Goal: Answer question/provide support: Share knowledge or assist other users

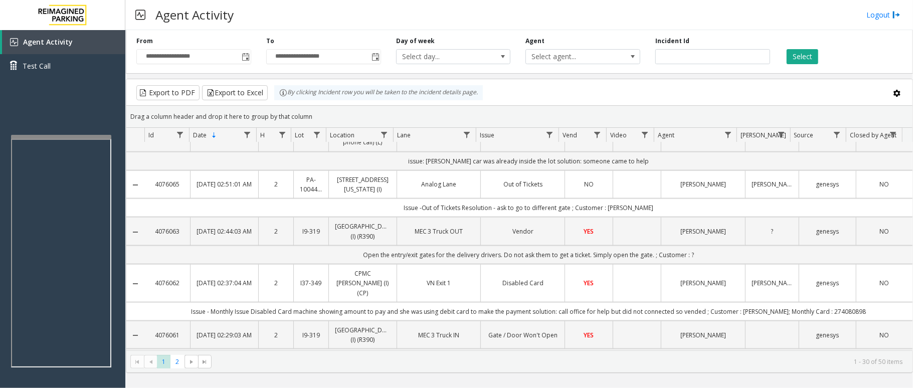
scroll to position [1045, 0]
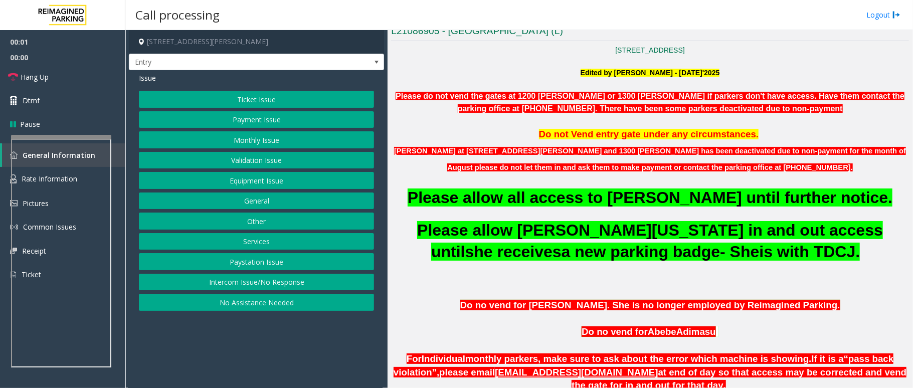
scroll to position [267, 0]
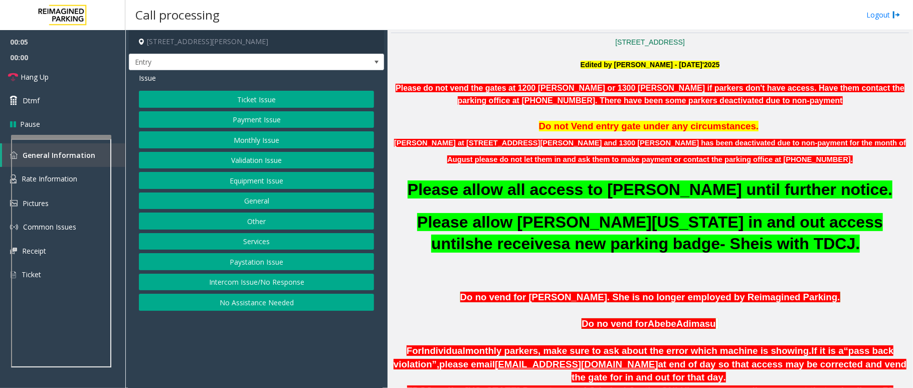
click at [253, 139] on button "Monthly Issue" at bounding box center [256, 139] width 235 height 17
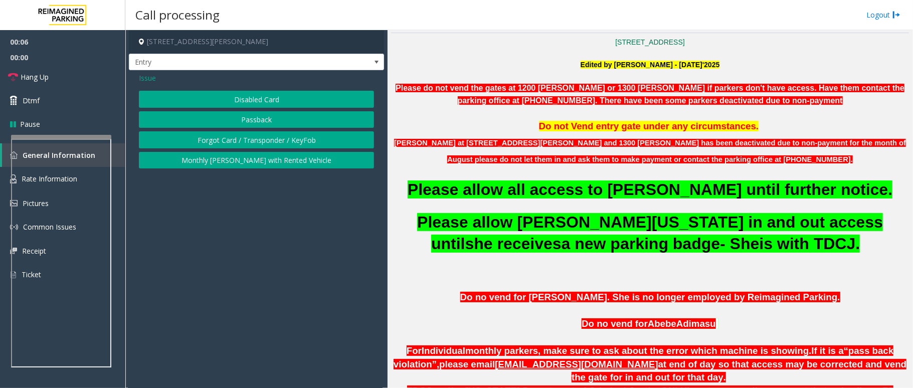
click at [262, 99] on button "Disabled Card" at bounding box center [256, 99] width 235 height 17
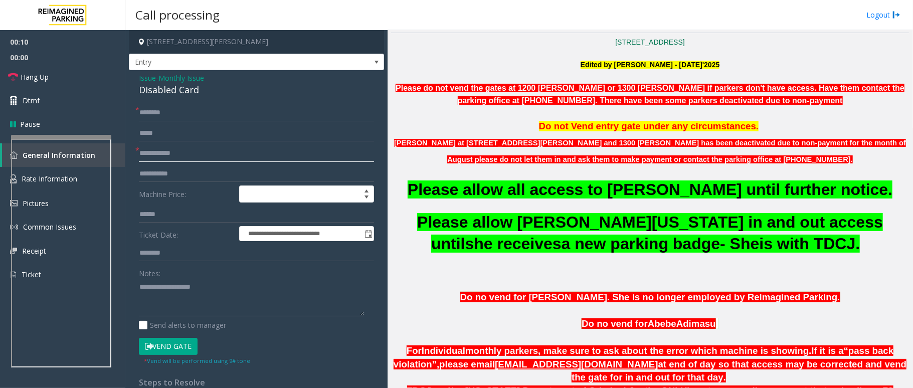
click at [169, 149] on input "text" at bounding box center [256, 153] width 235 height 17
type input "*"
type input "**"
click at [174, 109] on input "text" at bounding box center [256, 112] width 235 height 17
type input "**"
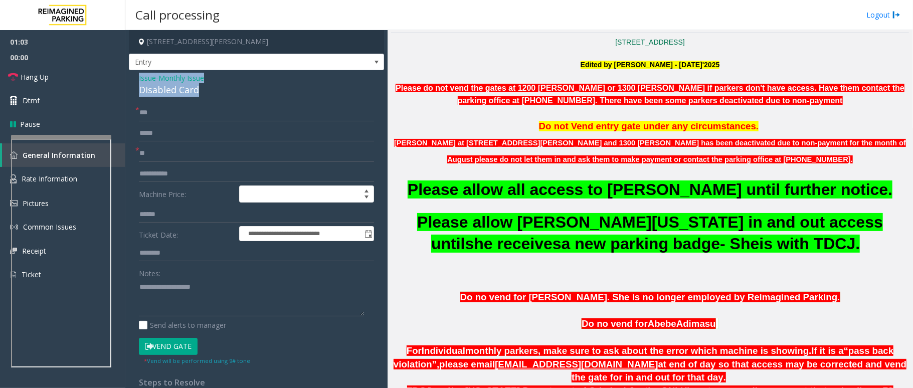
drag, startPoint x: 210, startPoint y: 88, endPoint x: 127, endPoint y: 81, distance: 83.1
click at [127, 81] on app-call-processing-form "**********" at bounding box center [256, 209] width 262 height 358
click at [199, 299] on textarea at bounding box center [251, 298] width 225 height 38
click at [219, 306] on textarea at bounding box center [251, 298] width 225 height 38
click at [164, 309] on textarea at bounding box center [251, 298] width 225 height 38
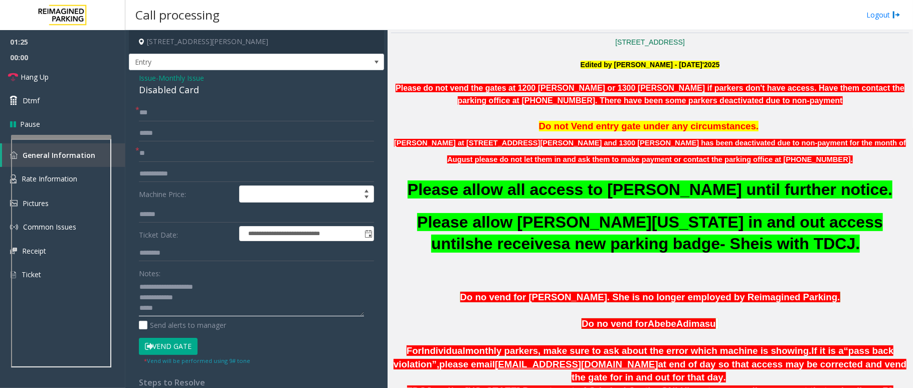
paste textarea "**********"
type textarea "**********"
click at [63, 77] on link "Hang Up" at bounding box center [62, 77] width 125 height 24
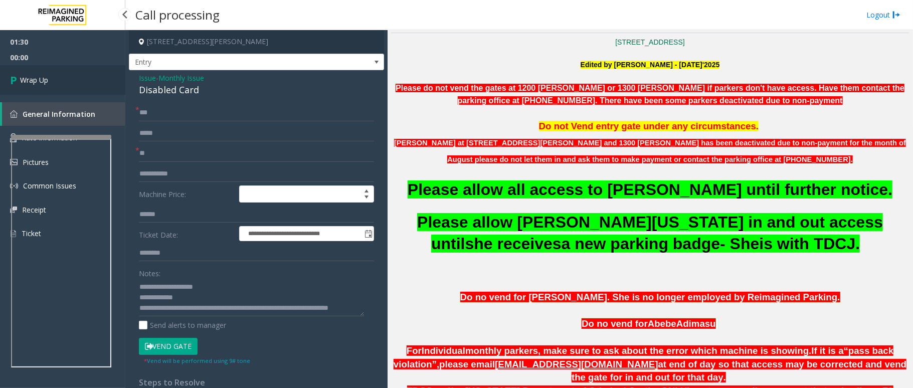
click at [63, 77] on link "Wrap Up" at bounding box center [62, 80] width 125 height 30
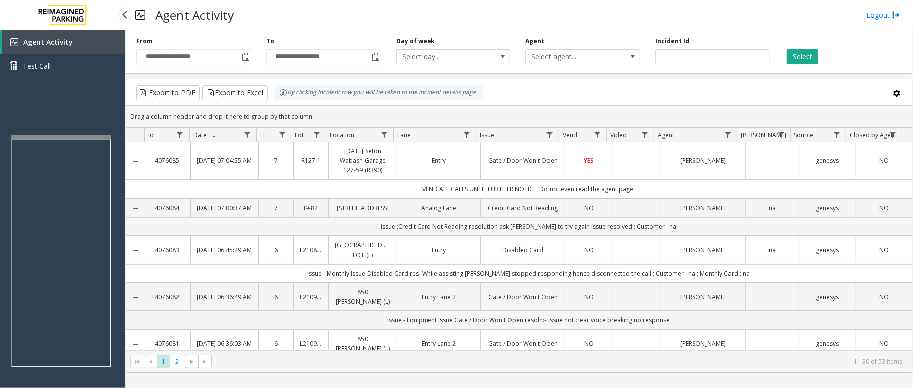
scroll to position [120, 0]
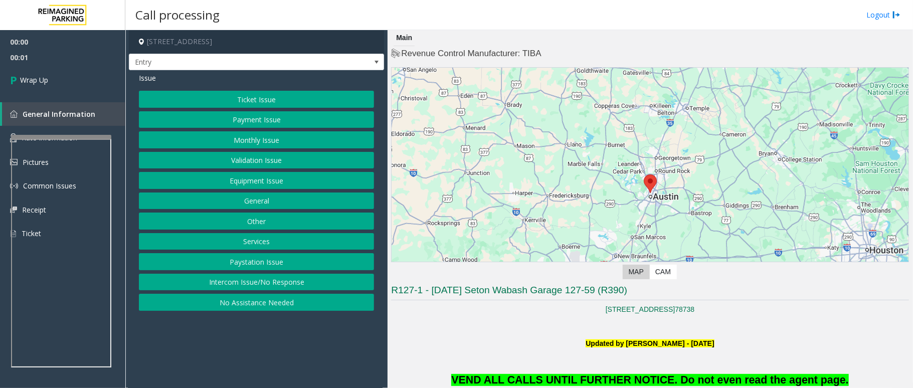
click at [259, 286] on button "Intercom Issue/No Response" at bounding box center [256, 282] width 235 height 17
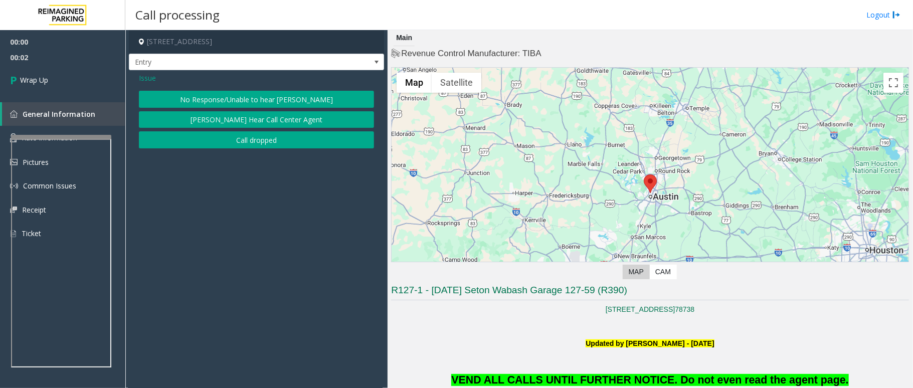
click at [271, 146] on button "Call dropped" at bounding box center [256, 139] width 235 height 17
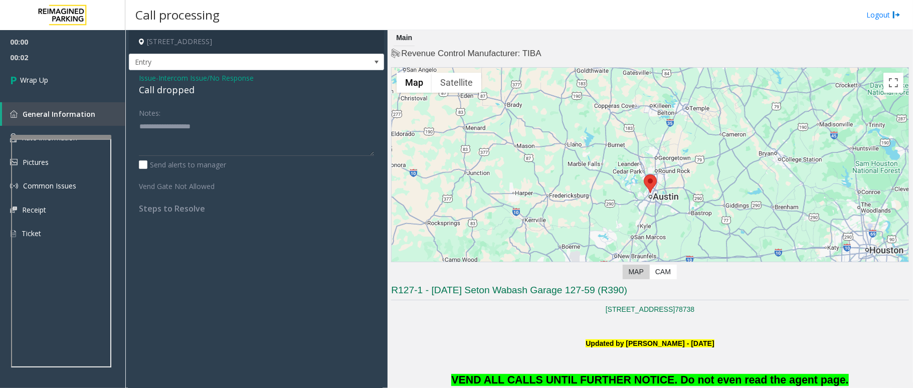
click at [167, 93] on div "Call dropped" at bounding box center [256, 90] width 235 height 14
type textarea "**********"
click at [40, 69] on link "Wrap Up" at bounding box center [62, 80] width 125 height 30
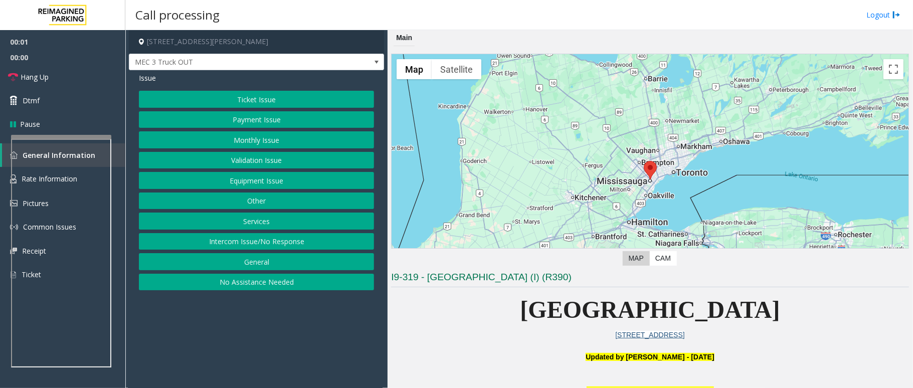
click at [264, 223] on button "Services" at bounding box center [256, 221] width 235 height 17
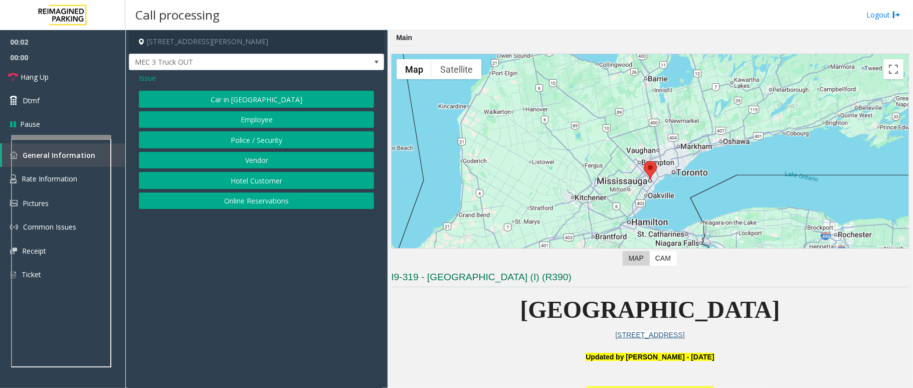
click at [250, 158] on button "Vendor" at bounding box center [256, 160] width 235 height 17
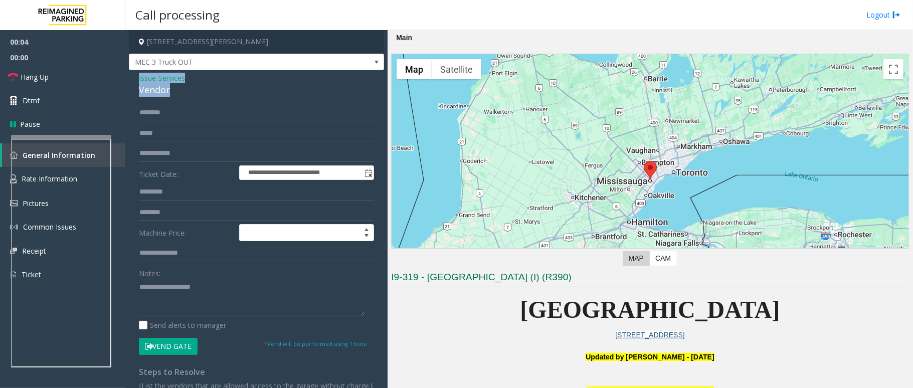
drag, startPoint x: 179, startPoint y: 91, endPoint x: 135, endPoint y: 79, distance: 44.6
click at [135, 79] on div "**********" at bounding box center [256, 251] width 255 height 363
click at [212, 305] on textarea at bounding box center [251, 298] width 225 height 38
click at [161, 348] on button "Vend Gate" at bounding box center [168, 346] width 59 height 17
click at [209, 316] on textarea at bounding box center [251, 298] width 225 height 38
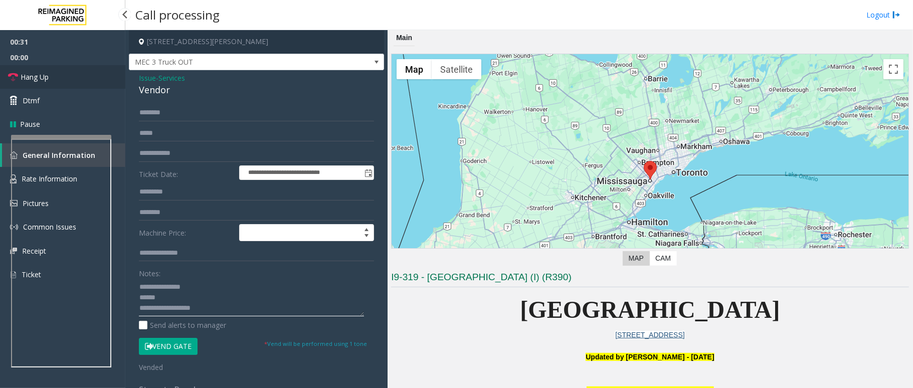
type textarea "**********"
click at [62, 75] on link "Hang Up" at bounding box center [62, 77] width 125 height 24
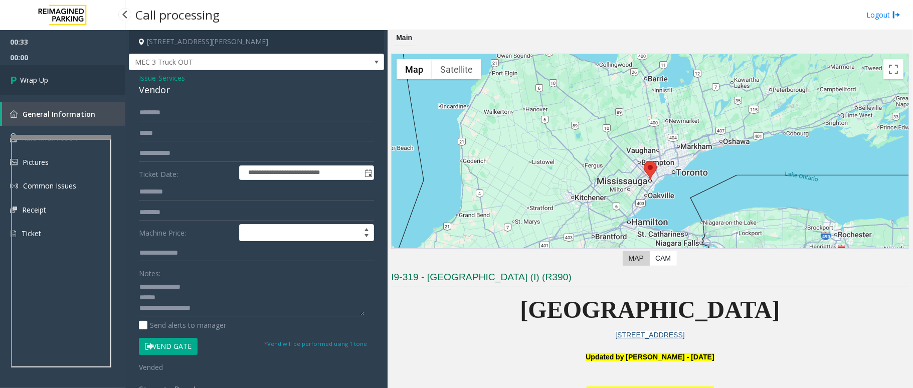
click at [48, 76] on span "Wrap Up" at bounding box center [34, 80] width 28 height 11
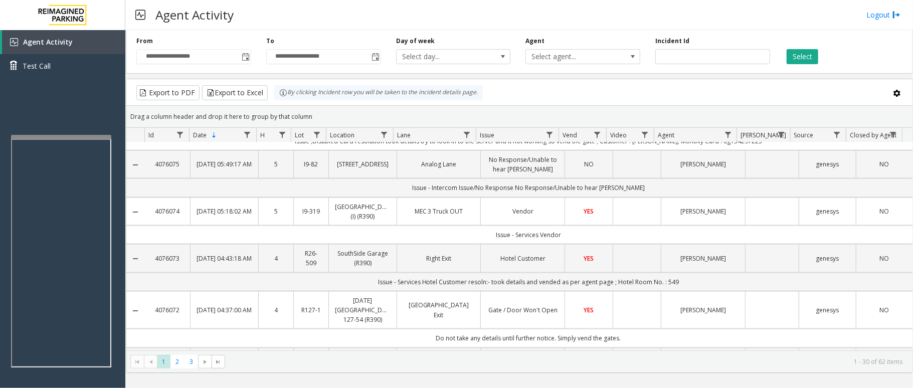
scroll to position [1130, 0]
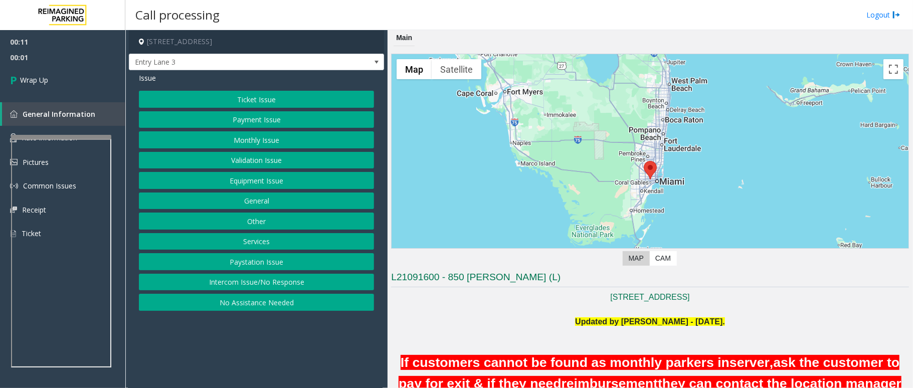
click at [299, 291] on button "Intercom Issue/No Response" at bounding box center [256, 282] width 235 height 17
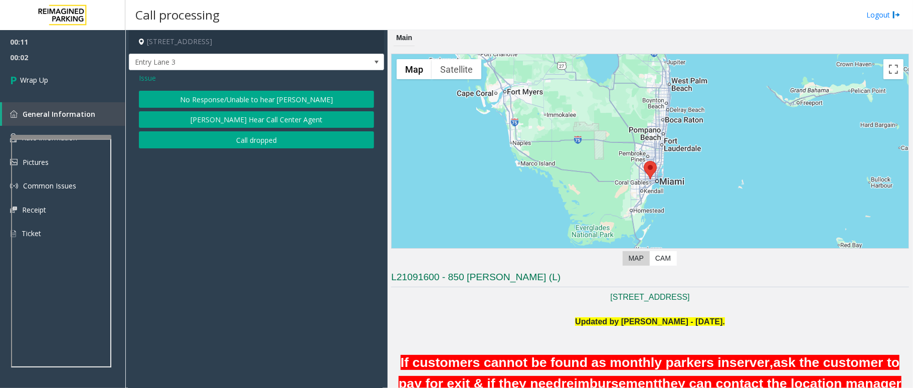
click at [289, 135] on button "Call dropped" at bounding box center [256, 139] width 235 height 17
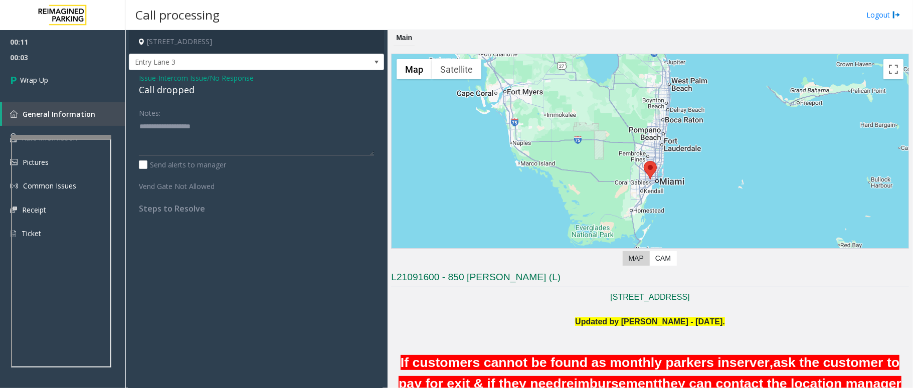
click at [170, 88] on div "Call dropped" at bounding box center [256, 90] width 235 height 14
type textarea "**********"
click at [18, 81] on icon at bounding box center [15, 80] width 10 height 17
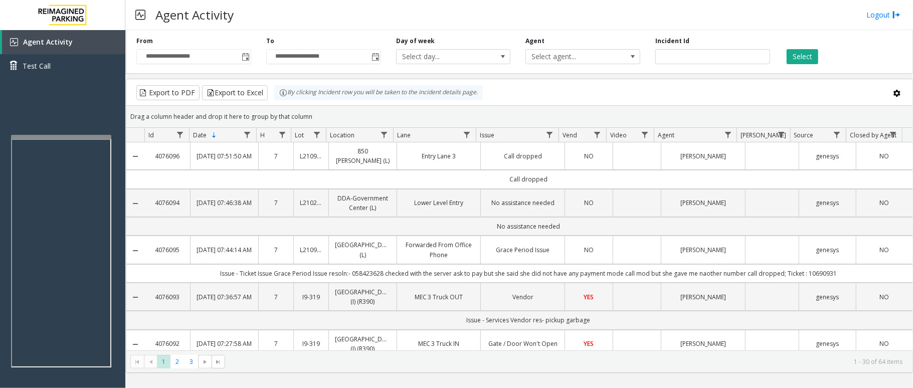
click at [778, 13] on div "Agent Activity Logout" at bounding box center [519, 15] width 788 height 30
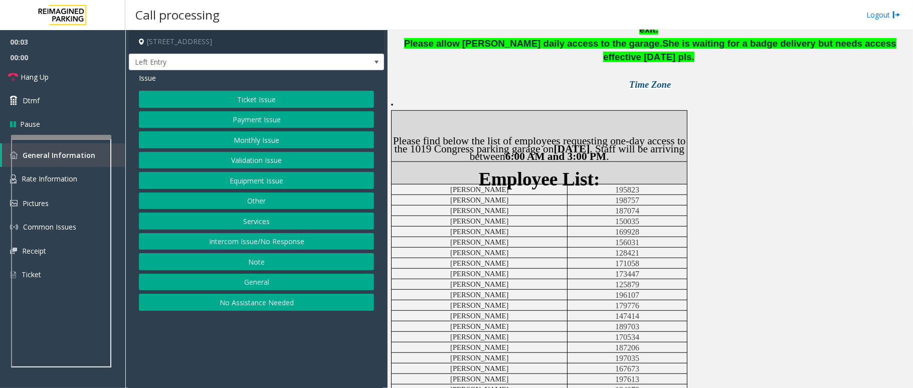
scroll to position [401, 0]
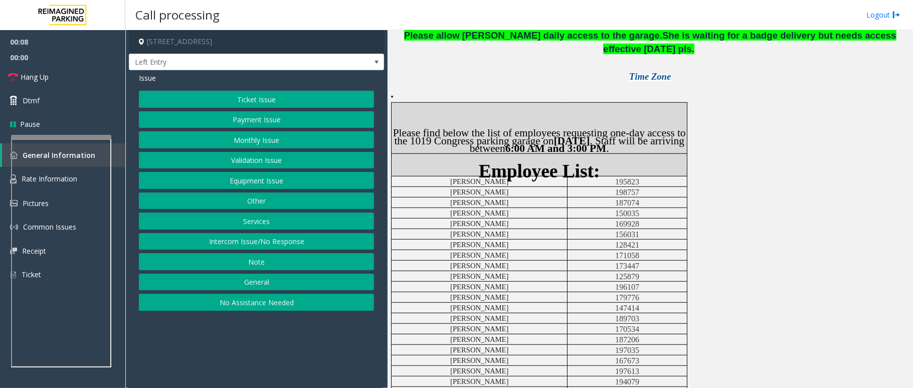
click at [250, 141] on button "Monthly Issue" at bounding box center [256, 139] width 235 height 17
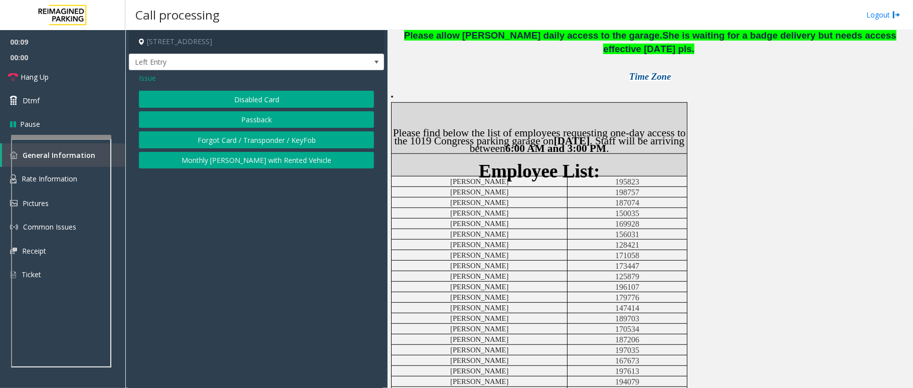
click at [267, 101] on button "Disabled Card" at bounding box center [256, 99] width 235 height 17
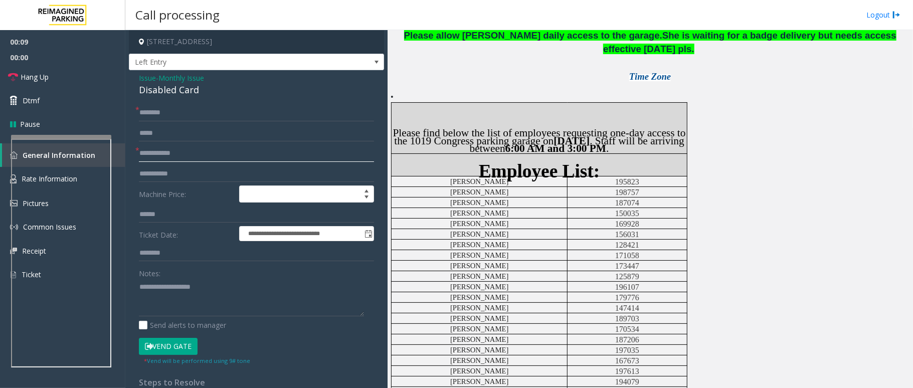
click at [181, 150] on input "text" at bounding box center [256, 153] width 235 height 17
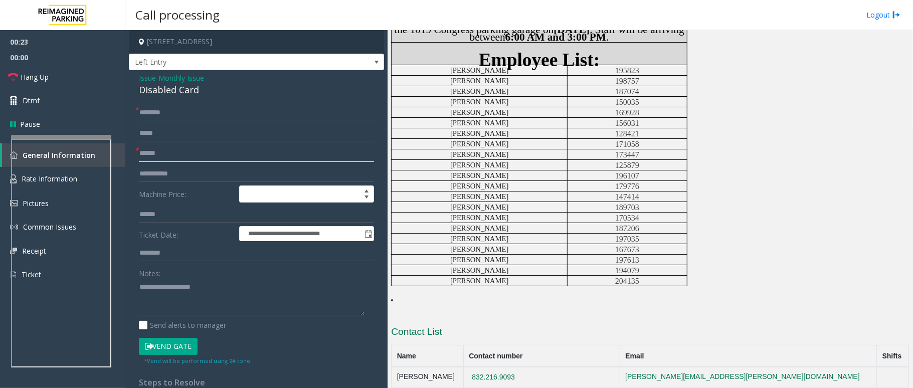
scroll to position [111, 0]
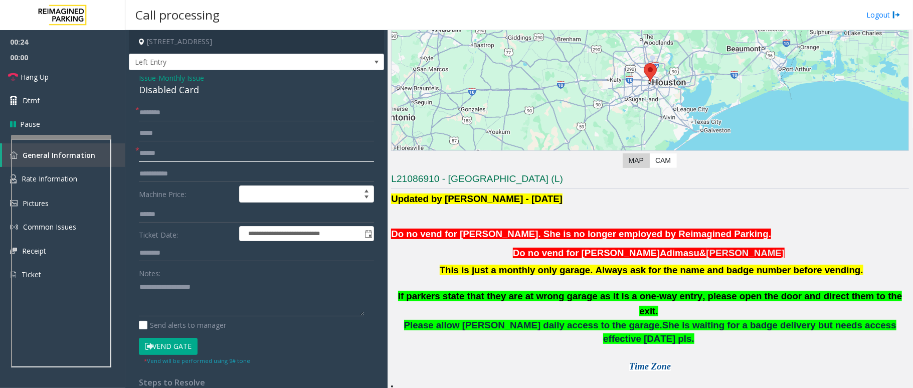
type input "******"
click at [206, 119] on input "text" at bounding box center [256, 112] width 235 height 17
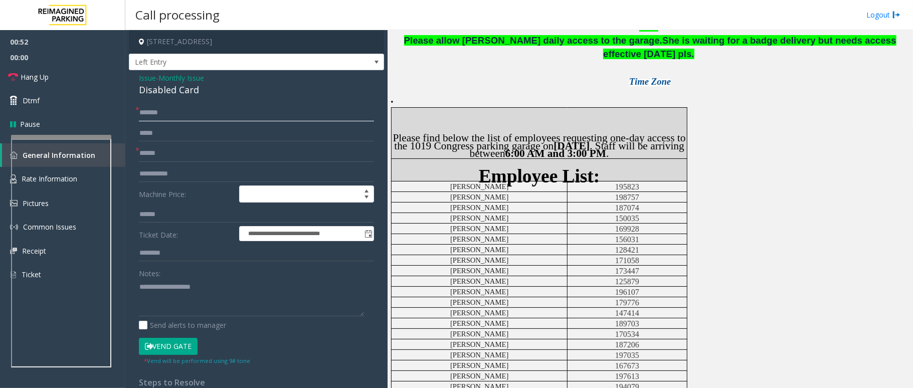
scroll to position [379, 0]
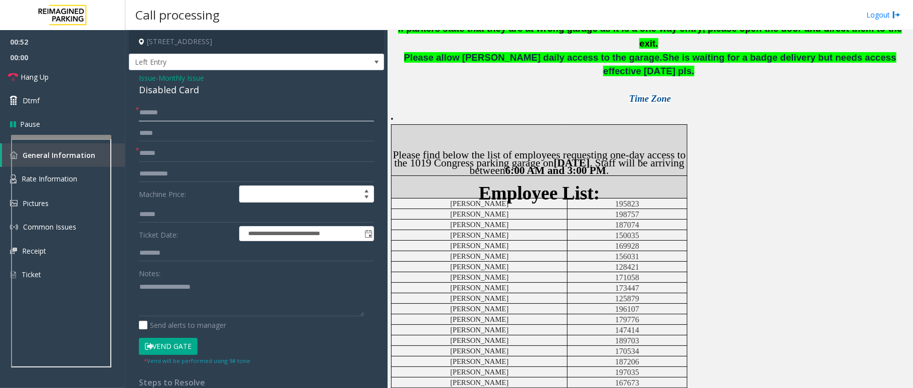
type input "*******"
click at [173, 350] on button "Vend Gate" at bounding box center [168, 346] width 59 height 17
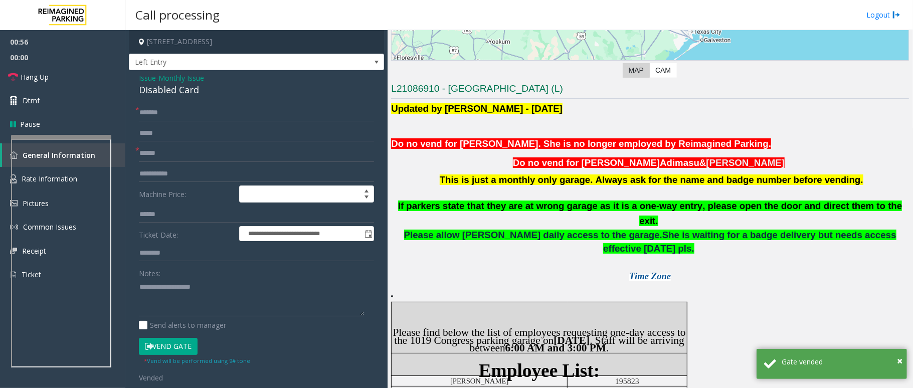
scroll to position [179, 0]
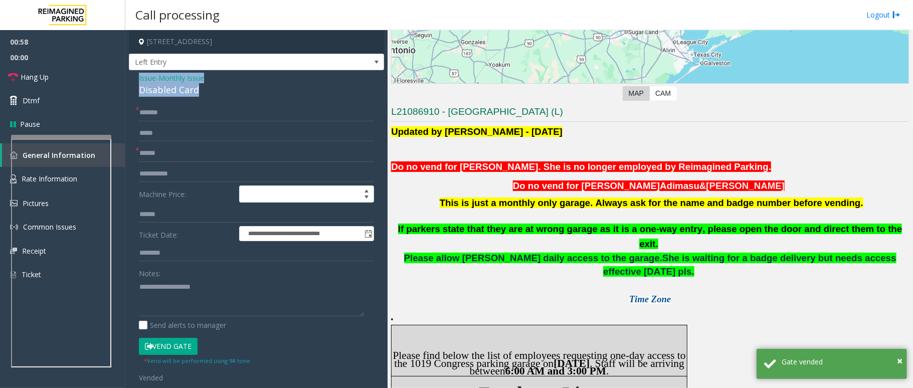
drag, startPoint x: 205, startPoint y: 87, endPoint x: 134, endPoint y: 77, distance: 70.9
click at [134, 77] on div "**********" at bounding box center [256, 349] width 255 height 559
click at [219, 321] on label "Send alerts to manager" at bounding box center [182, 325] width 87 height 11
click at [237, 297] on textarea at bounding box center [251, 298] width 225 height 38
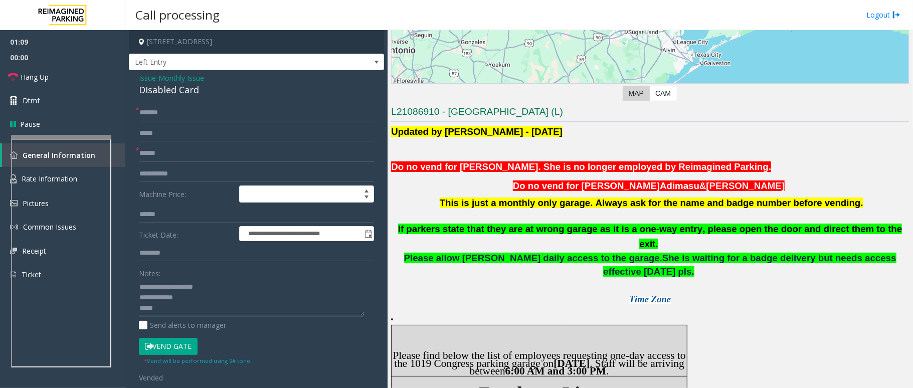
click at [180, 307] on textarea at bounding box center [251, 298] width 225 height 38
paste textarea "**********"
type textarea "**********"
click at [51, 77] on link "Hang Up" at bounding box center [62, 77] width 125 height 24
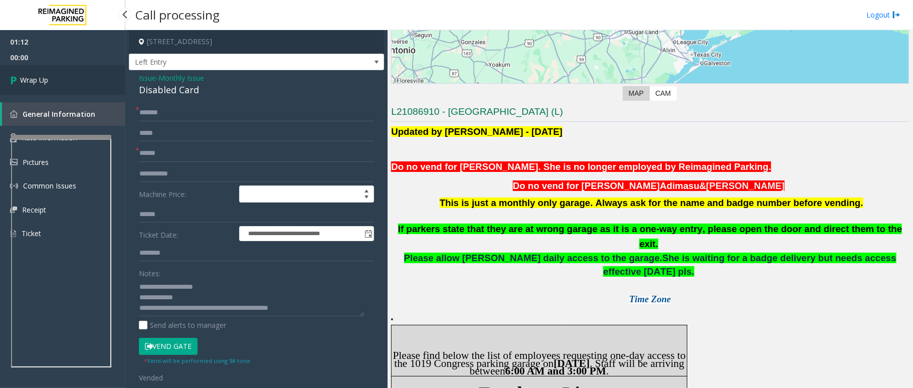
click at [51, 77] on link "Wrap Up" at bounding box center [62, 80] width 125 height 30
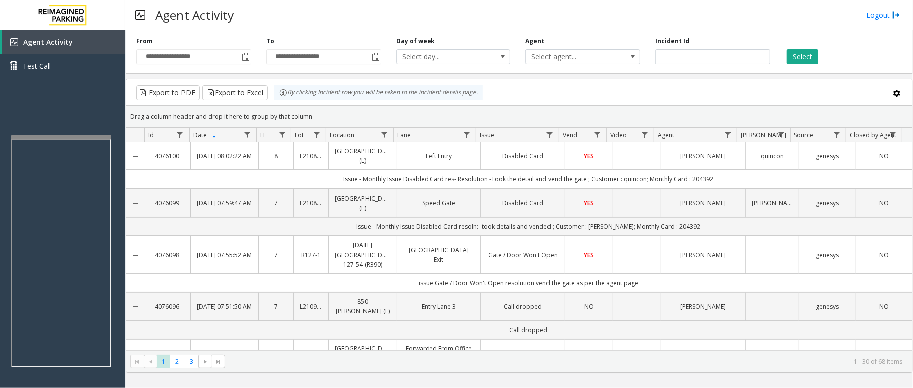
scroll to position [129, 0]
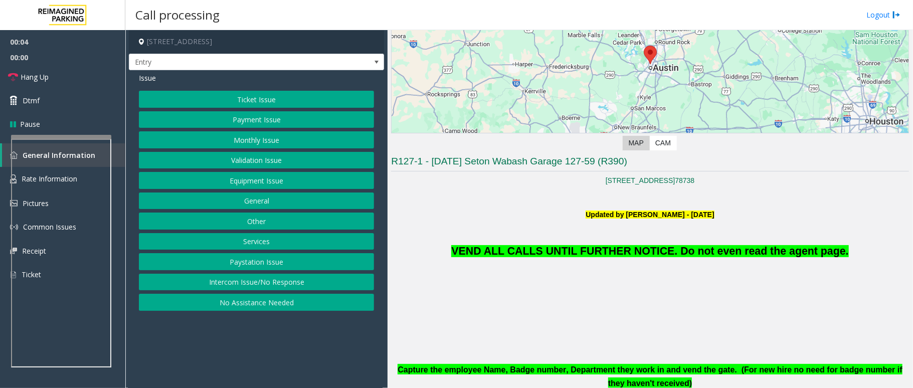
scroll to position [133, 0]
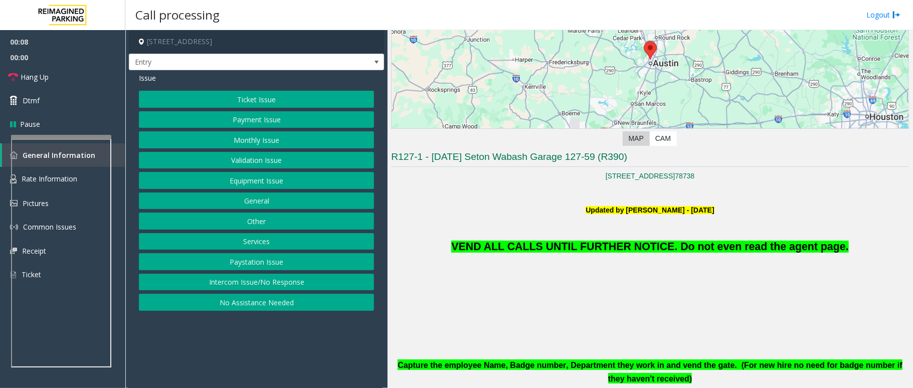
click at [270, 184] on button "Equipment Issue" at bounding box center [256, 180] width 235 height 17
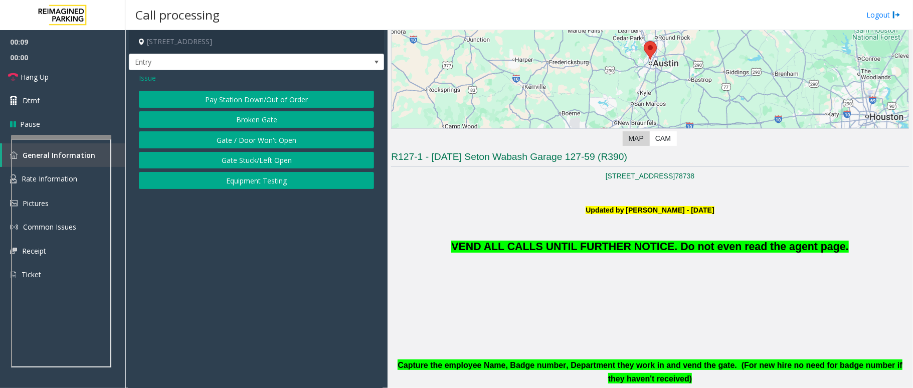
click at [149, 81] on span "Issue" at bounding box center [147, 78] width 17 height 11
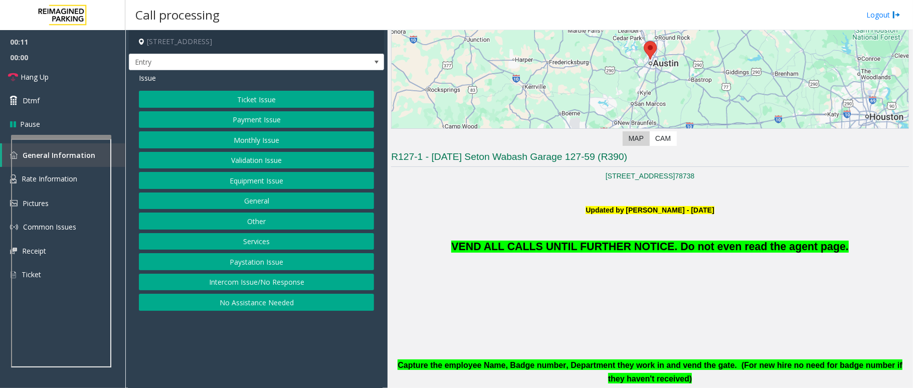
click at [271, 185] on button "Equipment Issue" at bounding box center [256, 180] width 235 height 17
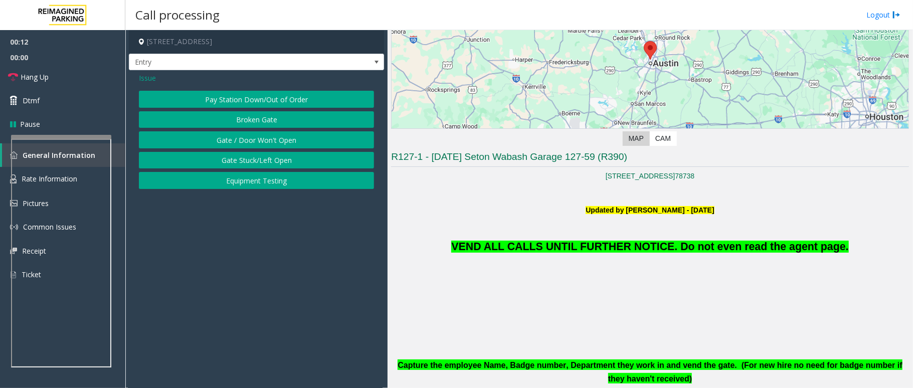
click at [149, 77] on span "Issue" at bounding box center [147, 78] width 17 height 11
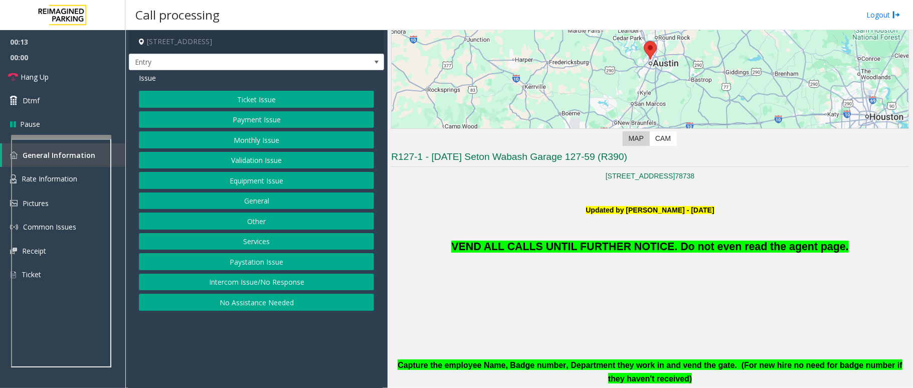
click at [253, 138] on button "Monthly Issue" at bounding box center [256, 139] width 235 height 17
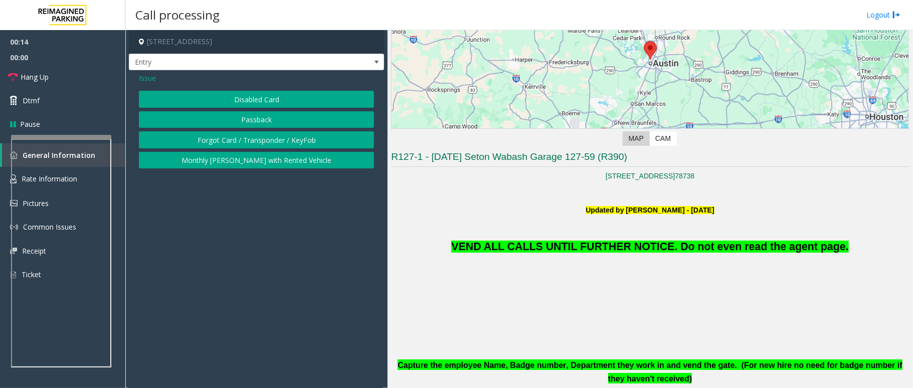
click at [264, 101] on button "Disabled Card" at bounding box center [256, 99] width 235 height 17
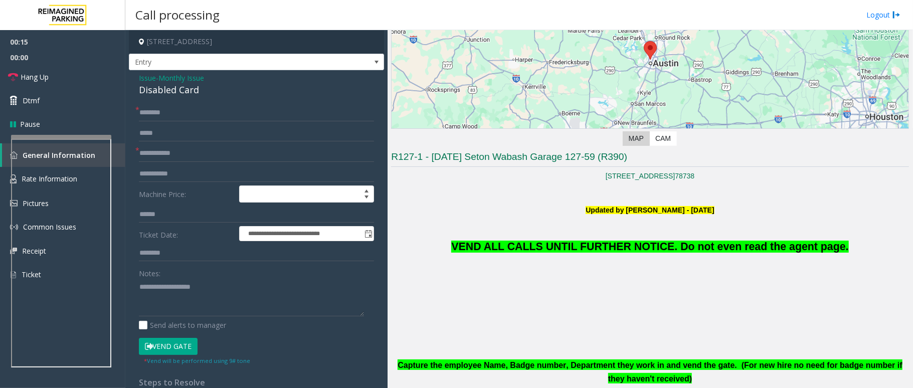
click at [177, 347] on button "Vend Gate" at bounding box center [168, 346] width 59 height 17
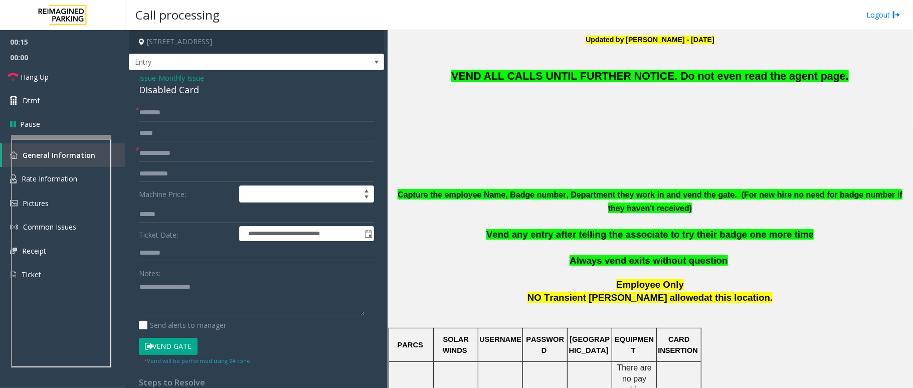
scroll to position [334, 0]
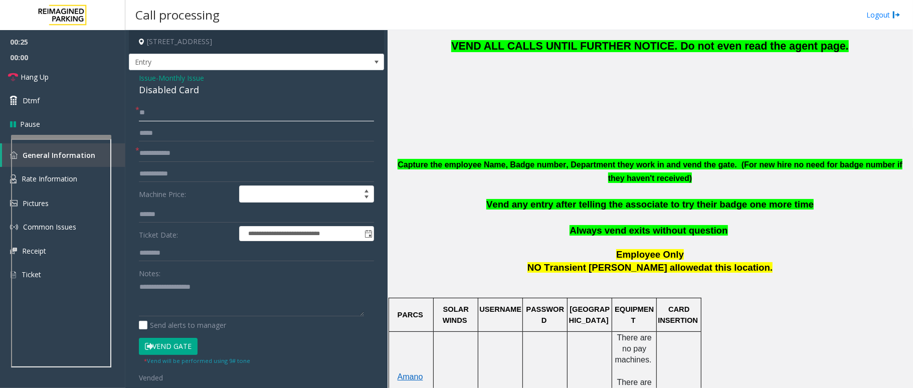
type input "**"
click at [165, 155] on input "*" at bounding box center [256, 153] width 235 height 17
type input "**"
drag, startPoint x: 215, startPoint y: 93, endPoint x: 128, endPoint y: 77, distance: 87.6
click at [128, 77] on app-call-processing-form "**********" at bounding box center [256, 209] width 262 height 358
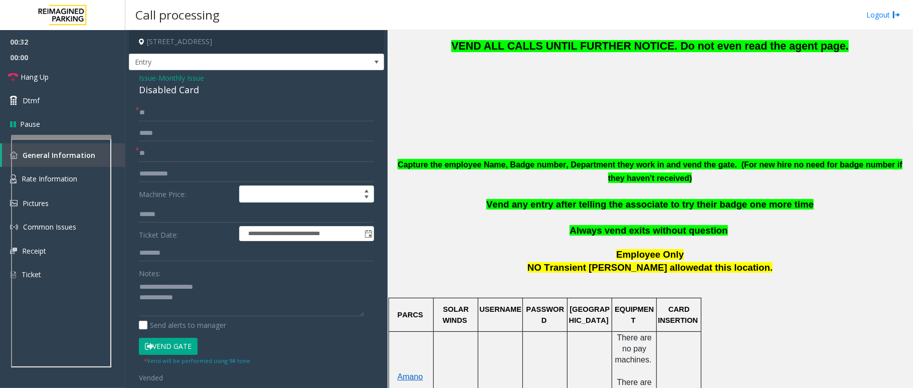
click at [612, 50] on span "VEND ALL CALLS UNTIL FURTHER NOTICE. Do not even read the agent page." at bounding box center [649, 46] width 397 height 12
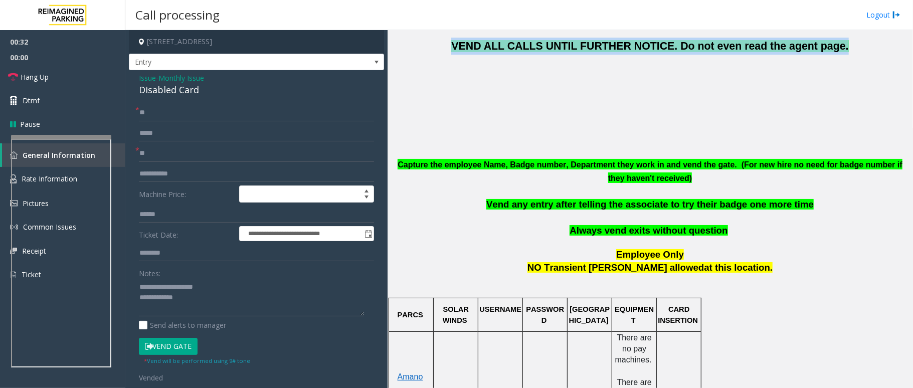
click at [612, 50] on span "VEND ALL CALLS UNTIL FURTHER NOTICE. Do not even read the agent page." at bounding box center [649, 46] width 397 height 12
copy span "VEND ALL CALLS UNTIL FURTHER NOTICE. Do not even read the agent page."
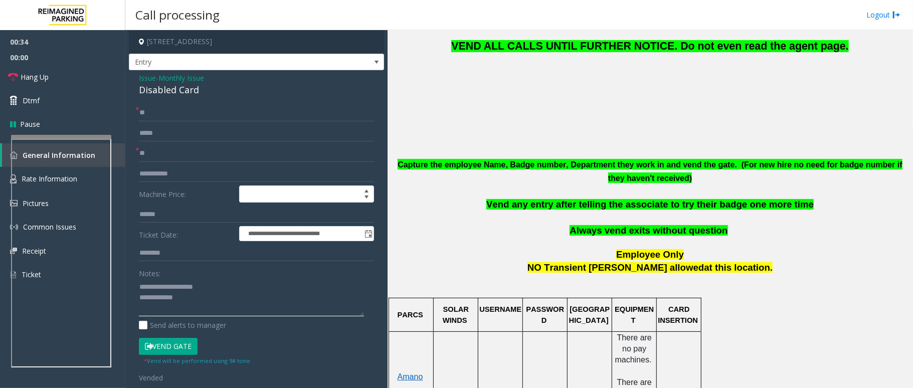
click at [230, 304] on textarea at bounding box center [251, 298] width 225 height 38
paste textarea "**********"
type textarea "**********"
click at [34, 79] on span "Hang Up" at bounding box center [35, 77] width 28 height 11
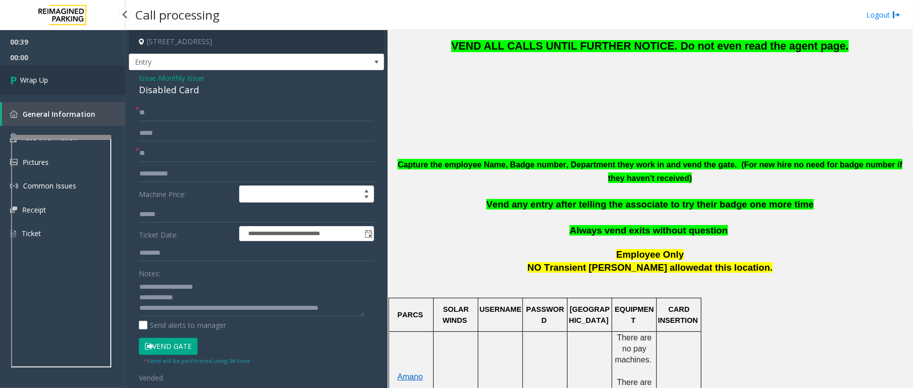
click at [34, 79] on span "Wrap Up" at bounding box center [34, 80] width 28 height 11
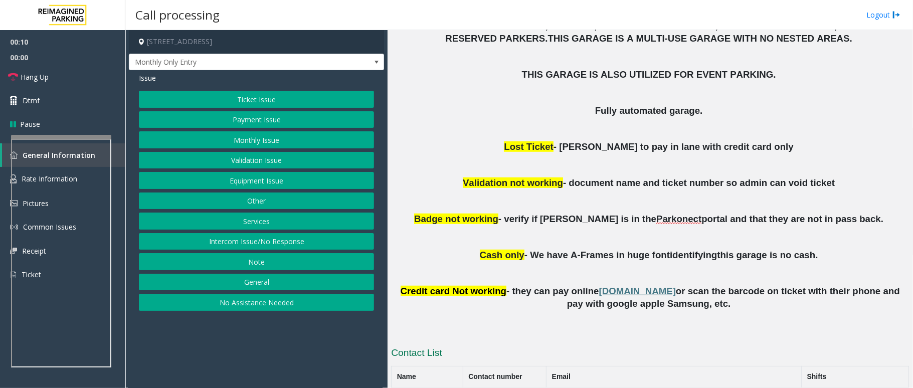
scroll to position [394, 0]
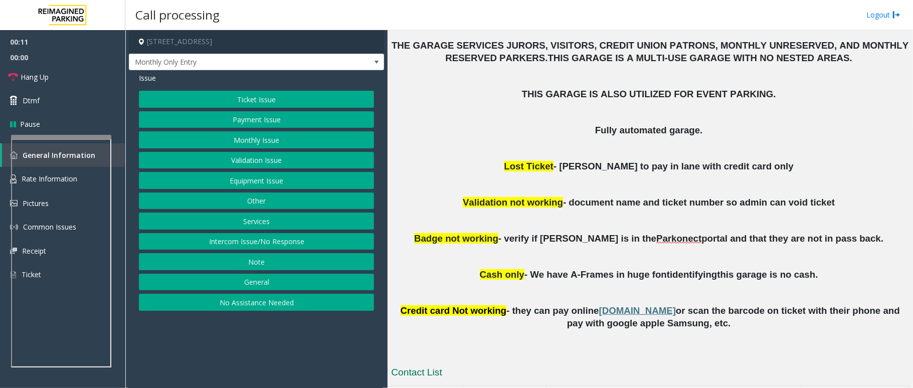
click at [656, 239] on span "Parkonect" at bounding box center [678, 238] width 45 height 11
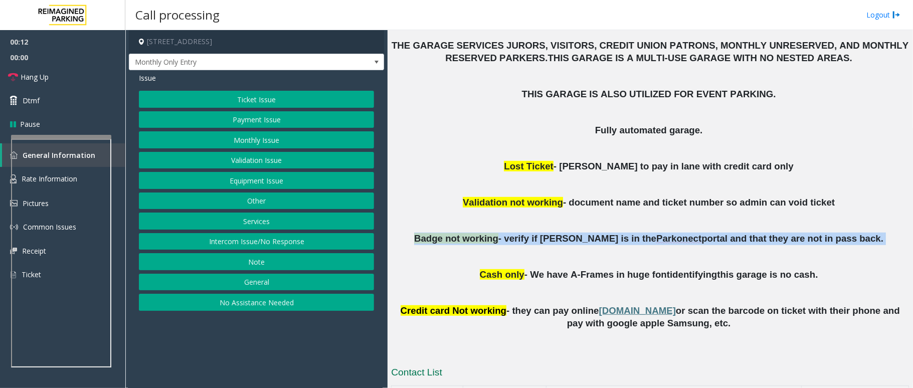
click at [656, 239] on span "Parkonect" at bounding box center [678, 238] width 45 height 11
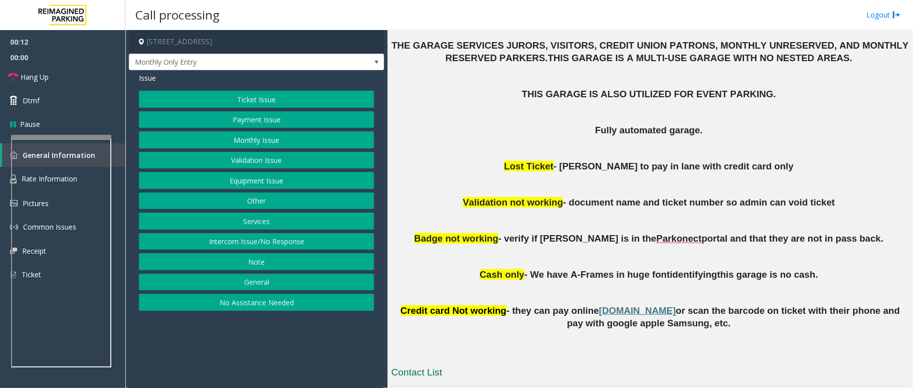
click at [658, 213] on p at bounding box center [650, 221] width 518 height 24
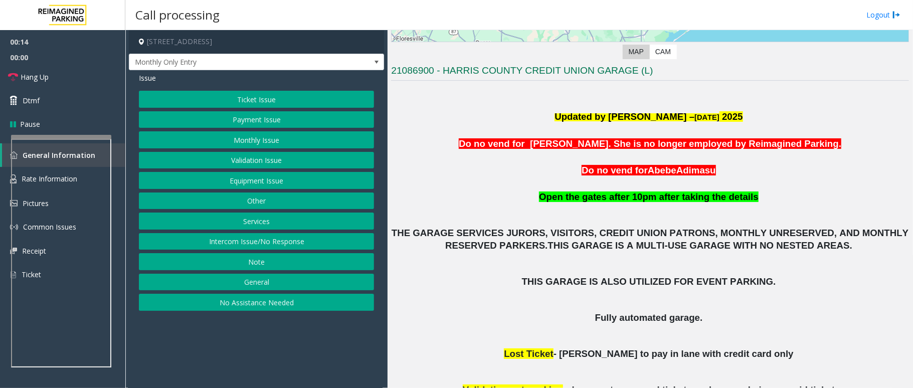
scroll to position [194, 0]
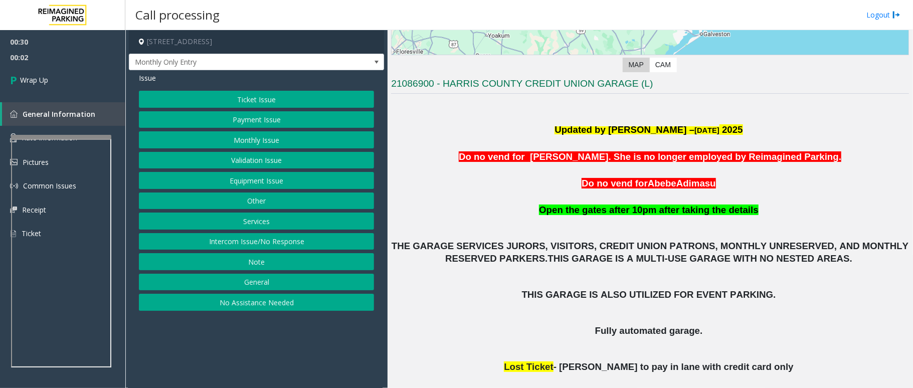
click at [290, 245] on button "Intercom Issue/No Response" at bounding box center [256, 241] width 235 height 17
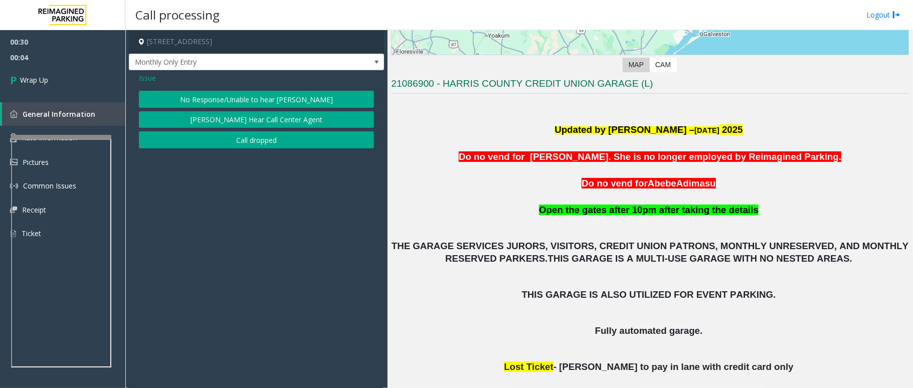
click at [308, 135] on button "Call dropped" at bounding box center [256, 139] width 235 height 17
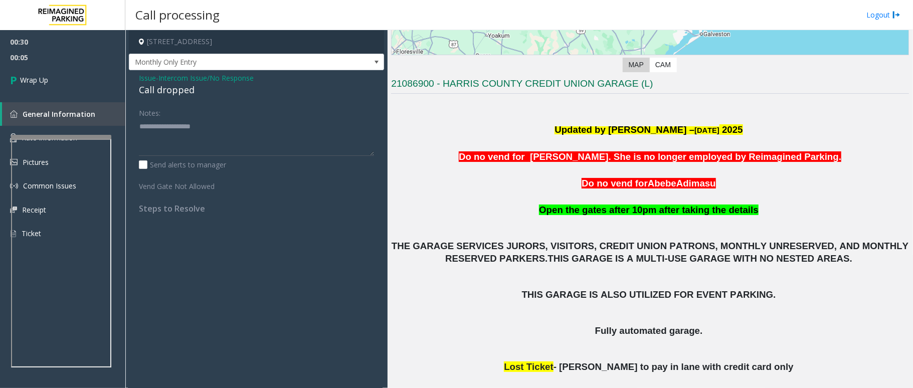
click at [187, 81] on span "Intercom Issue/No Response" at bounding box center [205, 78] width 95 height 11
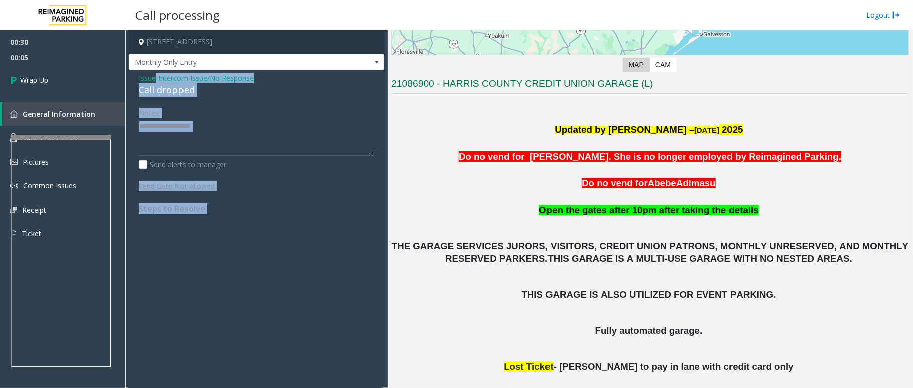
click at [187, 81] on div "Issue - Intercom Issue/No Response Call dropped" at bounding box center [256, 85] width 235 height 24
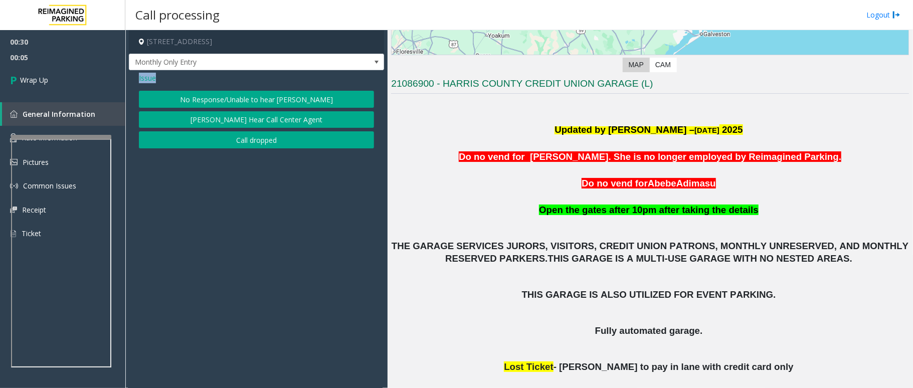
click at [187, 81] on div "Issue" at bounding box center [256, 78] width 235 height 11
click at [259, 138] on button "Call dropped" at bounding box center [256, 139] width 235 height 17
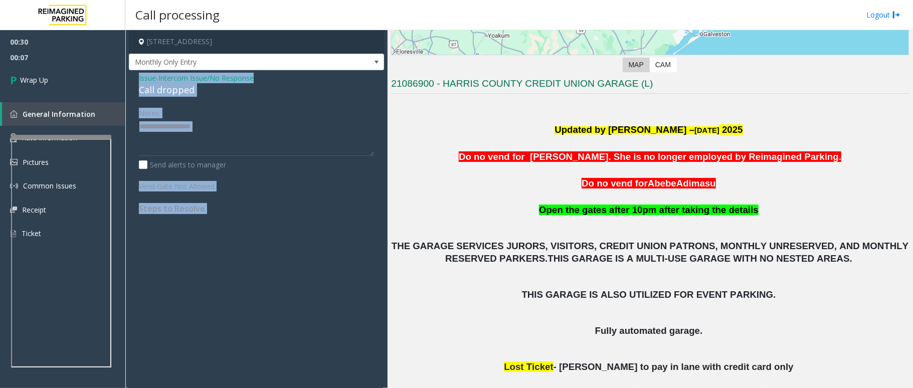
click at [179, 93] on div "Call dropped" at bounding box center [256, 90] width 235 height 14
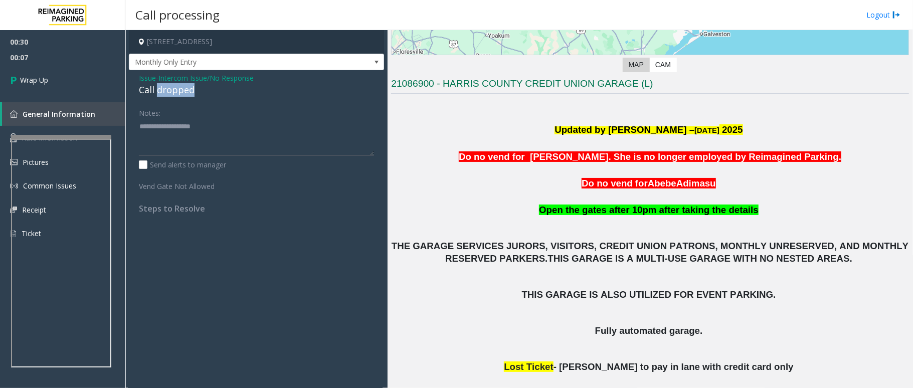
click at [179, 93] on div "Call dropped" at bounding box center [256, 90] width 235 height 14
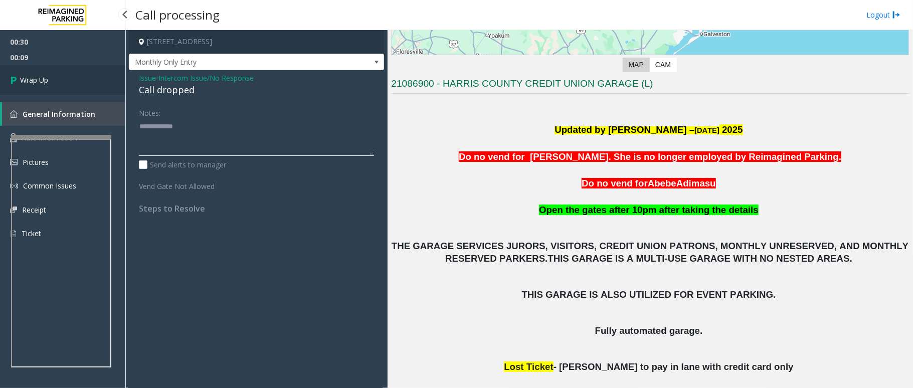
type textarea "**********"
click at [43, 83] on span "Wrap Up" at bounding box center [34, 80] width 28 height 11
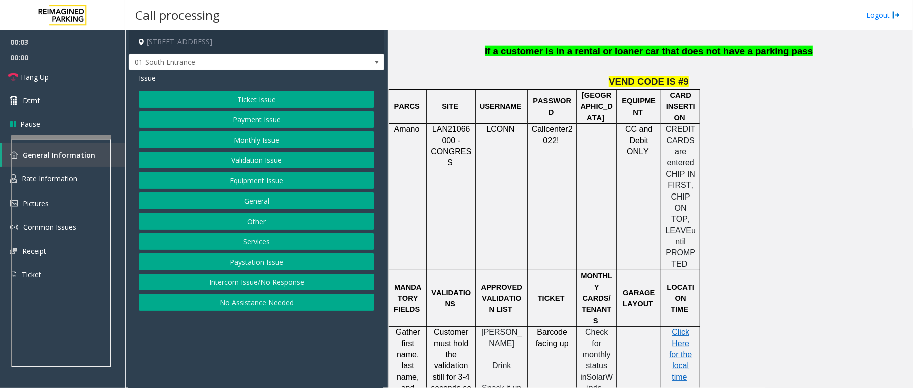
scroll to position [869, 0]
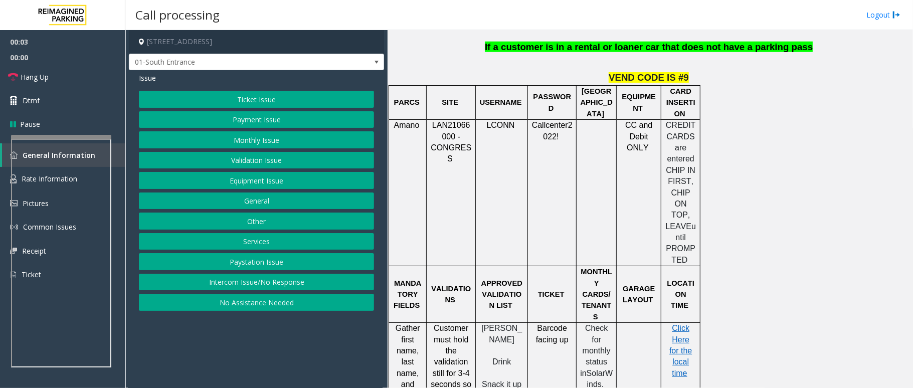
click at [448, 121] on span "LAN21066000 - CONGRESS" at bounding box center [451, 142] width 41 height 42
copy span "LAN21066000"
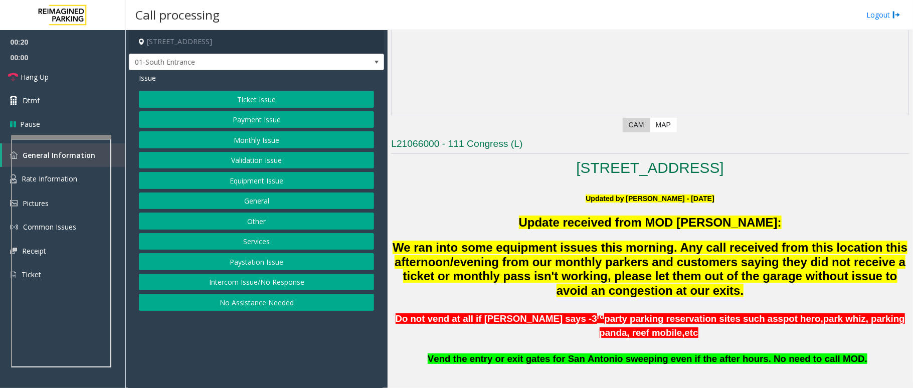
scroll to position [67, 0]
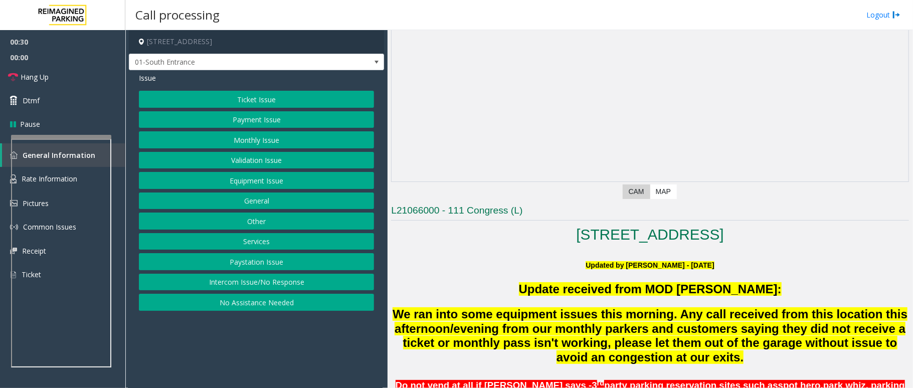
click at [264, 285] on button "Intercom Issue/No Response" at bounding box center [256, 282] width 235 height 17
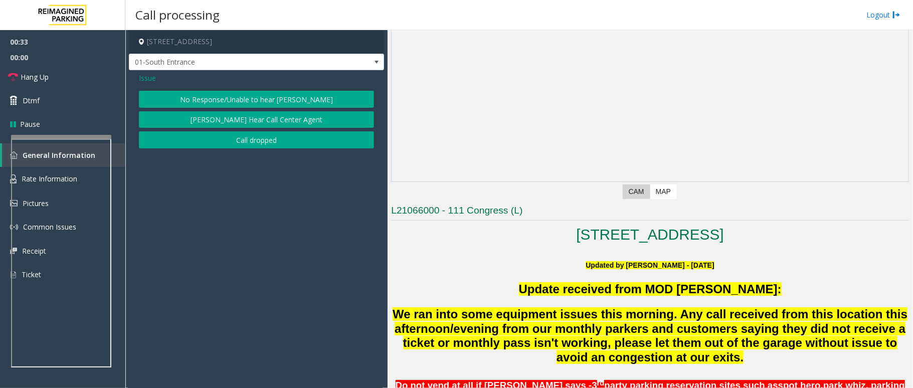
click at [276, 95] on button "No Response/Unable to hear [PERSON_NAME]" at bounding box center [256, 99] width 235 height 17
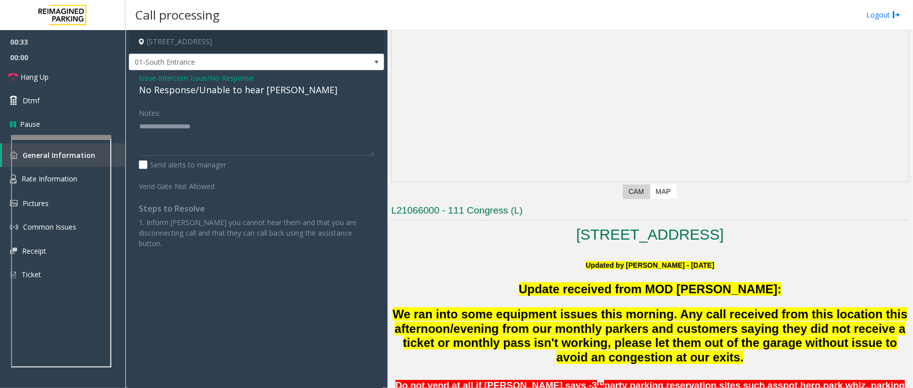
click at [249, 93] on div "No Response/Unable to hear [PERSON_NAME]" at bounding box center [256, 90] width 235 height 14
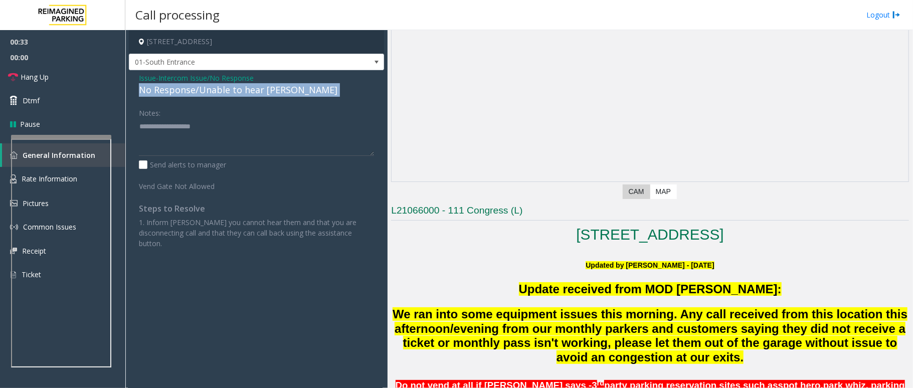
click at [249, 93] on div "No Response/Unable to hear [PERSON_NAME]" at bounding box center [256, 90] width 235 height 14
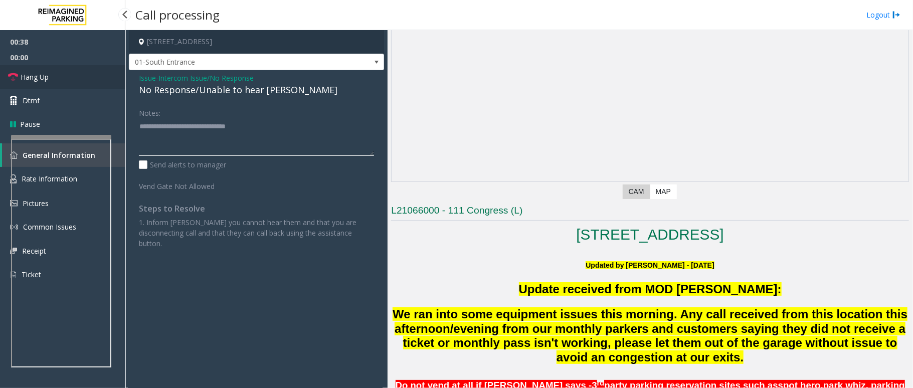
type textarea "**********"
click at [65, 82] on link "Hang Up" at bounding box center [62, 77] width 125 height 24
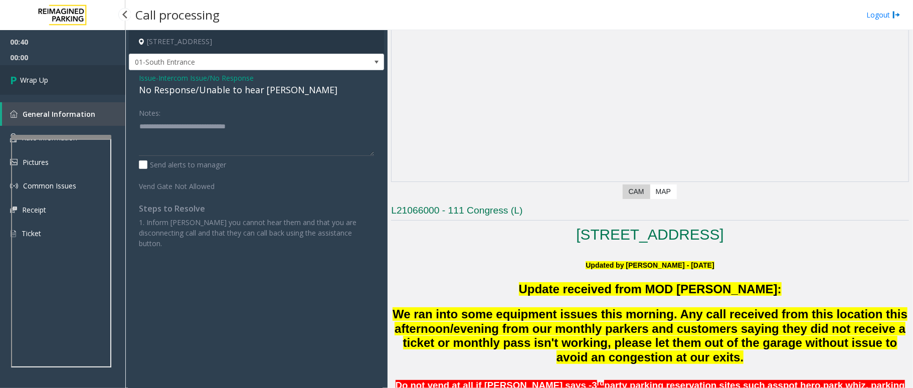
click at [65, 82] on link "Wrap Up" at bounding box center [62, 80] width 125 height 30
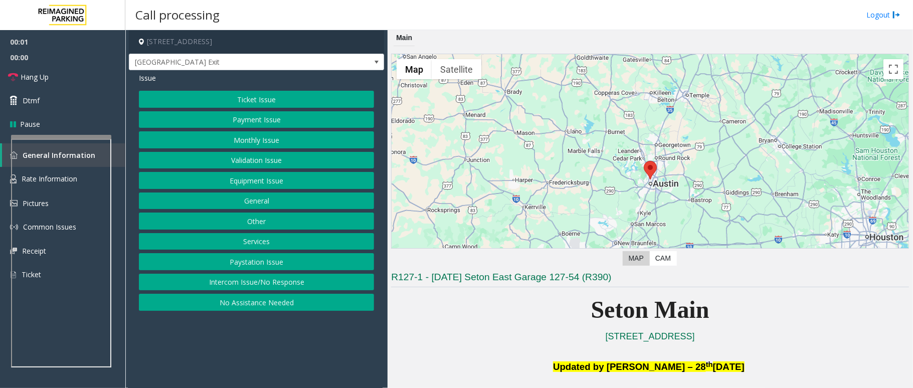
click at [245, 174] on button "Equipment Issue" at bounding box center [256, 180] width 235 height 17
click at [244, 178] on button "Gate / Door Won't Open" at bounding box center [256, 180] width 235 height 17
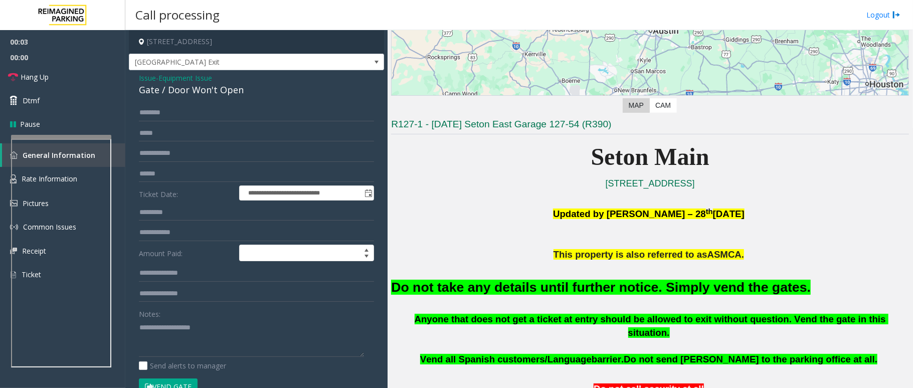
scroll to position [334, 0]
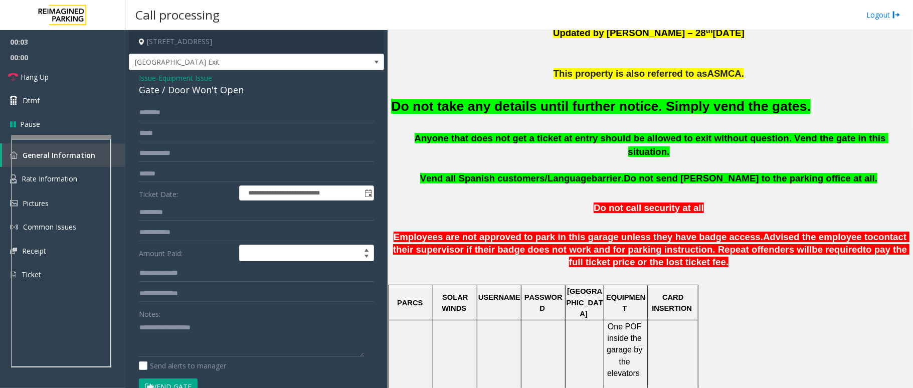
click at [167, 382] on button "Vend Gate" at bounding box center [168, 387] width 59 height 17
click at [619, 106] on font "Do not take any details until further notice. Simply vend the gates." at bounding box center [601, 106] width 420 height 15
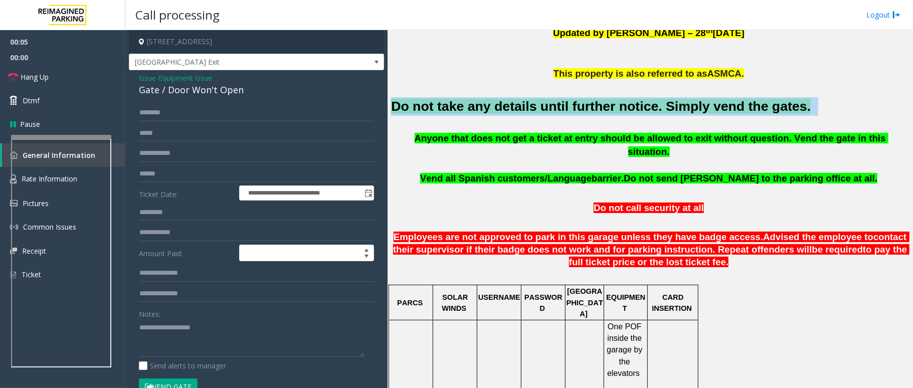
click at [619, 106] on font "Do not take any details until further notice. Simply vend the gates." at bounding box center [601, 106] width 420 height 15
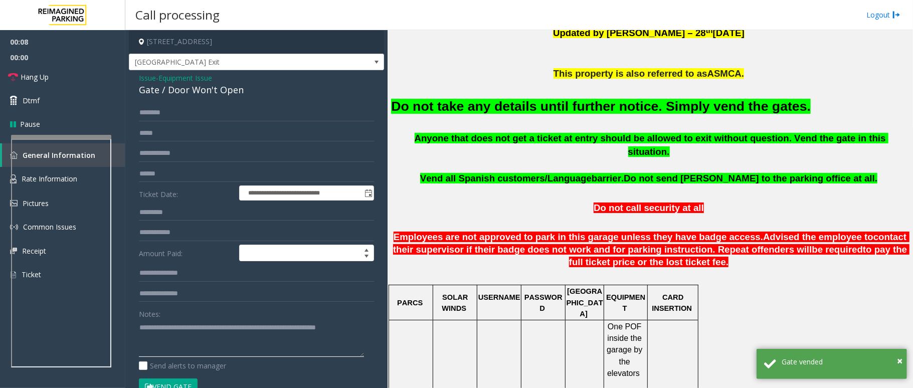
type textarea "**********"
click at [147, 79] on span "Issue" at bounding box center [147, 78] width 17 height 11
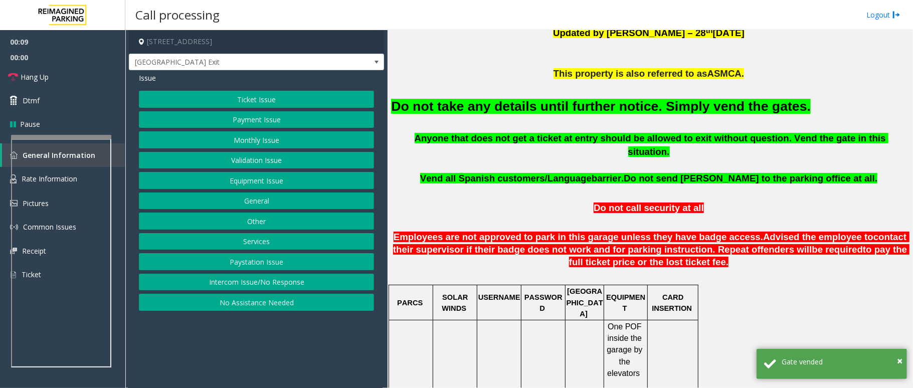
click at [255, 97] on button "Ticket Issue" at bounding box center [256, 99] width 235 height 17
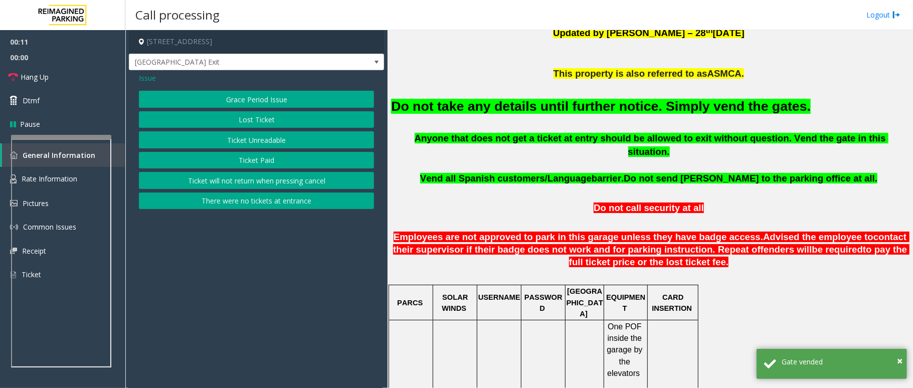
click at [231, 202] on button "There were no tickets at entrance" at bounding box center [256, 201] width 235 height 17
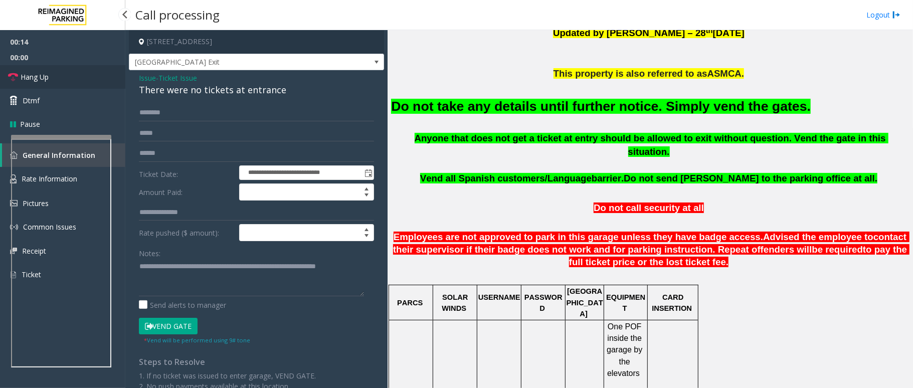
click at [46, 77] on span "Hang Up" at bounding box center [35, 77] width 28 height 11
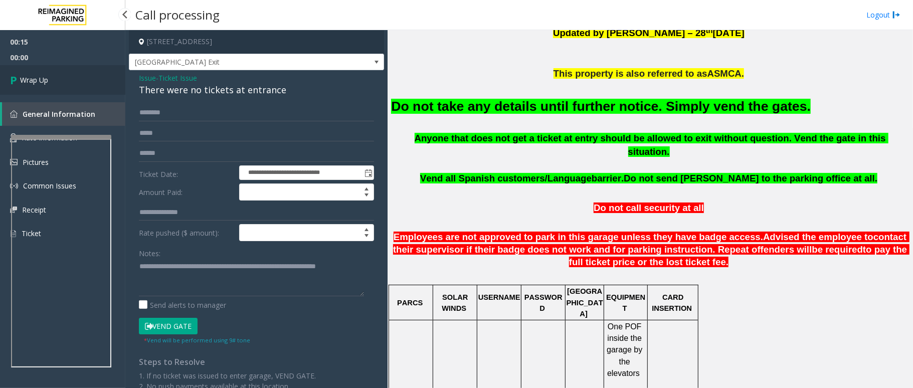
click at [46, 77] on span "Wrap Up" at bounding box center [34, 80] width 28 height 11
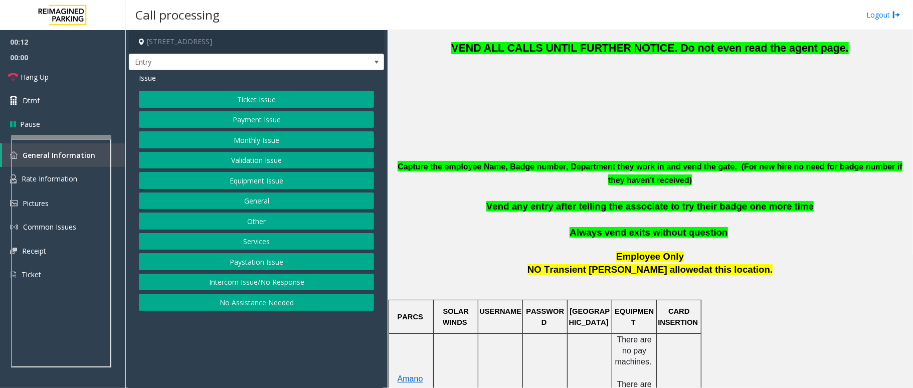
scroll to position [334, 0]
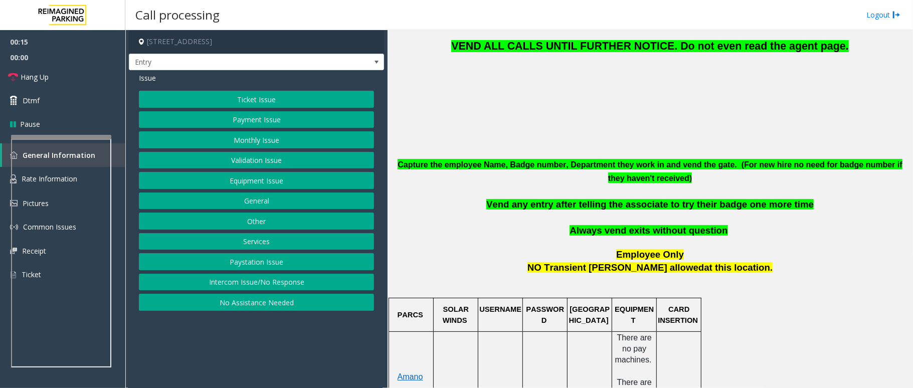
click at [262, 161] on button "Validation Issue" at bounding box center [256, 160] width 235 height 17
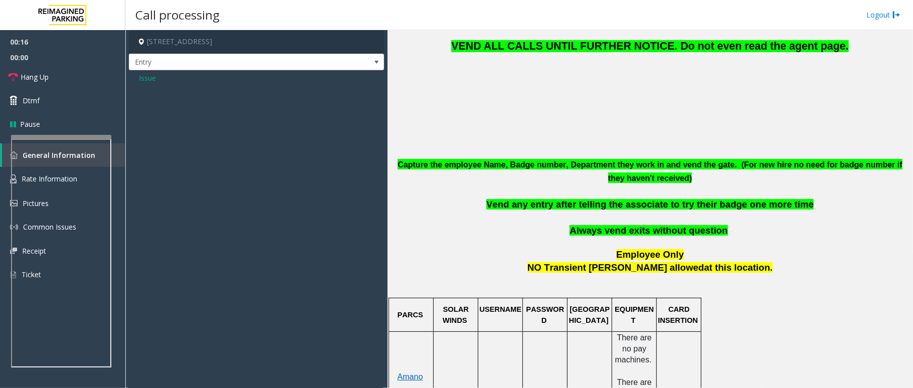
click at [146, 77] on span "Issue" at bounding box center [147, 78] width 17 height 11
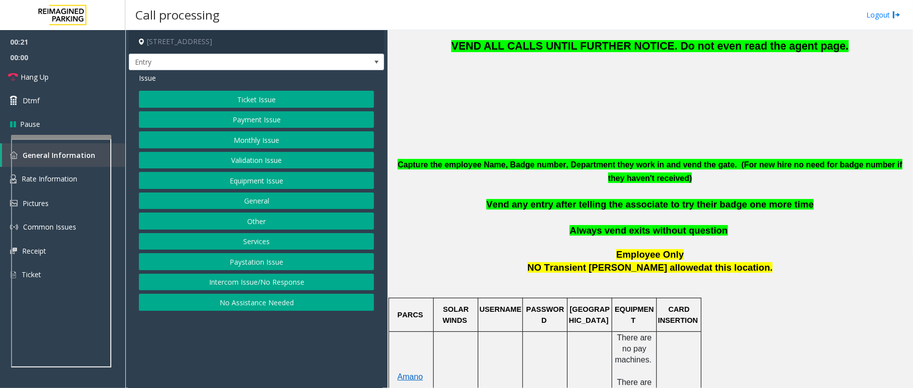
click at [277, 140] on button "Monthly Issue" at bounding box center [256, 139] width 235 height 17
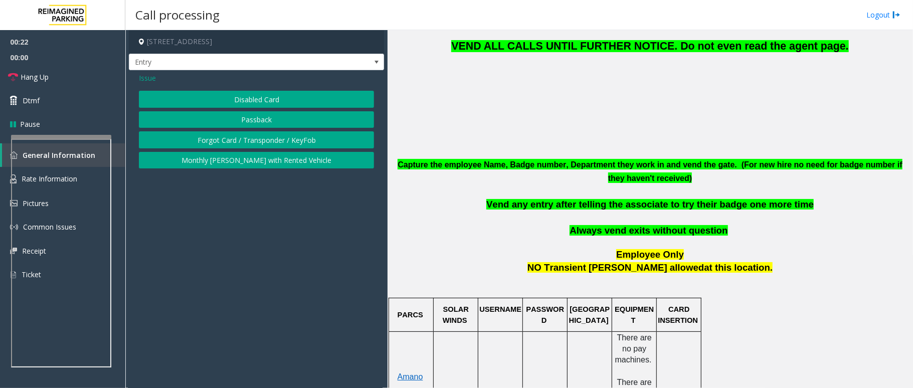
click at [259, 101] on button "Disabled Card" at bounding box center [256, 99] width 235 height 17
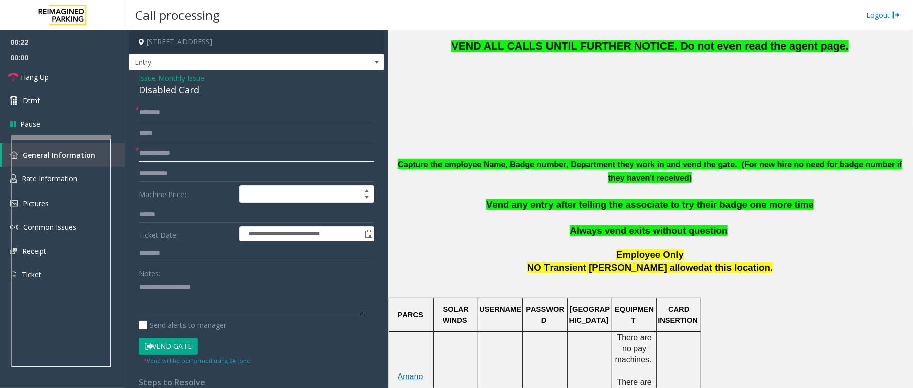
click at [169, 151] on input "text" at bounding box center [256, 153] width 235 height 17
click at [171, 339] on button "Vend Gate" at bounding box center [168, 346] width 59 height 17
click at [175, 111] on input "text" at bounding box center [256, 112] width 235 height 17
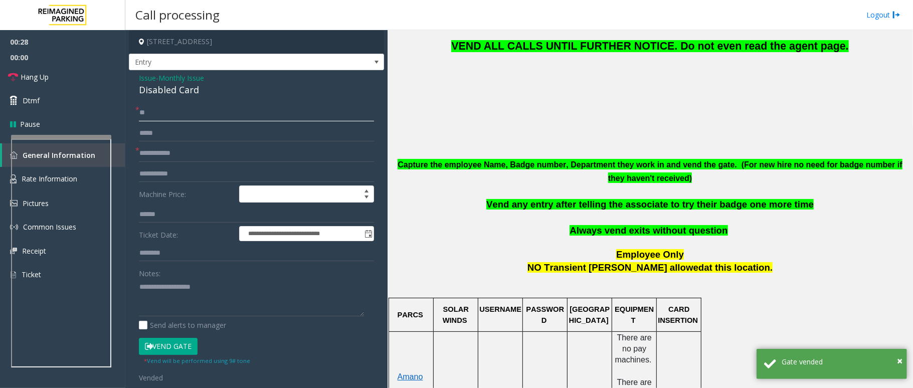
type input "**"
click at [179, 148] on input "text" at bounding box center [256, 153] width 235 height 17
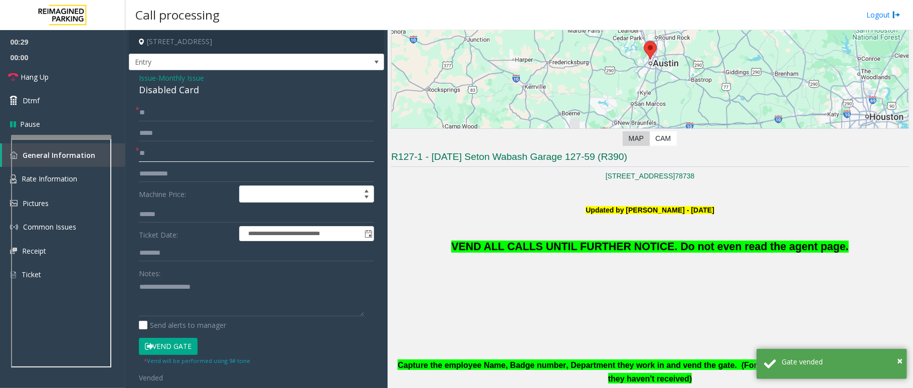
type input "**"
click at [595, 223] on p "VEND ALL CALLS UNTIL FURTHER NOTICE. Do not even read the agent page." at bounding box center [650, 236] width 518 height 40
click at [594, 245] on span "VEND ALL CALLS UNTIL FURTHER NOTICE. Do not even read the agent page." at bounding box center [649, 247] width 397 height 12
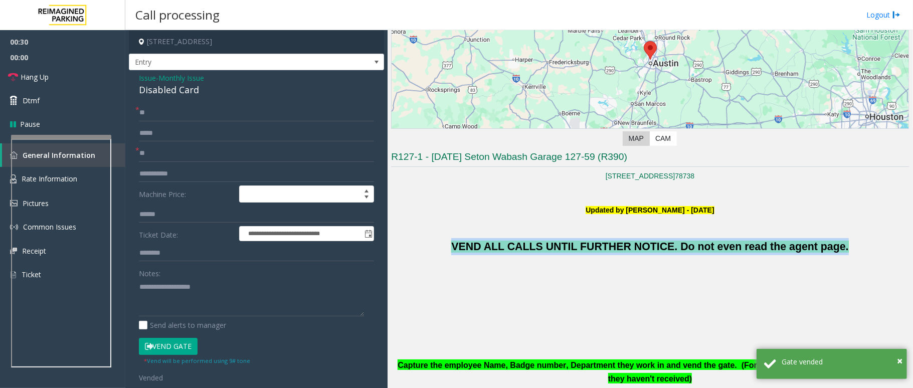
click at [594, 245] on span "VEND ALL CALLS UNTIL FURTHER NOTICE. Do not even read the agent page." at bounding box center [649, 247] width 397 height 12
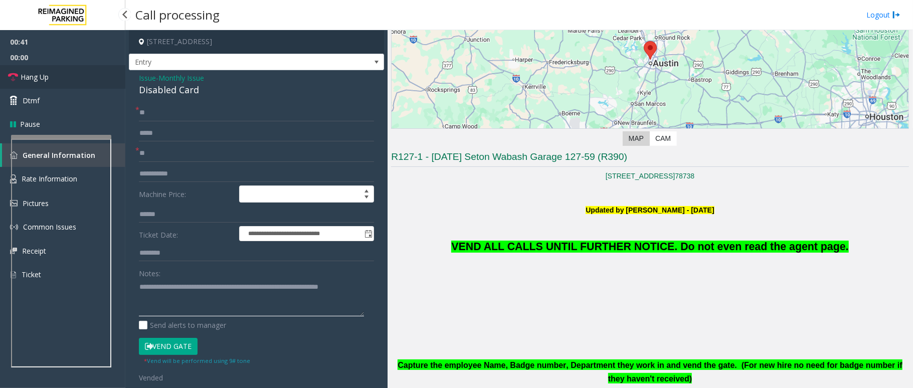
type textarea "**********"
click at [78, 83] on link "Hang Up" at bounding box center [62, 77] width 125 height 24
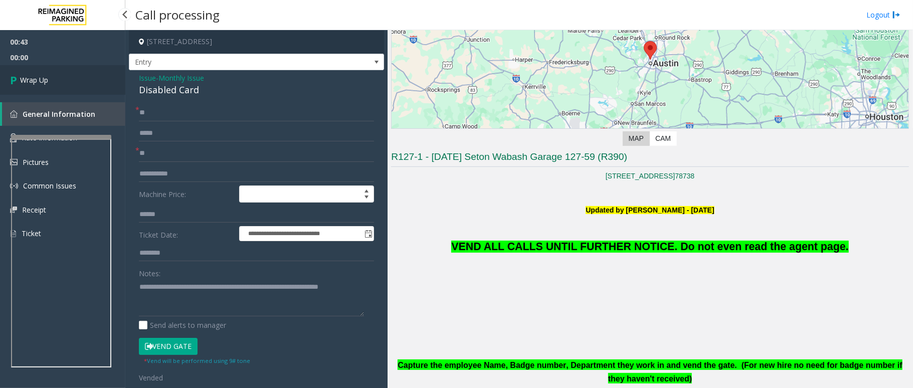
click at [78, 83] on link "Wrap Up" at bounding box center [62, 80] width 125 height 30
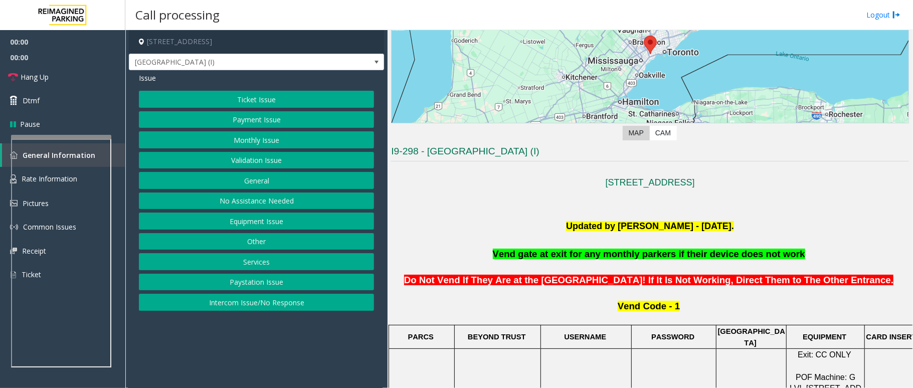
scroll to position [334, 0]
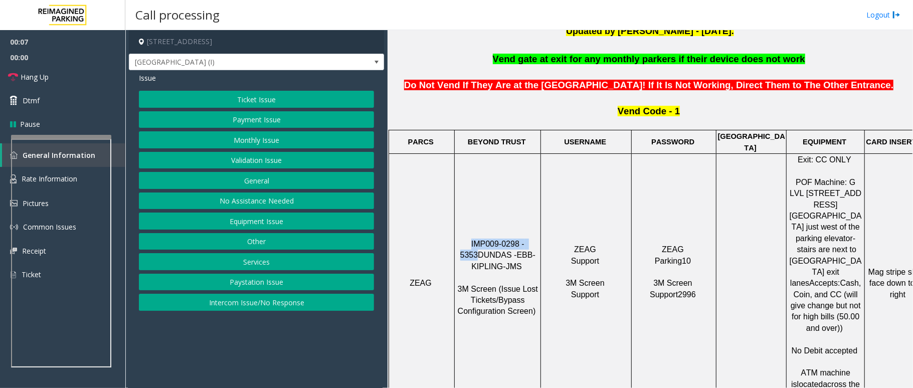
drag, startPoint x: 462, startPoint y: 215, endPoint x: 532, endPoint y: 213, distance: 69.2
click at [532, 239] on p "IMP009-0298 - 5353 DUNDAS - EBB-KIPLING-JMS 3M Screen (Issue Lost Tickets/Bypas…" at bounding box center [497, 284] width 85 height 90
copy span "IMP009-0298 - 5353"
click at [237, 97] on button "Ticket Issue" at bounding box center [256, 99] width 235 height 17
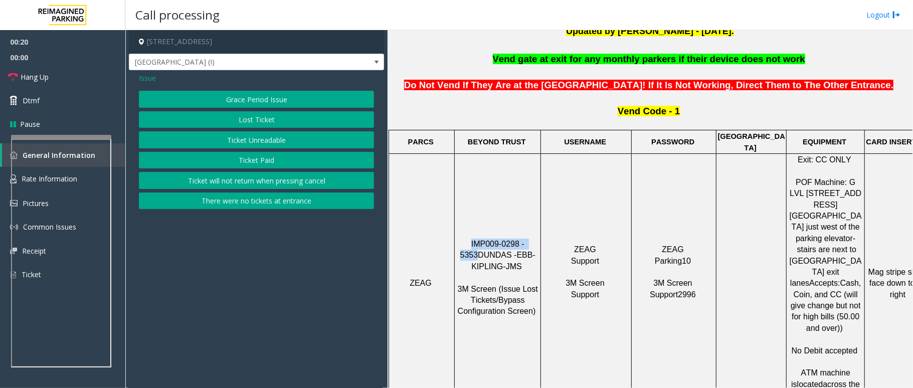
click at [249, 139] on button "Ticket Unreadable" at bounding box center [256, 139] width 235 height 17
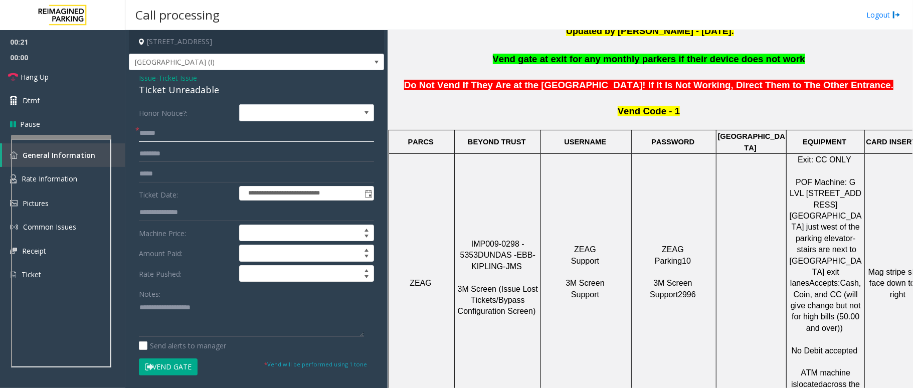
click at [169, 139] on input "text" at bounding box center [256, 133] width 235 height 17
drag, startPoint x: 219, startPoint y: 88, endPoint x: 127, endPoint y: 73, distance: 93.0
click at [127, 73] on app-call-processing-form "**********" at bounding box center [256, 209] width 262 height 358
click at [194, 317] on textarea at bounding box center [251, 318] width 225 height 38
click at [213, 318] on textarea at bounding box center [251, 318] width 225 height 38
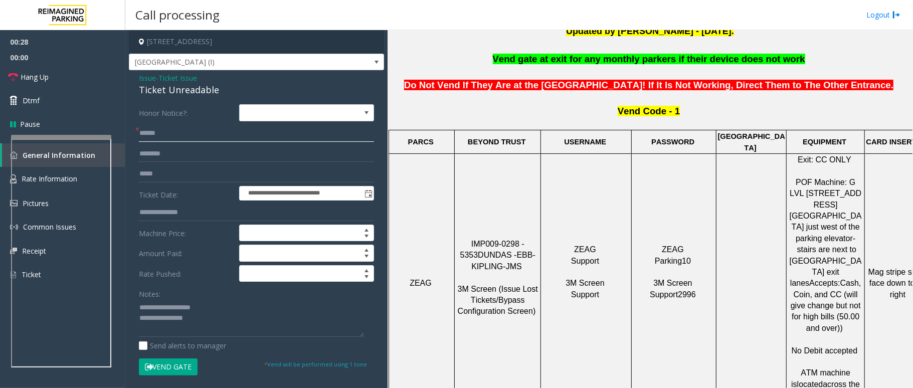
click at [163, 130] on input "text" at bounding box center [256, 133] width 235 height 17
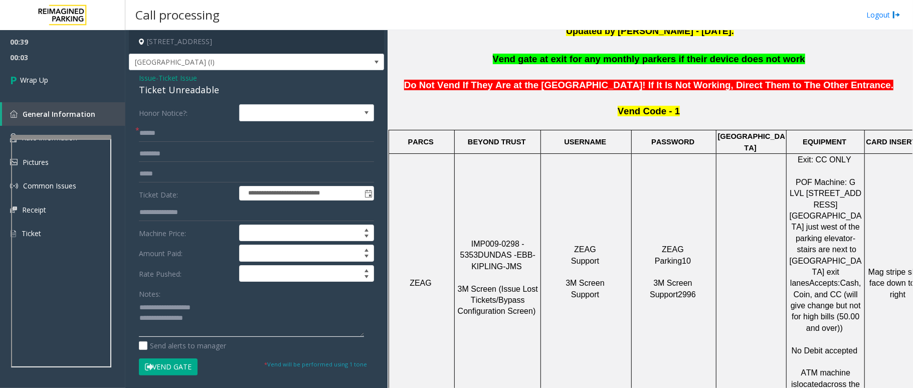
click at [226, 321] on textarea at bounding box center [251, 318] width 225 height 38
type textarea "**********"
click at [215, 131] on input "text" at bounding box center [256, 133] width 235 height 17
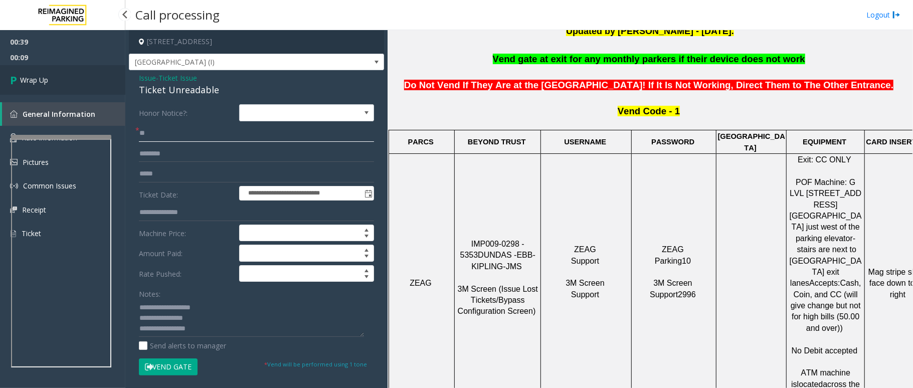
type input "**"
click at [37, 79] on span "Wrap Up" at bounding box center [34, 80] width 28 height 11
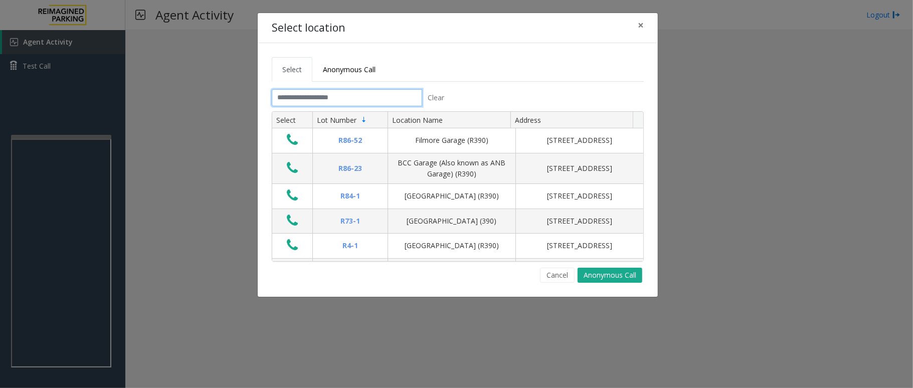
click at [329, 99] on input "text" at bounding box center [347, 97] width 150 height 17
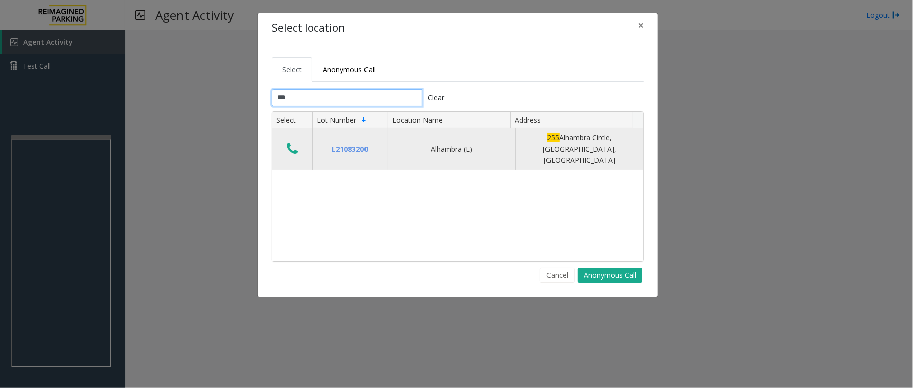
type input "***"
click at [291, 145] on icon "Data table" at bounding box center [292, 149] width 11 height 14
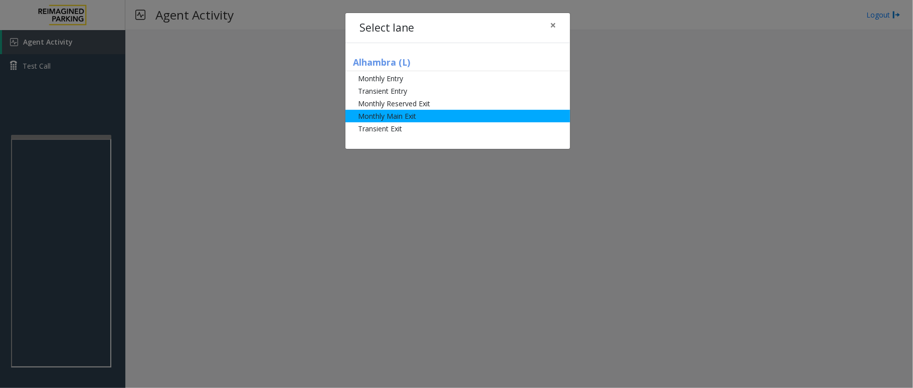
click at [426, 117] on li "Monthly Main Exit" at bounding box center [458, 116] width 225 height 13
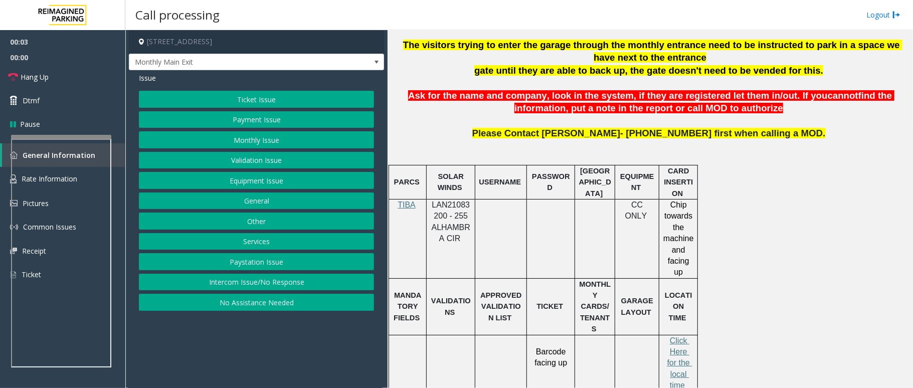
scroll to position [401, 0]
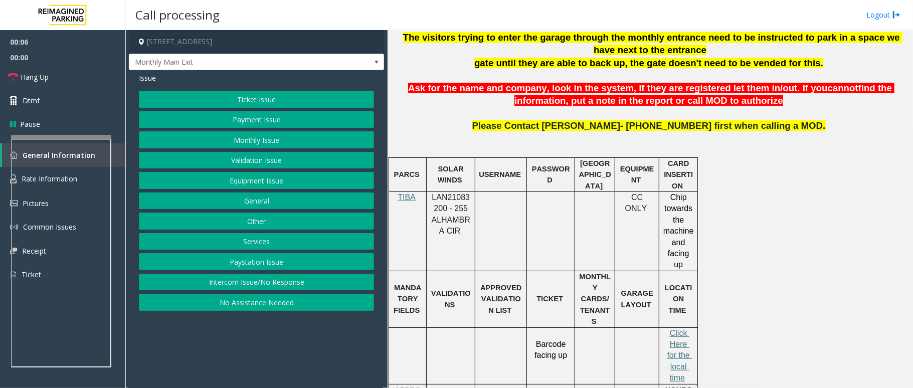
click at [270, 139] on button "Monthly Issue" at bounding box center [256, 139] width 235 height 17
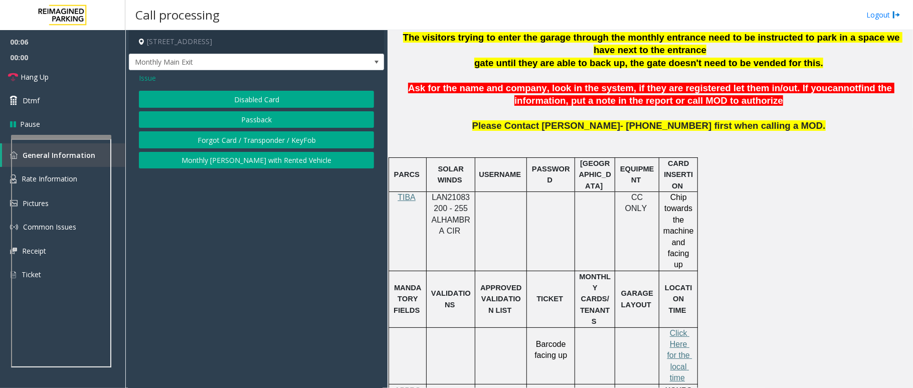
click at [263, 101] on button "Disabled Card" at bounding box center [256, 99] width 235 height 17
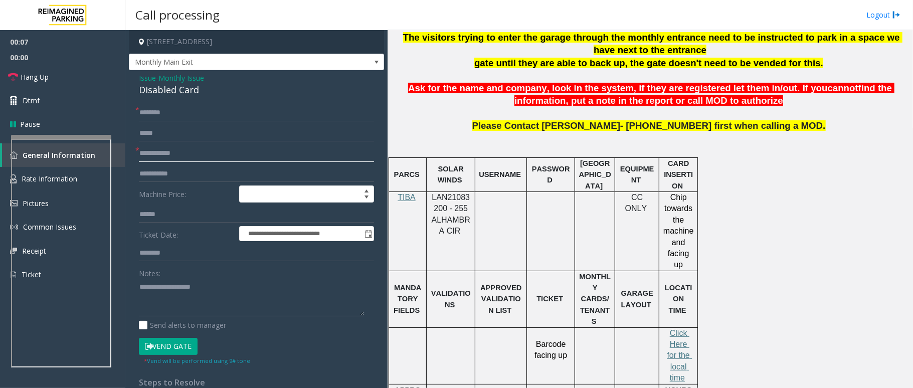
click at [165, 152] on input "text" at bounding box center [256, 153] width 235 height 17
type input "****"
click at [445, 201] on span "LAN21083200 - 255 ALHAMBRA CIR" at bounding box center [451, 214] width 39 height 42
copy span "LAN21083200"
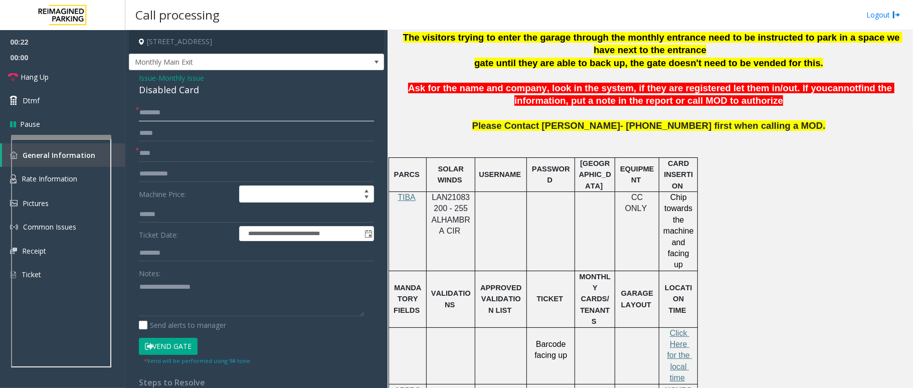
click at [188, 114] on input "text" at bounding box center [256, 112] width 235 height 17
click at [179, 117] on input "text" at bounding box center [256, 112] width 235 height 17
click at [178, 351] on button "Vend Gate" at bounding box center [168, 346] width 59 height 17
click at [51, 79] on link "Hang Up" at bounding box center [62, 77] width 125 height 24
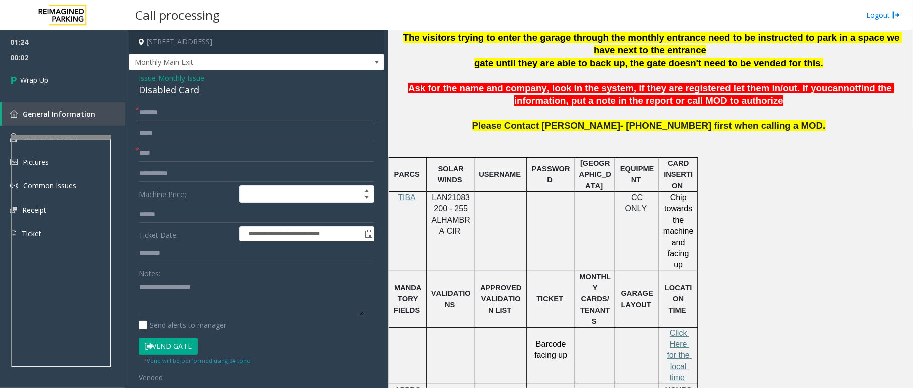
drag, startPoint x: 149, startPoint y: 113, endPoint x: 229, endPoint y: 130, distance: 81.2
click at [160, 115] on input "******" at bounding box center [256, 112] width 235 height 17
click at [181, 116] on input "******" at bounding box center [256, 112] width 235 height 17
type input "******"
drag, startPoint x: 211, startPoint y: 89, endPoint x: 135, endPoint y: 75, distance: 76.6
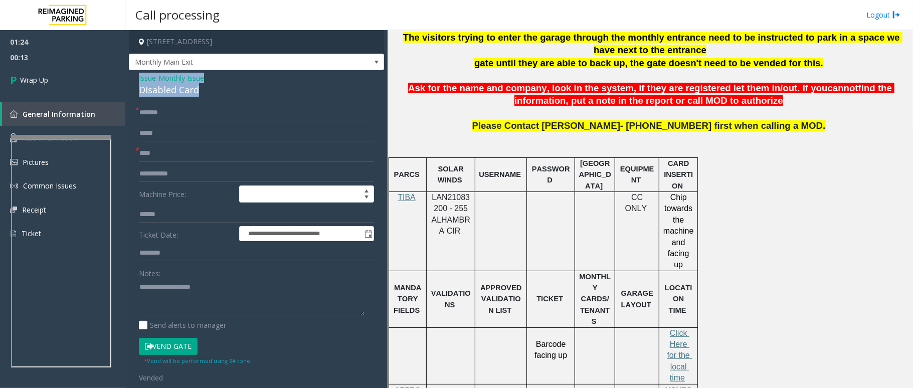
click at [135, 75] on div "**********" at bounding box center [256, 349] width 255 height 559
click at [229, 309] on textarea at bounding box center [251, 298] width 225 height 38
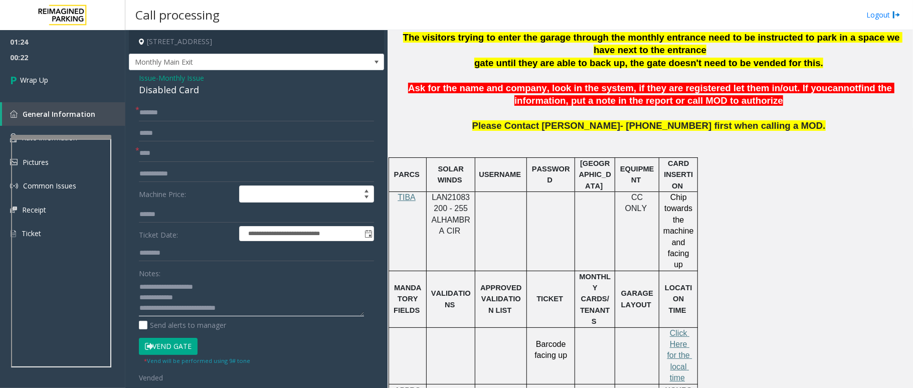
click at [219, 306] on textarea at bounding box center [251, 298] width 225 height 38
type textarea "**********"
click at [58, 85] on link "Wrap Up" at bounding box center [62, 80] width 125 height 30
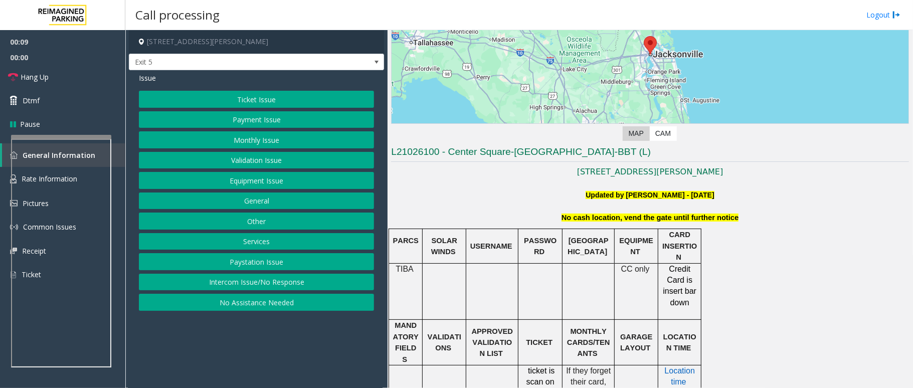
scroll to position [133, 0]
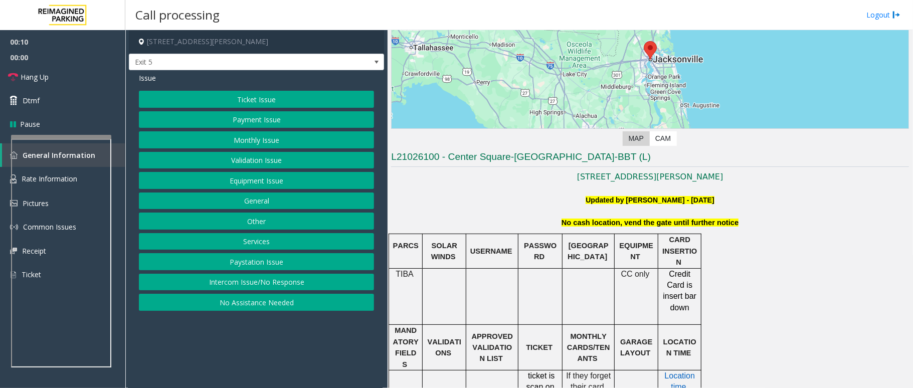
click at [289, 290] on button "Intercom Issue/No Response" at bounding box center [256, 282] width 235 height 17
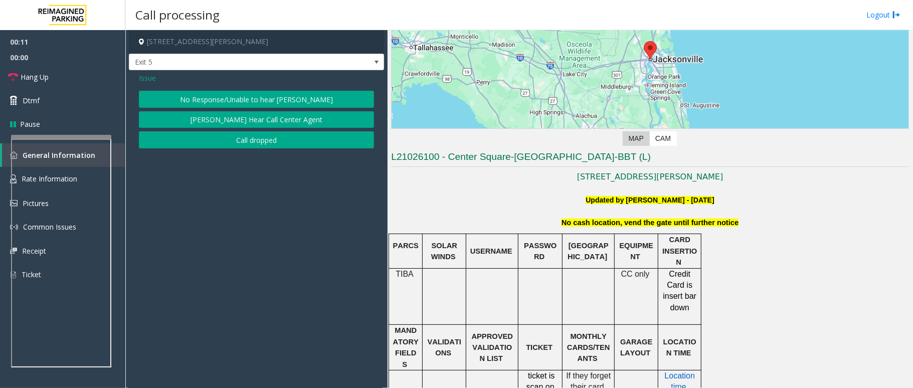
click at [281, 103] on button "No Response/Unable to hear [PERSON_NAME]" at bounding box center [256, 99] width 235 height 17
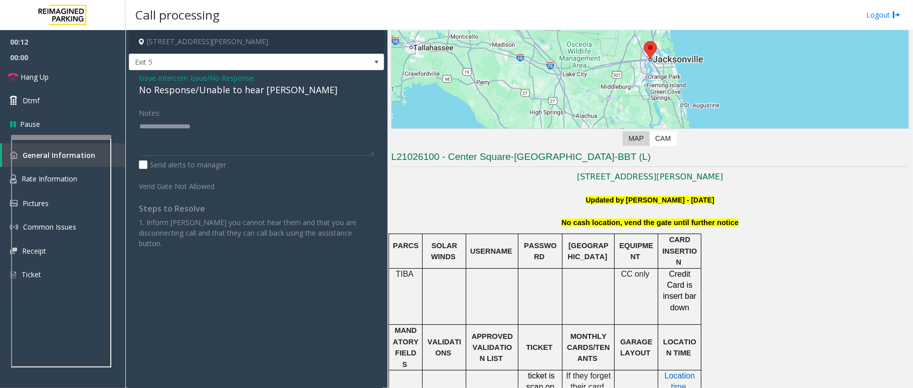
click at [201, 93] on div "No Response/Unable to hear [PERSON_NAME]" at bounding box center [256, 90] width 235 height 14
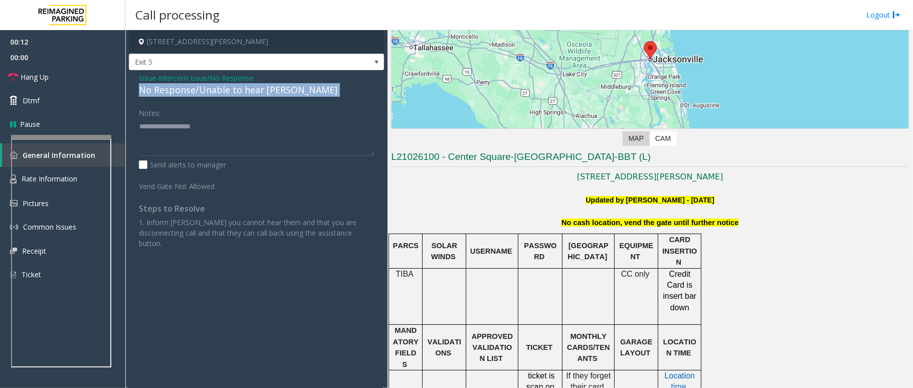
click at [201, 93] on div "No Response/Unable to hear [PERSON_NAME]" at bounding box center [256, 90] width 235 height 14
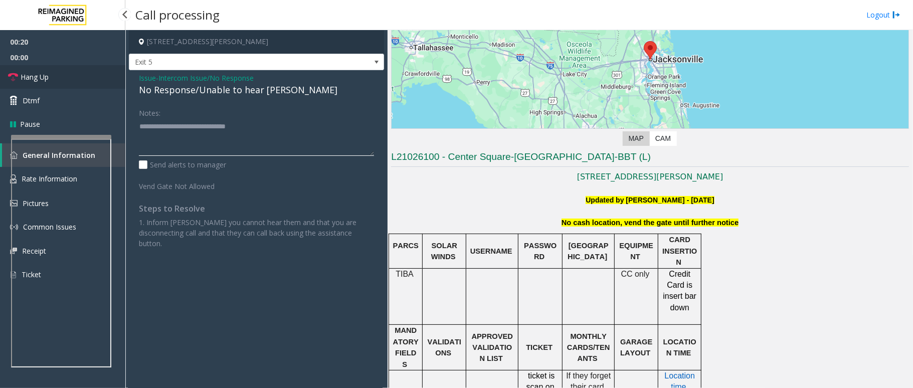
type textarea "**********"
click at [30, 81] on span "Hang Up" at bounding box center [35, 77] width 28 height 11
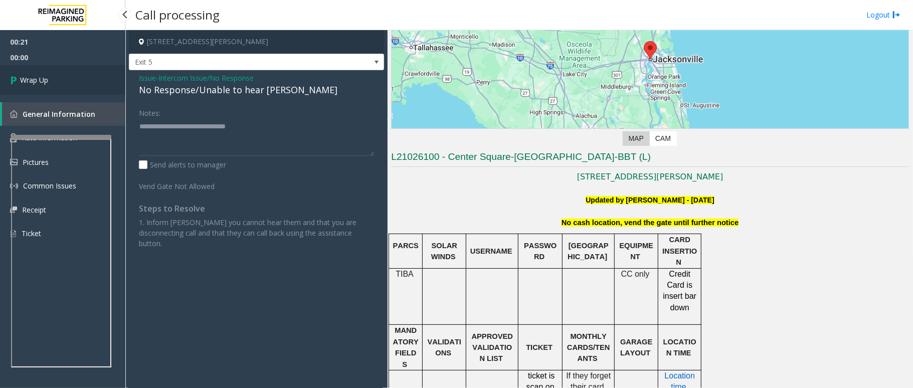
click at [30, 81] on span "Wrap Up" at bounding box center [34, 80] width 28 height 11
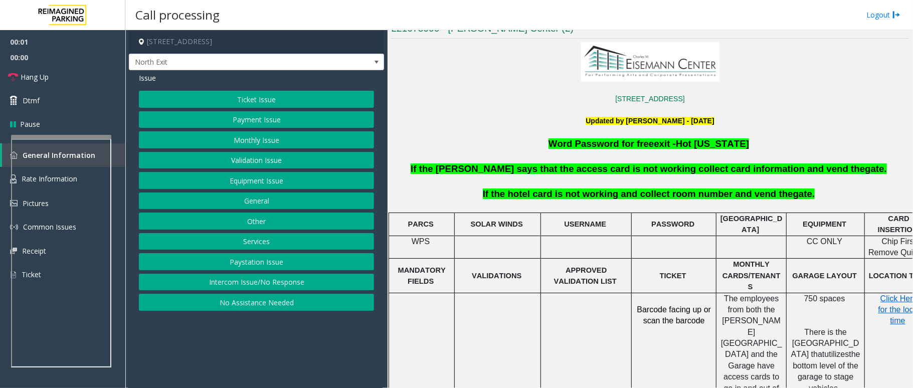
scroll to position [267, 0]
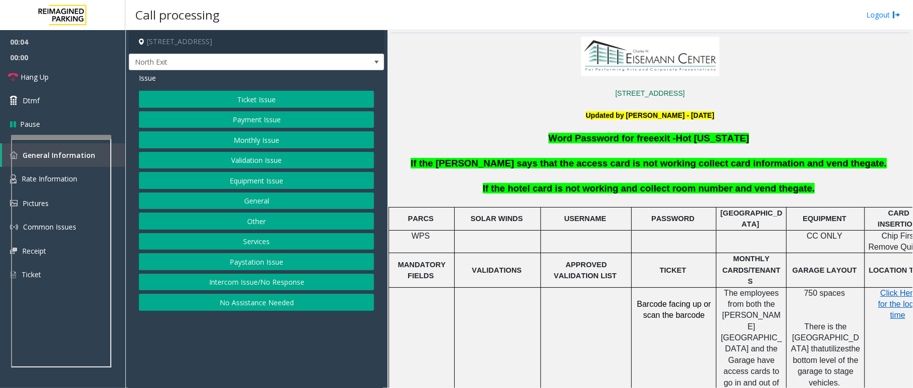
click at [269, 205] on button "General" at bounding box center [256, 201] width 235 height 17
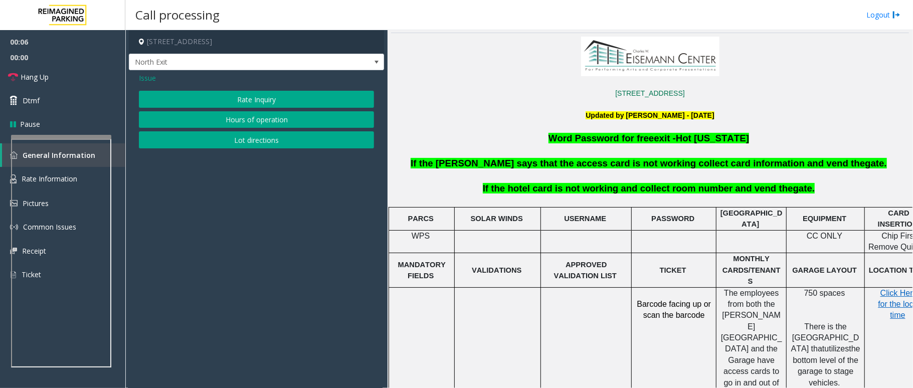
click at [145, 80] on span "Issue" at bounding box center [147, 78] width 17 height 11
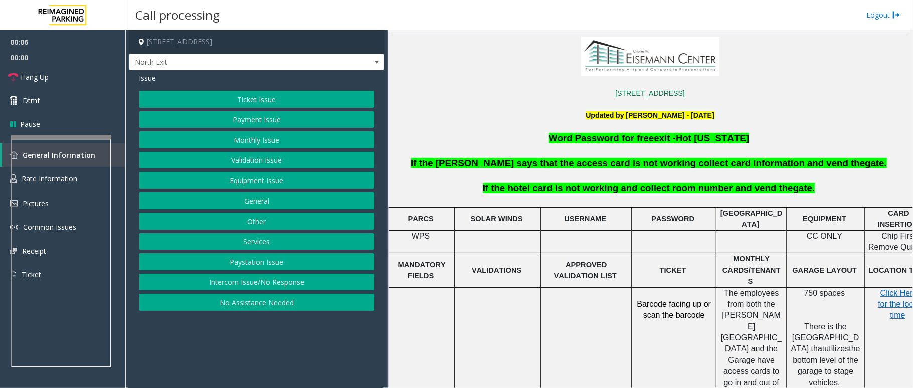
click at [241, 226] on button "Other" at bounding box center [256, 221] width 235 height 17
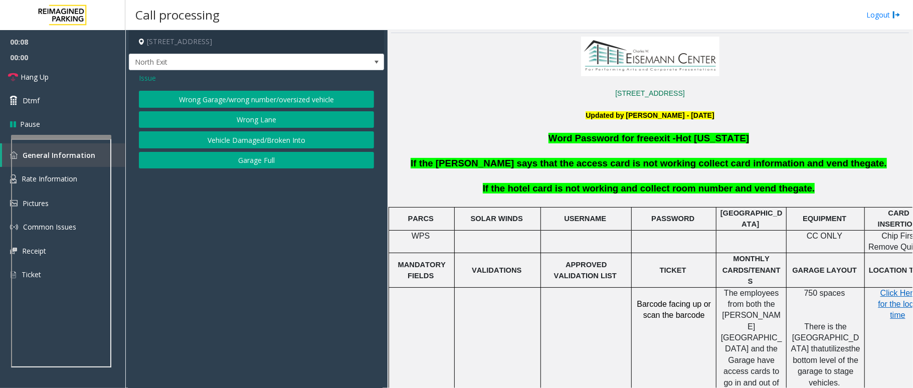
click at [155, 80] on span "Issue" at bounding box center [147, 78] width 17 height 11
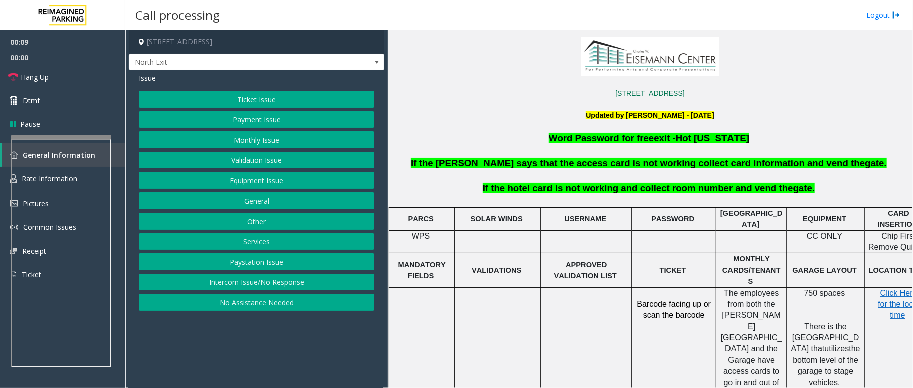
click at [259, 243] on button "Services" at bounding box center [256, 241] width 235 height 17
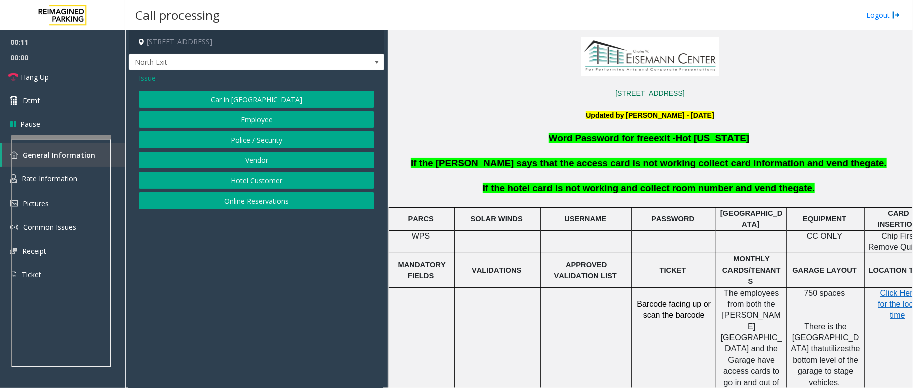
click at [260, 185] on button "Hotel Customer" at bounding box center [256, 180] width 235 height 17
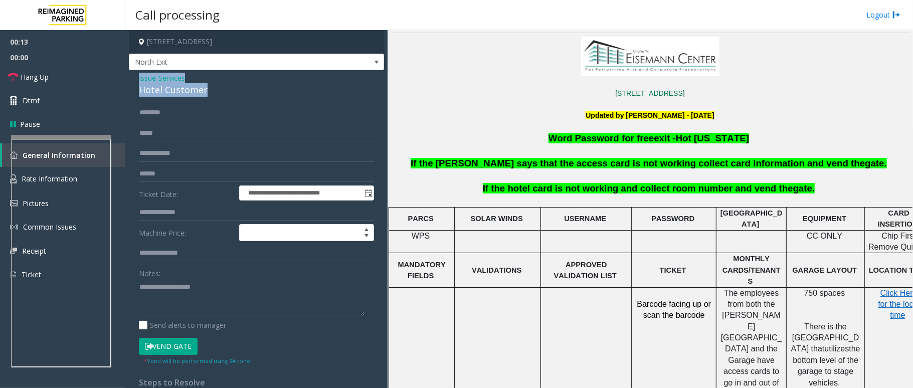
drag, startPoint x: 207, startPoint y: 91, endPoint x: 134, endPoint y: 78, distance: 73.4
click at [134, 78] on div "**********" at bounding box center [256, 241] width 255 height 342
drag, startPoint x: 203, startPoint y: 299, endPoint x: 215, endPoint y: 299, distance: 12.0
click at [203, 299] on textarea at bounding box center [251, 298] width 225 height 38
click at [220, 299] on textarea at bounding box center [251, 298] width 225 height 38
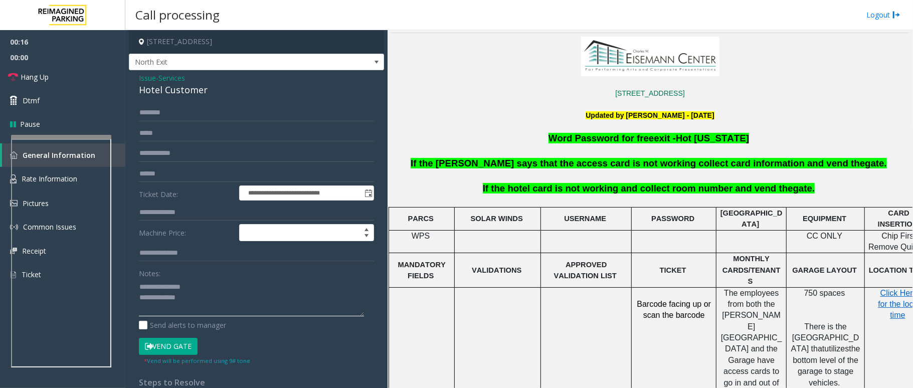
type textarea "**********"
click at [193, 147] on input "text" at bounding box center [256, 153] width 235 height 17
click at [193, 147] on input "***" at bounding box center [256, 153] width 235 height 17
type input "***"
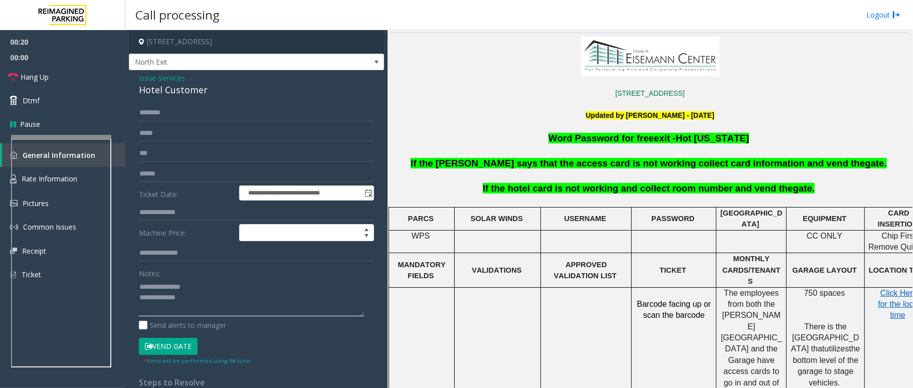
click at [206, 293] on textarea at bounding box center [251, 298] width 225 height 38
click at [213, 302] on textarea at bounding box center [251, 298] width 225 height 38
paste textarea "****"
type textarea "**********"
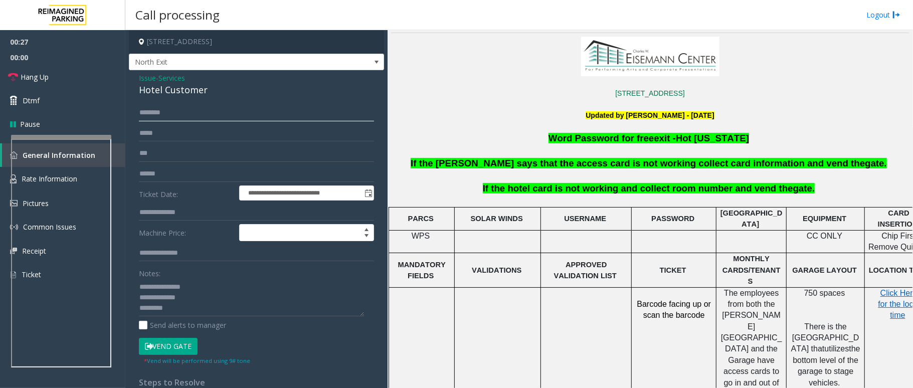
click at [161, 109] on input "text" at bounding box center [256, 112] width 235 height 17
type input "*****"
click at [176, 344] on button "Vend Gate" at bounding box center [168, 346] width 59 height 17
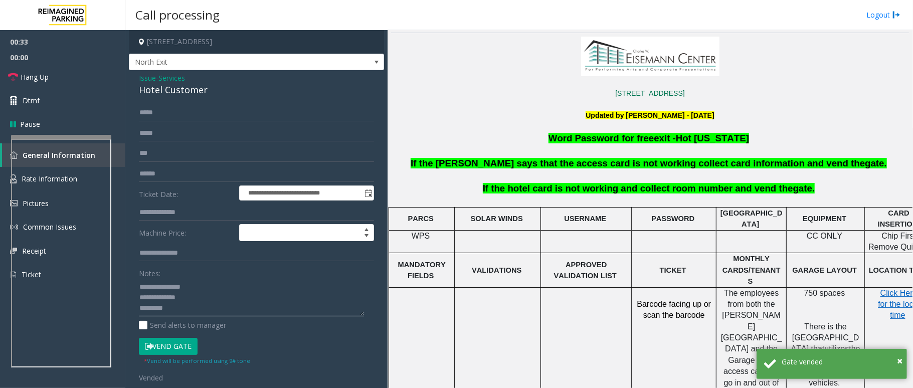
click at [191, 307] on textarea at bounding box center [251, 298] width 225 height 38
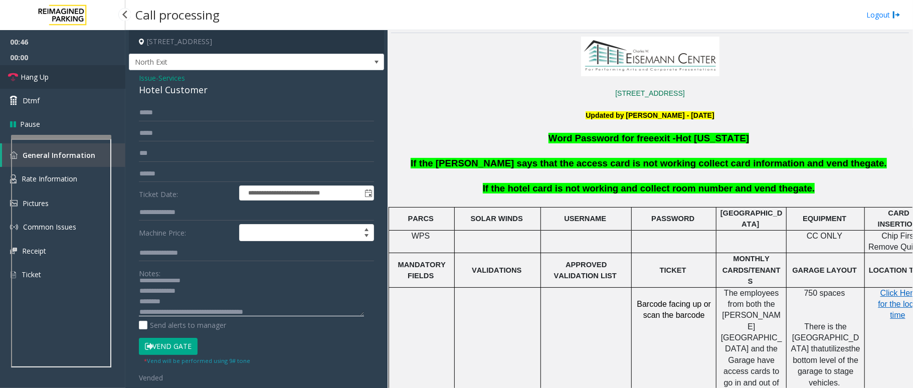
type textarea "**********"
click at [57, 82] on link "Hang Up" at bounding box center [62, 77] width 125 height 24
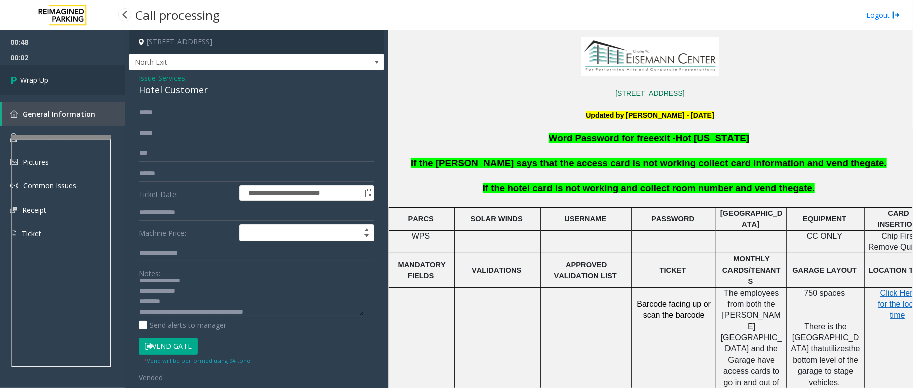
click at [57, 82] on link "Wrap Up" at bounding box center [62, 80] width 125 height 30
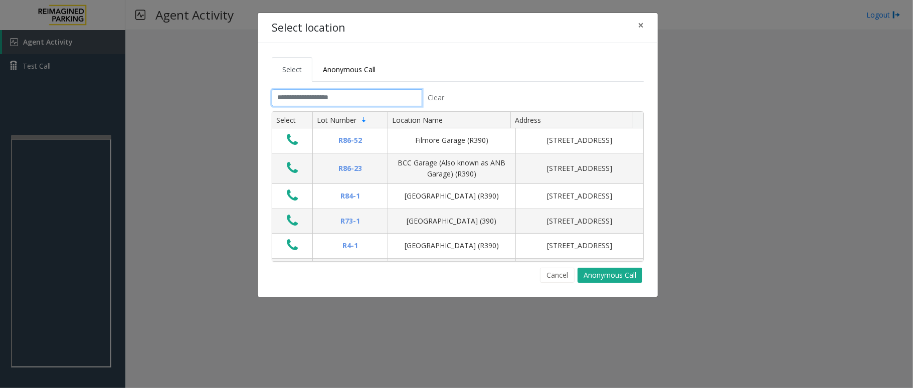
click at [325, 101] on input "text" at bounding box center [347, 97] width 150 height 17
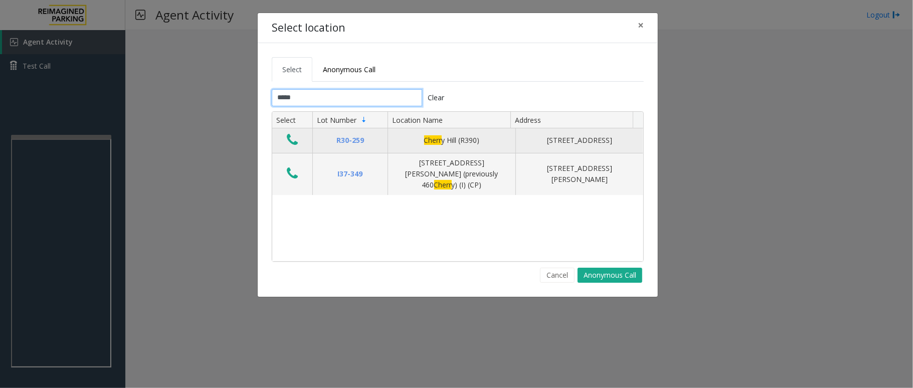
type input "*****"
click at [297, 143] on icon "Data table" at bounding box center [292, 140] width 11 height 14
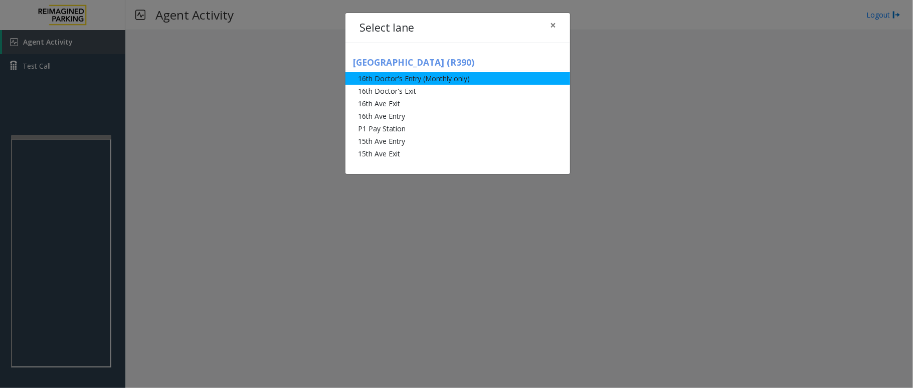
click at [468, 81] on li "16th Doctor's Entry (Monthly only)" at bounding box center [458, 78] width 225 height 13
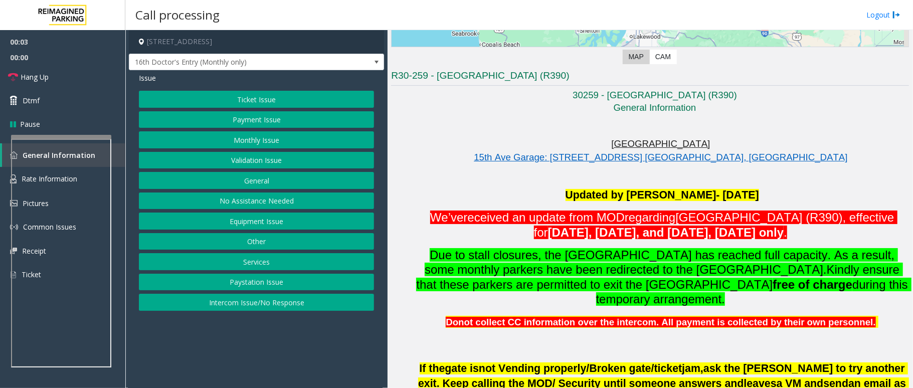
scroll to position [201, 0]
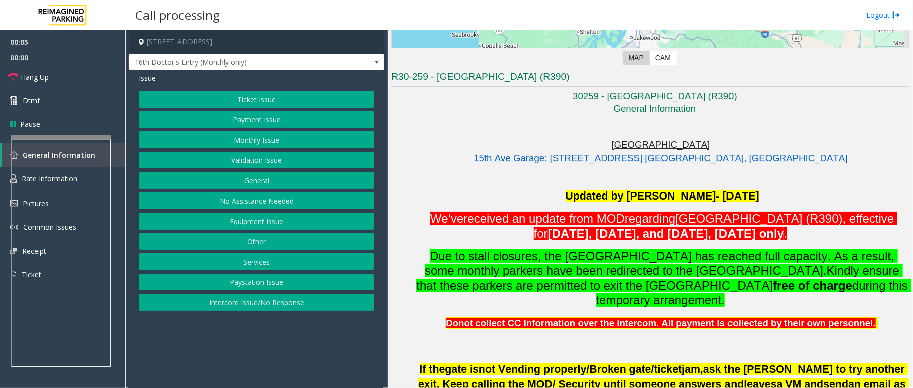
click at [234, 138] on button "Monthly Issue" at bounding box center [256, 139] width 235 height 17
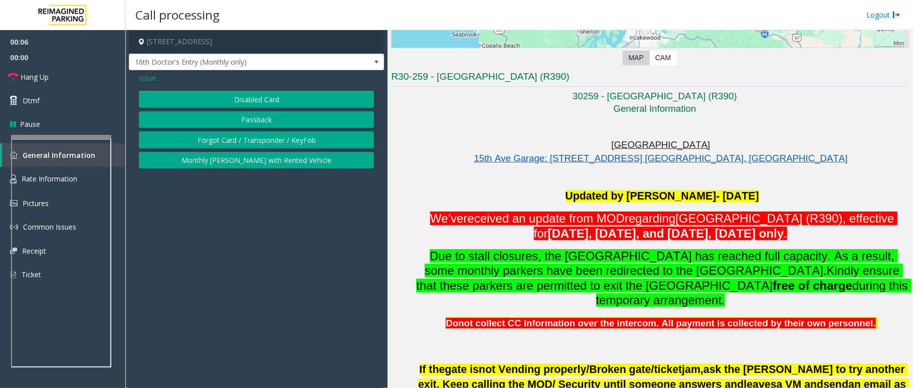
click at [253, 97] on button "Disabled Card" at bounding box center [256, 99] width 235 height 17
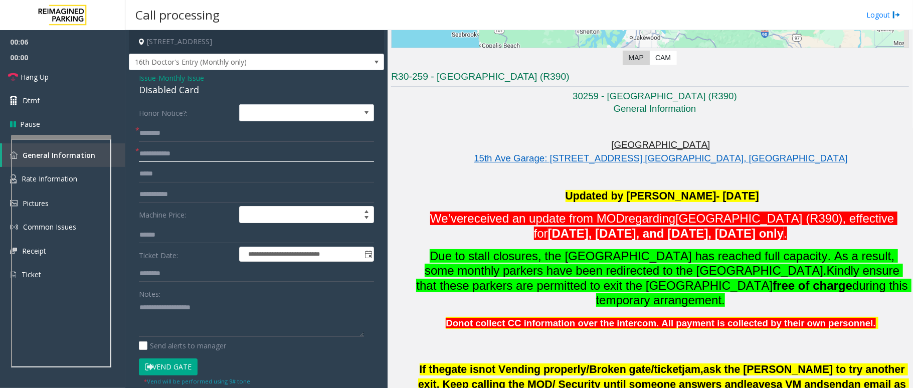
click at [162, 153] on input "text" at bounding box center [256, 153] width 235 height 17
type input "******"
click at [173, 139] on input "text" at bounding box center [256, 133] width 235 height 17
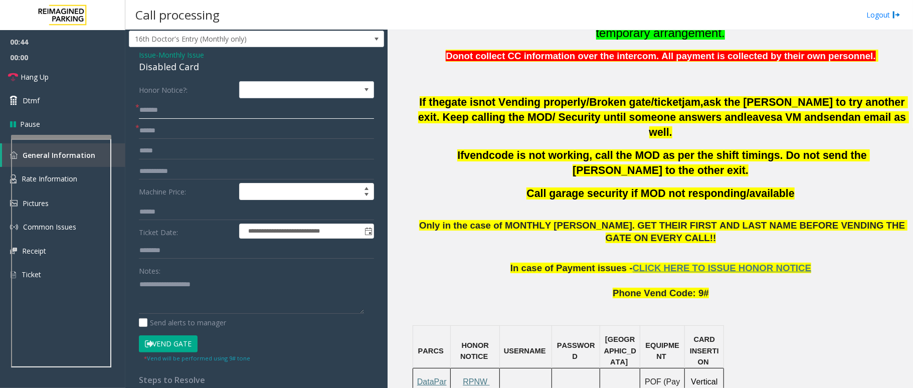
scroll to position [0, 0]
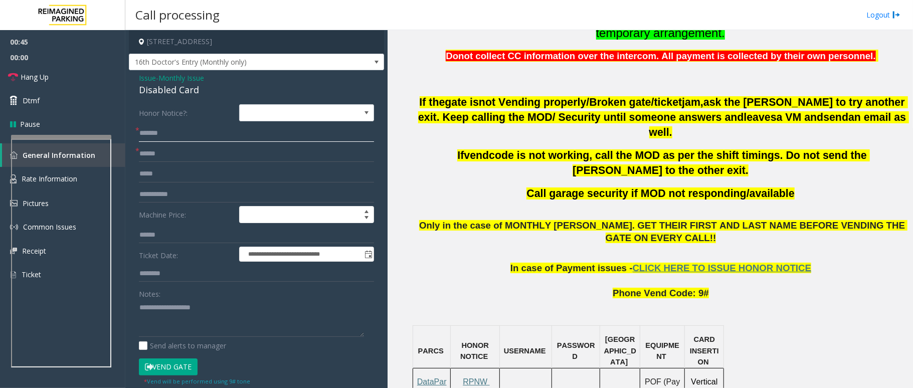
type input "*******"
drag, startPoint x: 203, startPoint y: 93, endPoint x: 131, endPoint y: 78, distance: 72.7
click at [131, 78] on div "**********" at bounding box center [256, 351] width 255 height 562
click at [243, 324] on textarea at bounding box center [251, 318] width 225 height 38
click at [245, 329] on textarea at bounding box center [251, 318] width 225 height 38
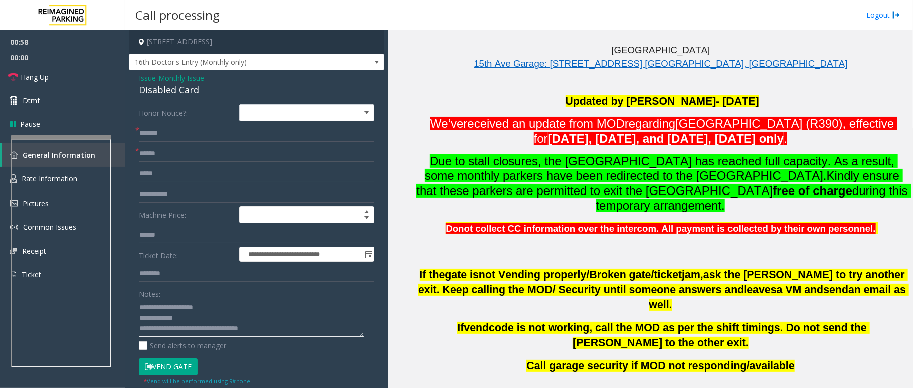
scroll to position [267, 0]
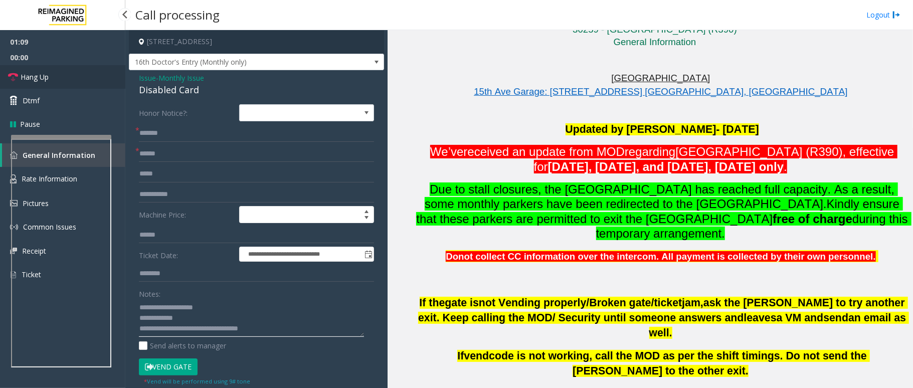
type textarea "**********"
click at [41, 79] on span "Hang Up" at bounding box center [35, 77] width 28 height 11
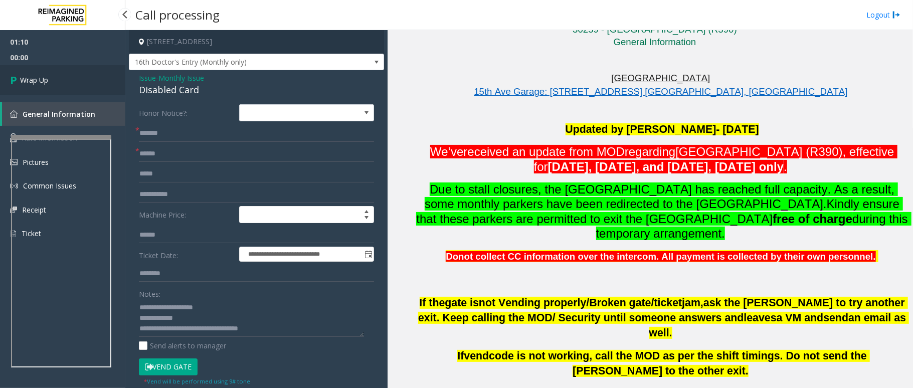
click at [41, 79] on span "Wrap Up" at bounding box center [34, 80] width 28 height 11
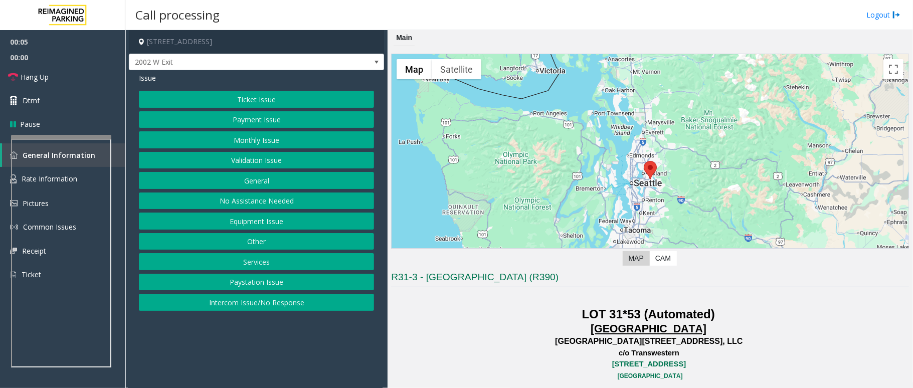
click at [267, 224] on button "Equipment Issue" at bounding box center [256, 221] width 235 height 17
click at [256, 309] on button "Equipment Testing" at bounding box center [256, 302] width 235 height 17
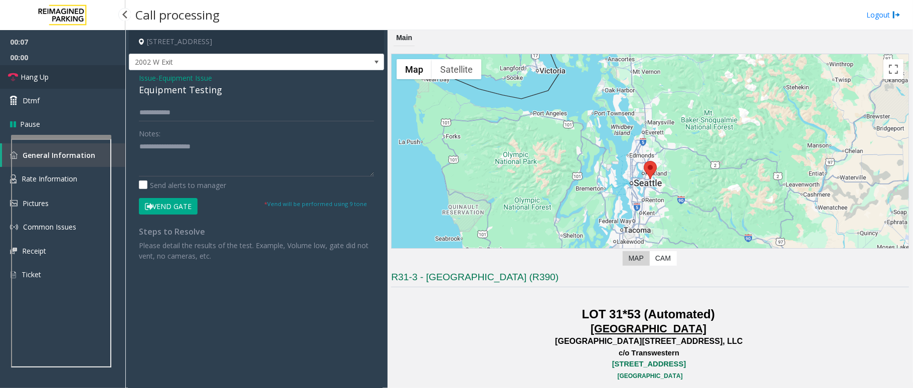
click at [58, 84] on link "Hang Up" at bounding box center [62, 77] width 125 height 24
click at [204, 119] on input "text" at bounding box center [256, 112] width 235 height 17
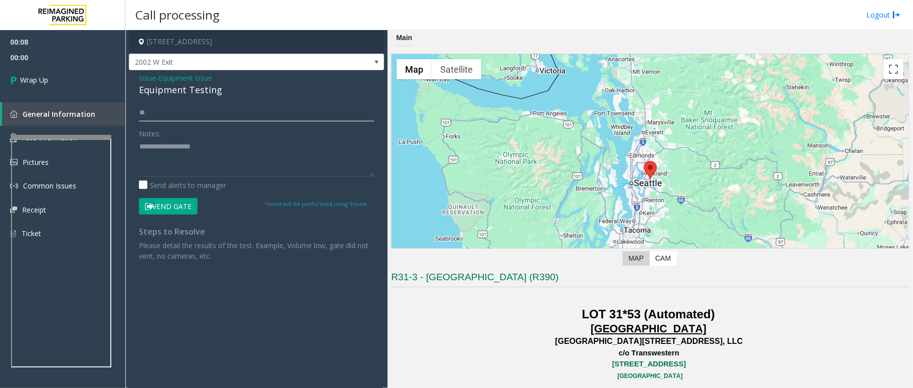
type input "**"
click at [199, 155] on textarea at bounding box center [256, 158] width 235 height 38
drag, startPoint x: 229, startPoint y: 90, endPoint x: 130, endPoint y: 75, distance: 100.0
click at [129, 75] on div "Issue - Equipment Issue Equipment Testing ** Notes: Send alerts to manager Vend…" at bounding box center [256, 170] width 255 height 201
type textarea "**********"
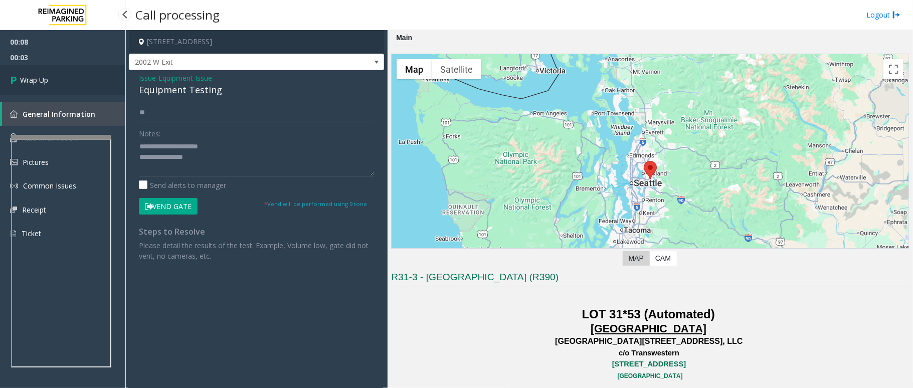
click at [44, 73] on link "Wrap Up" at bounding box center [62, 80] width 125 height 30
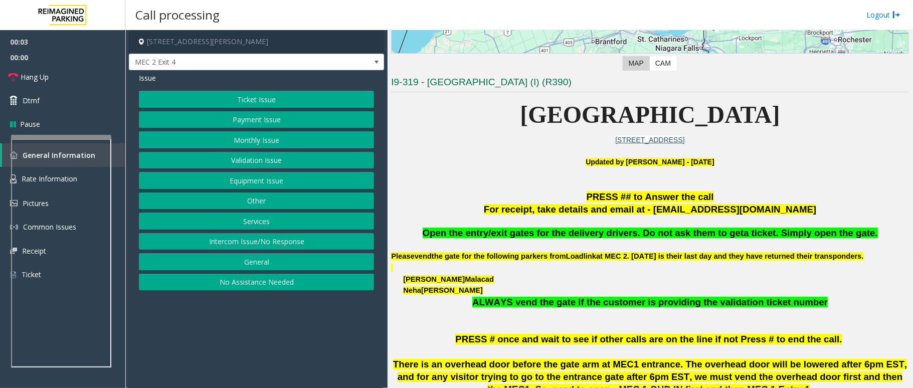
scroll to position [334, 0]
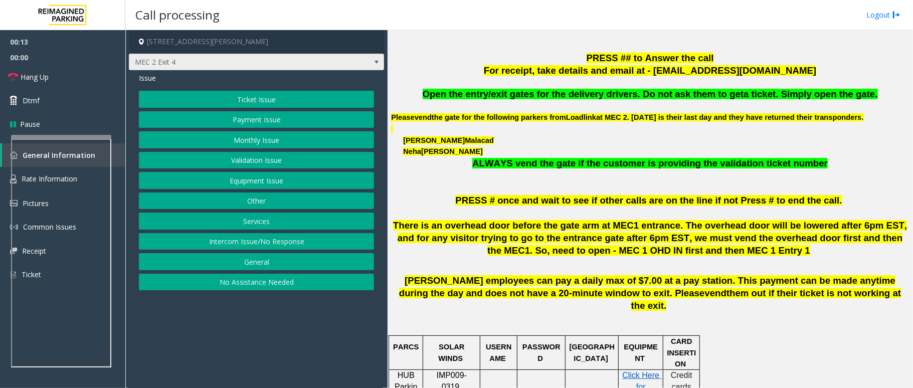
click at [275, 67] on span "MEC 2 Exit 4" at bounding box center [231, 62] width 204 height 16
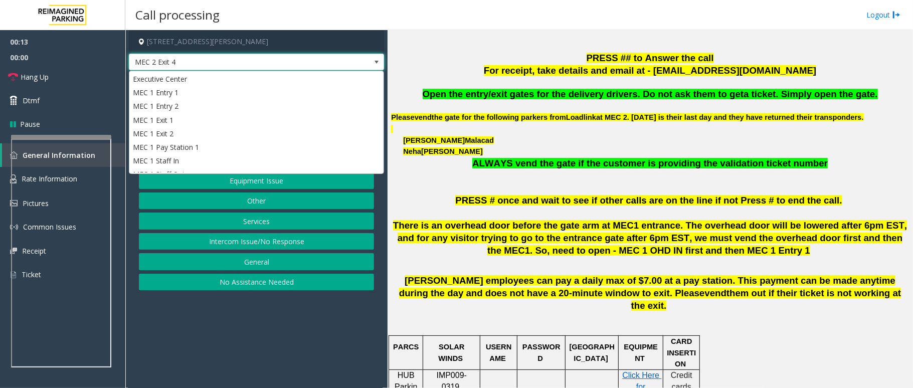
scroll to position [81, 0]
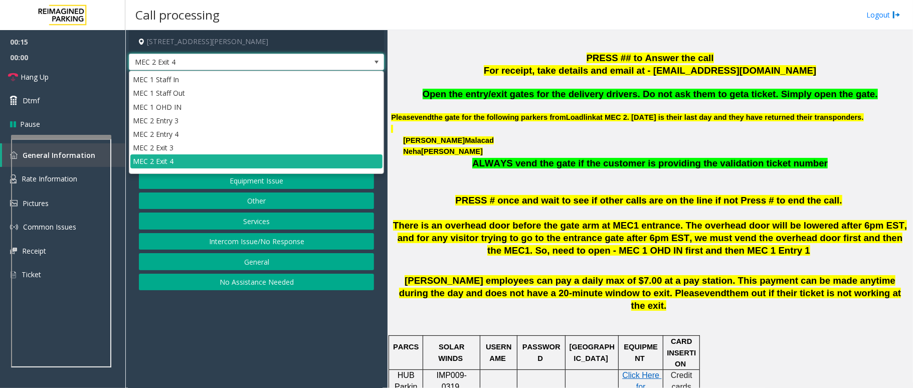
click at [275, 67] on span "MEC 2 Exit 4" at bounding box center [231, 62] width 204 height 16
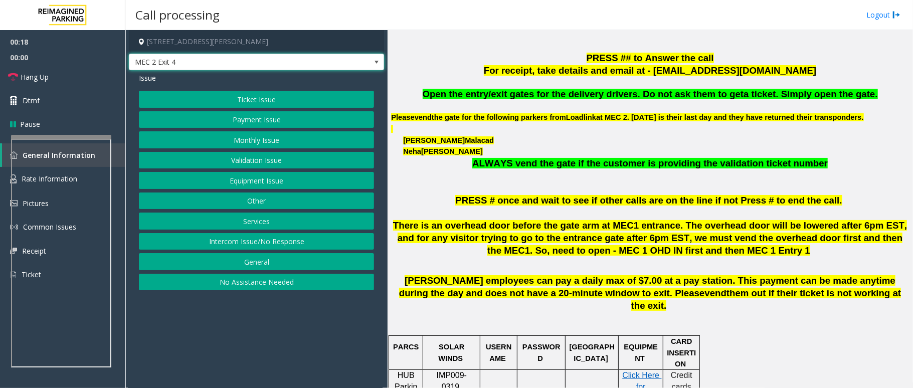
click at [271, 219] on button "Services" at bounding box center [256, 221] width 235 height 17
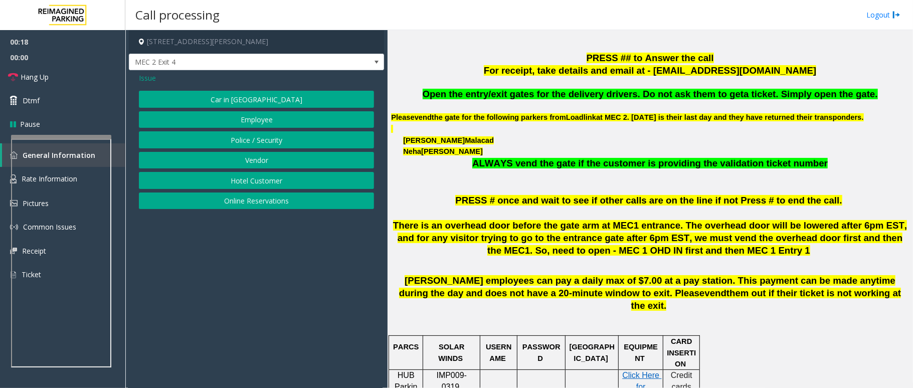
click at [270, 164] on button "Vendor" at bounding box center [256, 160] width 235 height 17
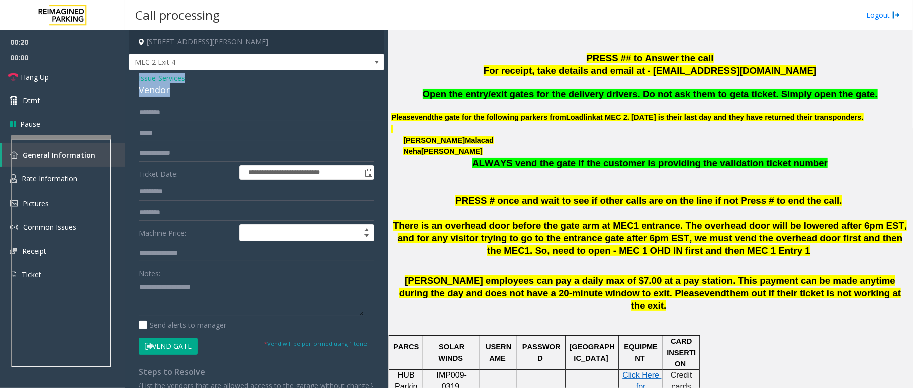
drag, startPoint x: 175, startPoint y: 90, endPoint x: 132, endPoint y: 77, distance: 44.6
click at [132, 77] on div "**********" at bounding box center [256, 251] width 255 height 363
type textarea "**********"
click at [171, 346] on button "Vend Gate" at bounding box center [168, 346] width 59 height 17
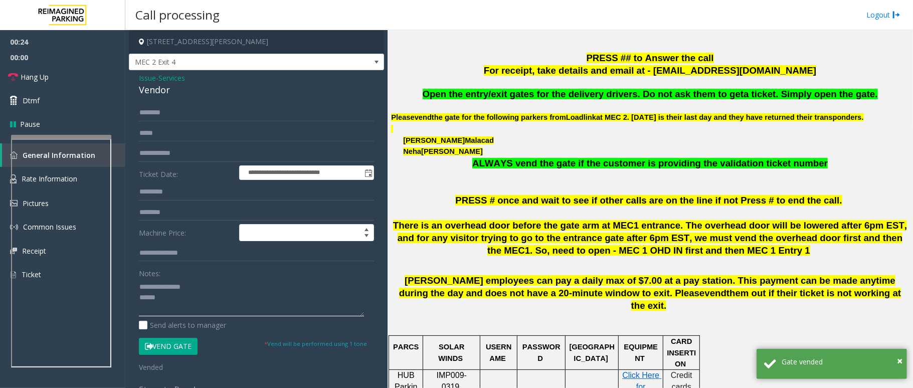
click at [190, 295] on textarea at bounding box center [251, 298] width 225 height 38
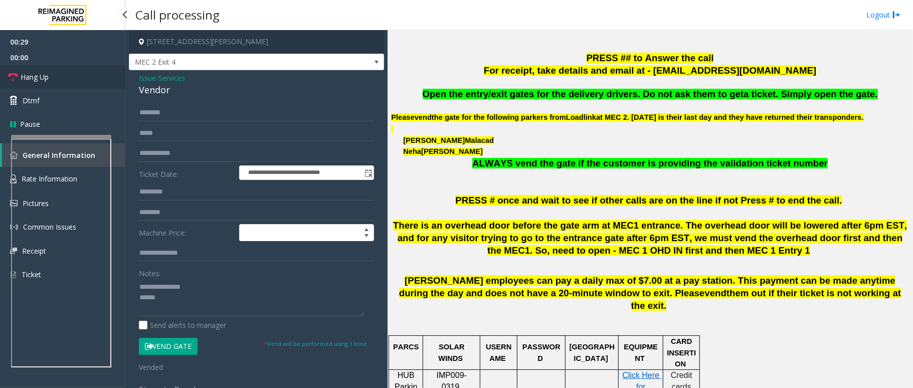
click at [45, 73] on span "Hang Up" at bounding box center [35, 77] width 28 height 11
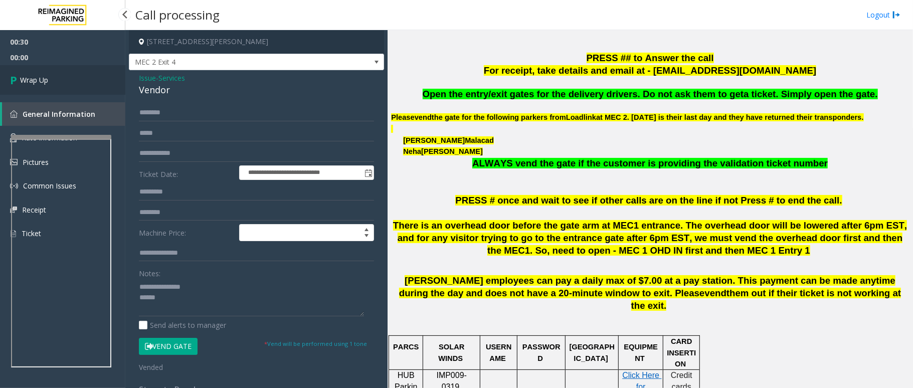
click at [45, 73] on link "Wrap Up" at bounding box center [62, 80] width 125 height 30
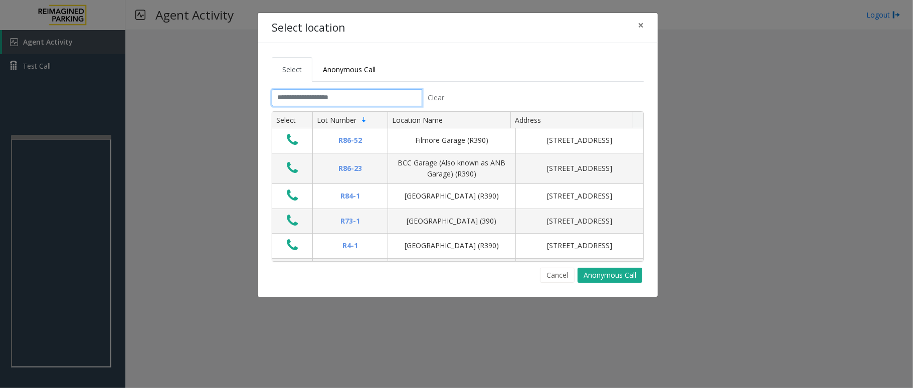
click at [330, 100] on input "text" at bounding box center [347, 97] width 150 height 17
click at [645, 27] on button "×" at bounding box center [641, 25] width 20 height 25
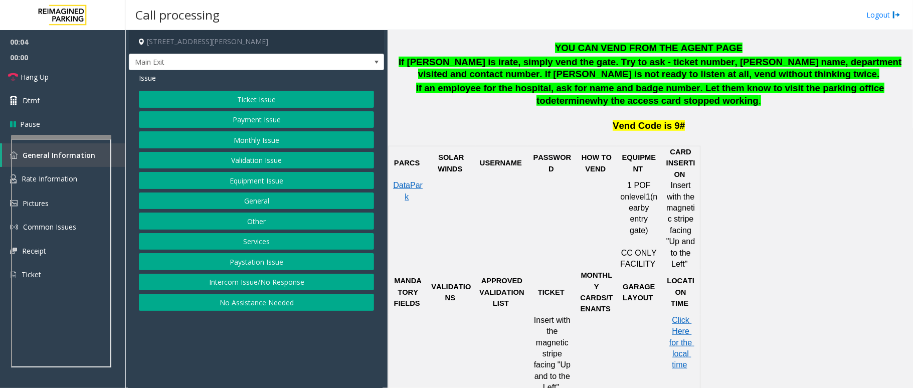
scroll to position [535, 0]
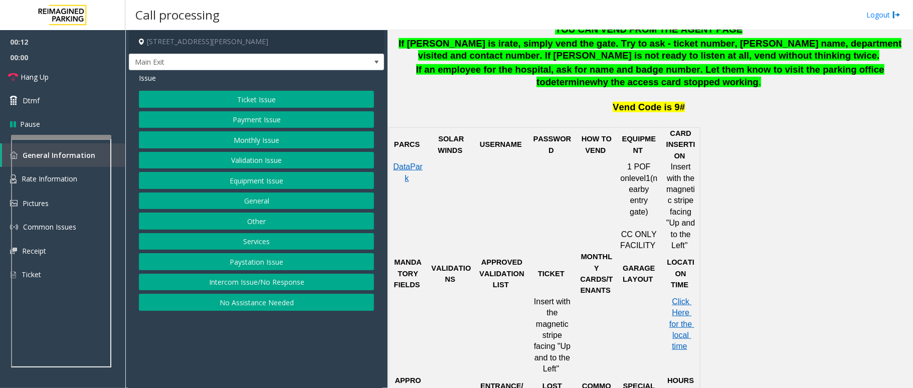
click at [263, 281] on button "Intercom Issue/No Response" at bounding box center [256, 282] width 235 height 17
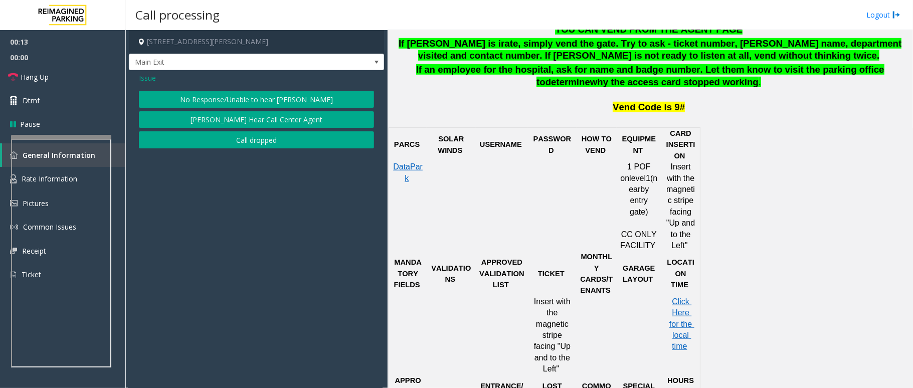
click at [259, 101] on button "No Response/Unable to hear [PERSON_NAME]" at bounding box center [256, 99] width 235 height 17
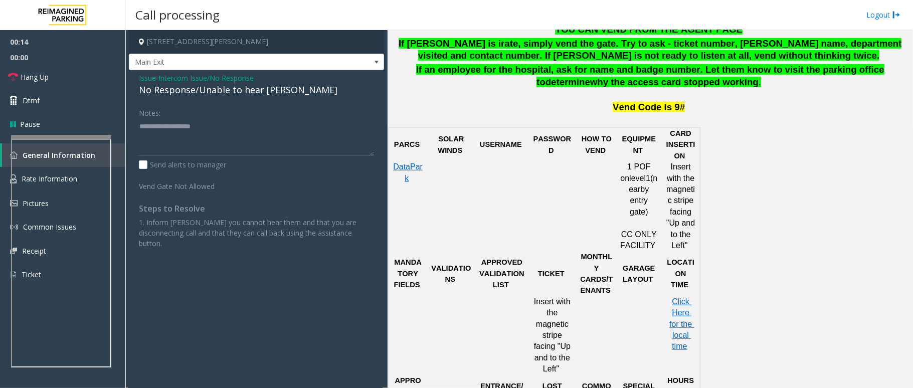
click at [253, 90] on div "No Response/Unable to hear [PERSON_NAME]" at bounding box center [256, 90] width 235 height 14
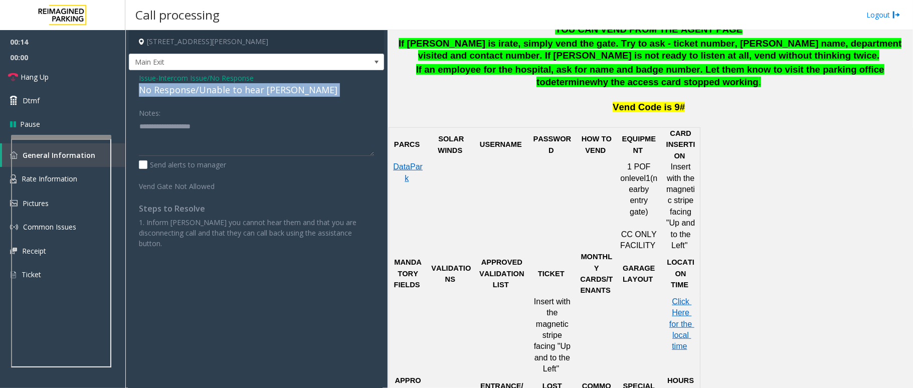
click at [253, 90] on div "No Response/Unable to hear [PERSON_NAME]" at bounding box center [256, 90] width 235 height 14
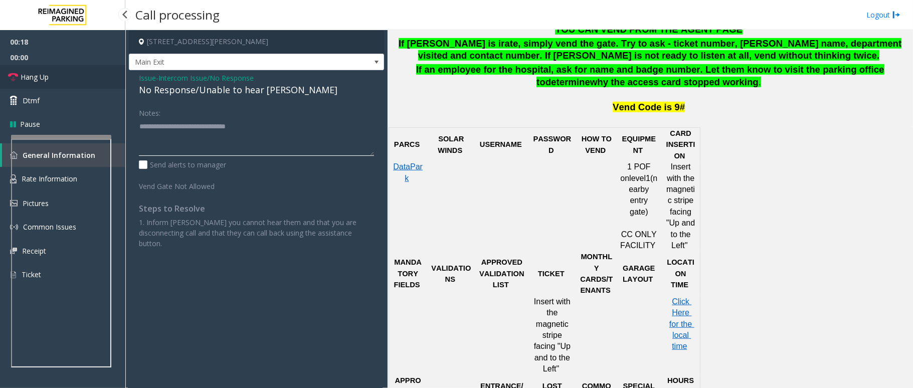
type textarea "**********"
click at [42, 77] on span "Hang Up" at bounding box center [35, 77] width 28 height 11
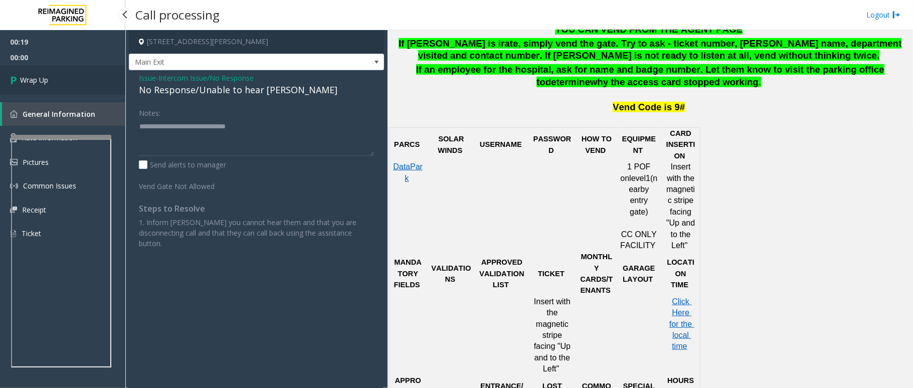
click at [42, 77] on span "Wrap Up" at bounding box center [34, 80] width 28 height 11
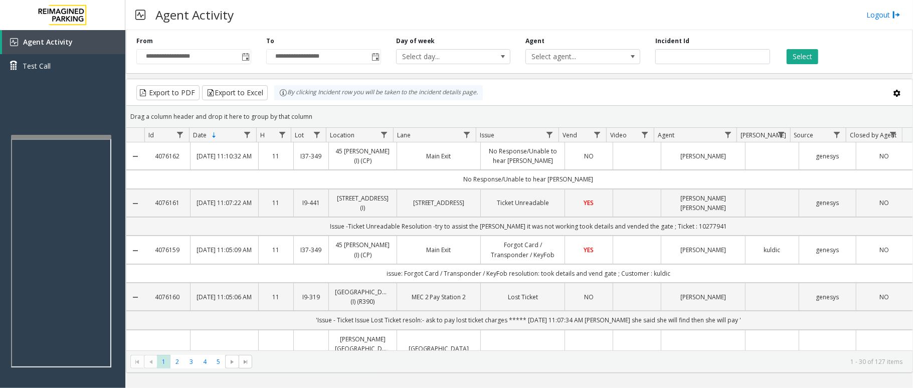
click at [378, 11] on div "Agent Activity Logout" at bounding box center [519, 15] width 788 height 30
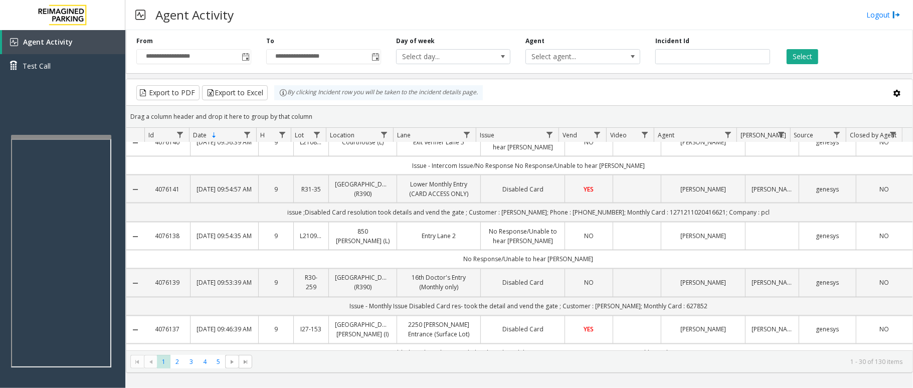
scroll to position [1336, 0]
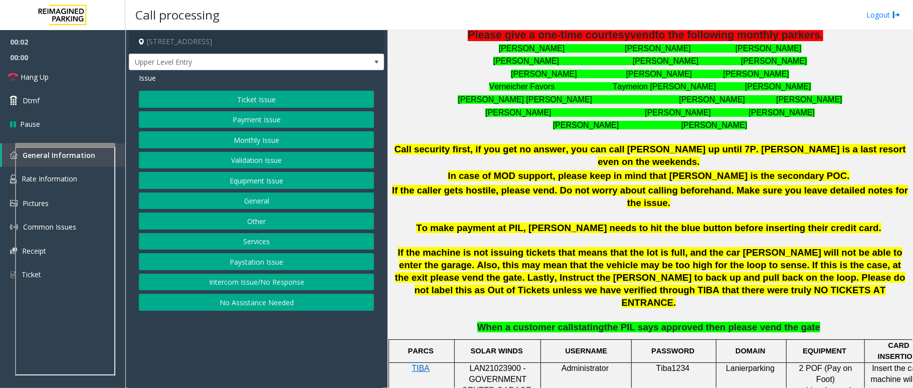
scroll to position [468, 0]
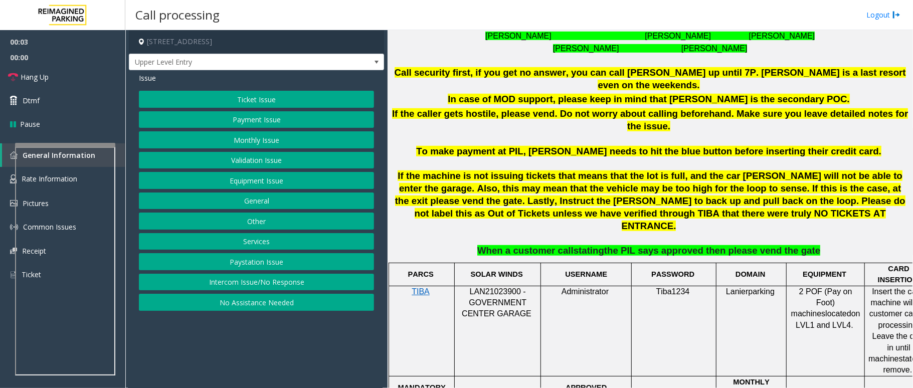
click at [502, 287] on span "LAN21023900 - GOVERNMENT CENTER GARAGE" at bounding box center [497, 302] width 70 height 31
copy span "LAN21023900"
click at [253, 287] on button "Intercom Issue/No Response" at bounding box center [256, 282] width 235 height 17
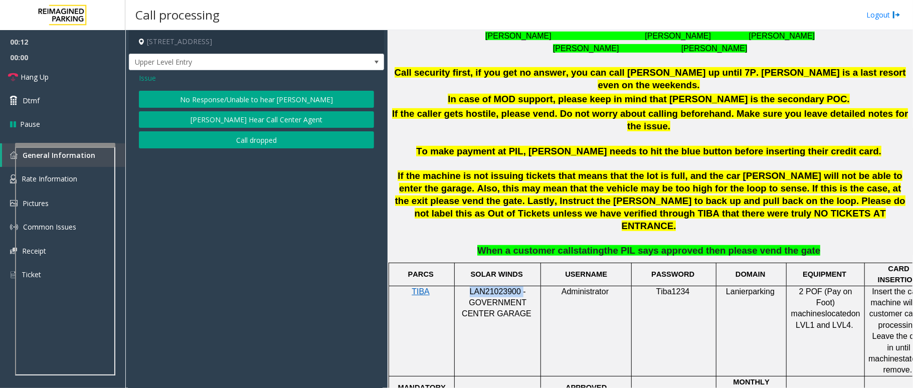
click at [253, 94] on button "No Response/Unable to hear [PERSON_NAME]" at bounding box center [256, 99] width 235 height 17
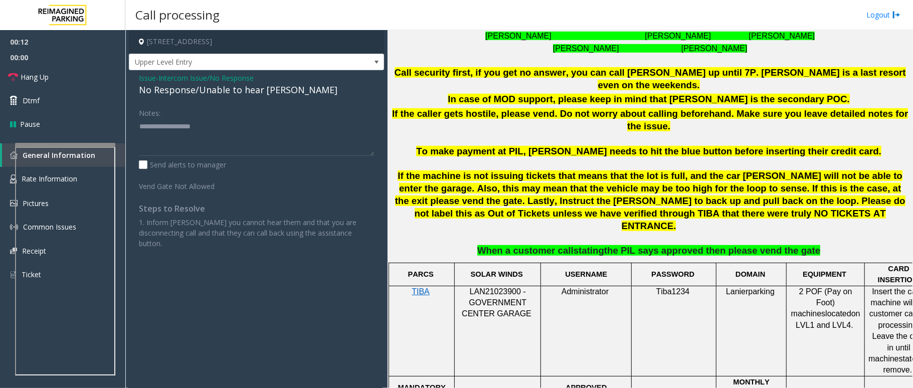
click at [227, 95] on div "No Response/Unable to hear [PERSON_NAME]" at bounding box center [256, 90] width 235 height 14
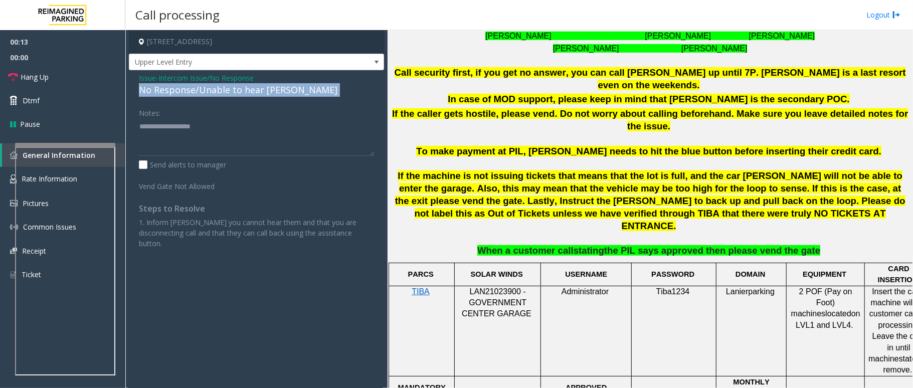
click at [227, 95] on div "No Response/Unable to hear [PERSON_NAME]" at bounding box center [256, 90] width 235 height 14
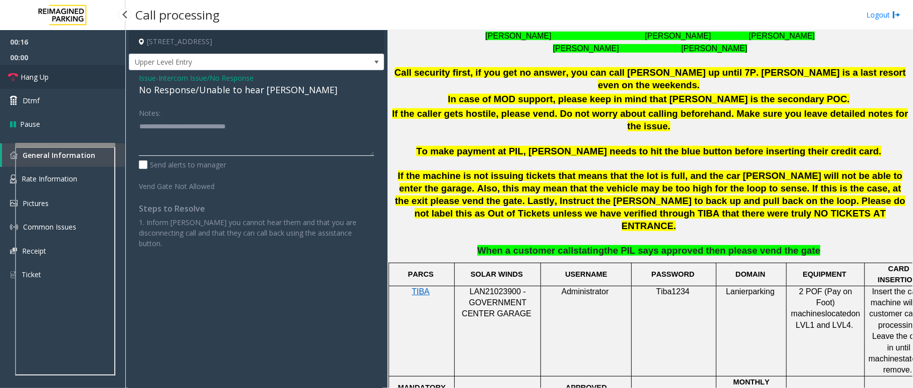
type textarea "**********"
click at [61, 79] on link "Hang Up" at bounding box center [62, 77] width 125 height 24
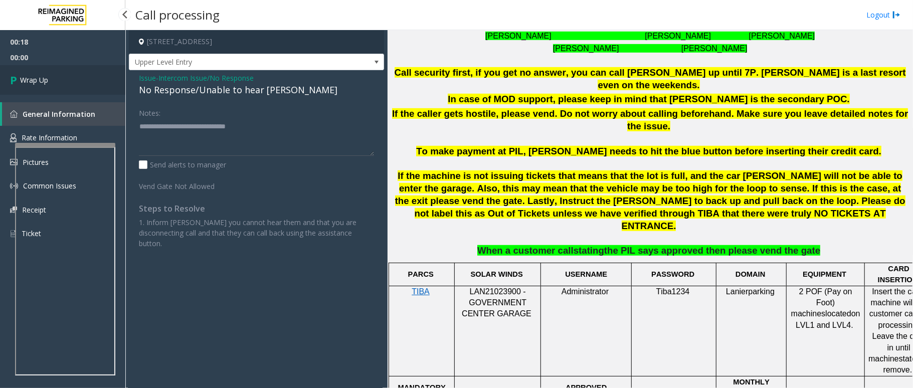
click at [61, 79] on link "Wrap Up" at bounding box center [62, 80] width 125 height 30
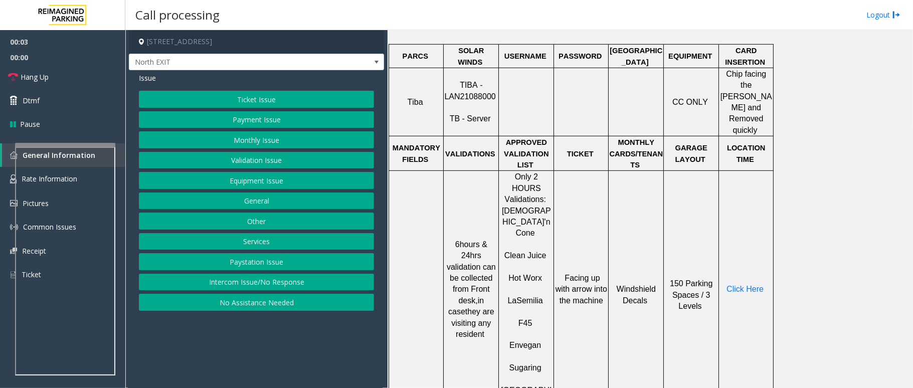
scroll to position [401, 0]
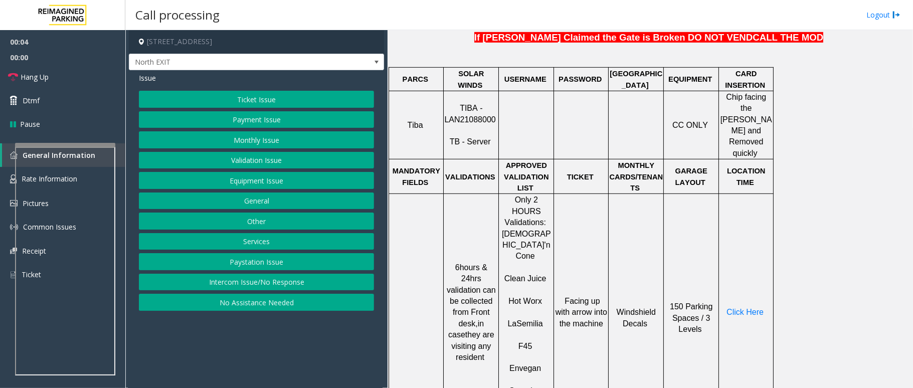
click at [470, 110] on span "TIBA - LAN21088000" at bounding box center [469, 114] width 51 height 20
copy p "LAN21088000"
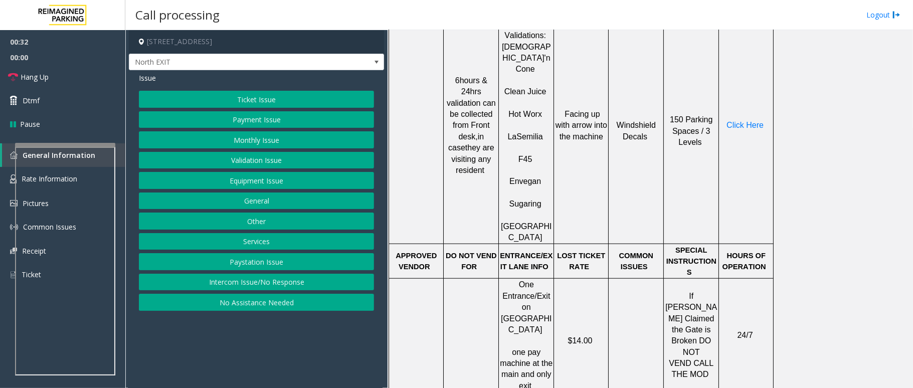
scroll to position [602, 0]
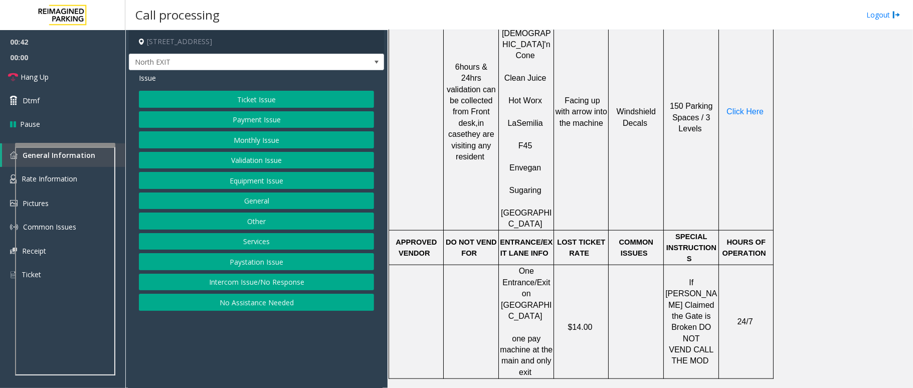
click at [252, 99] on button "Ticket Issue" at bounding box center [256, 99] width 235 height 17
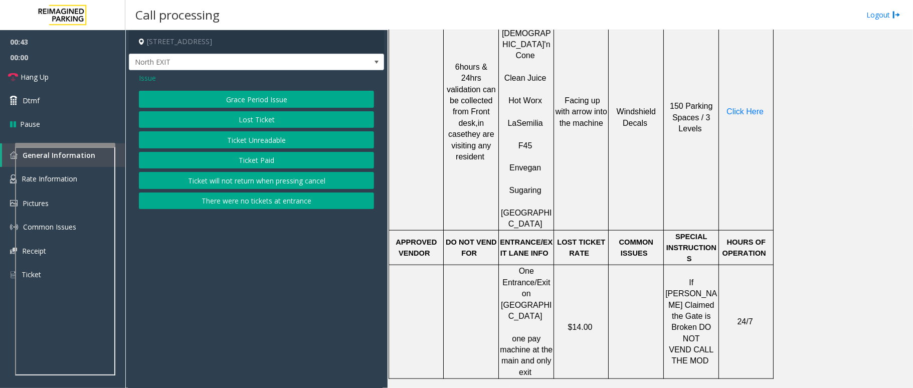
click at [263, 137] on button "Ticket Unreadable" at bounding box center [256, 139] width 235 height 17
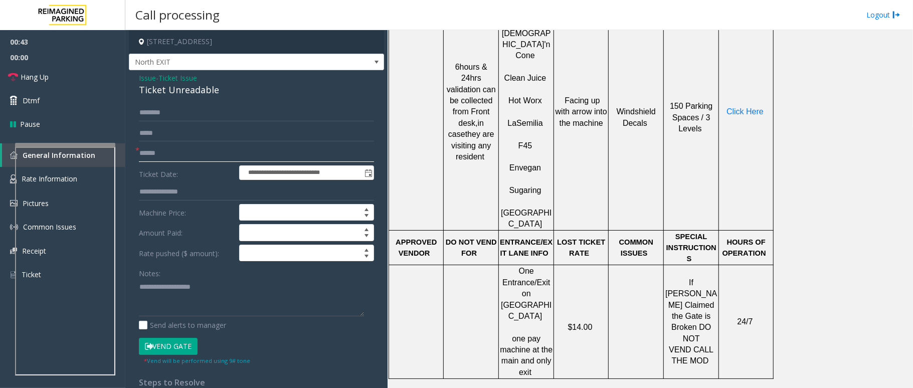
click at [189, 153] on input "text" at bounding box center [256, 153] width 235 height 17
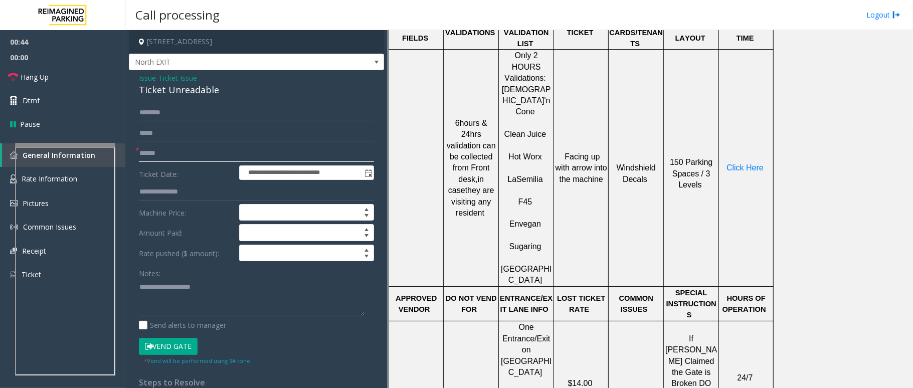
scroll to position [468, 0]
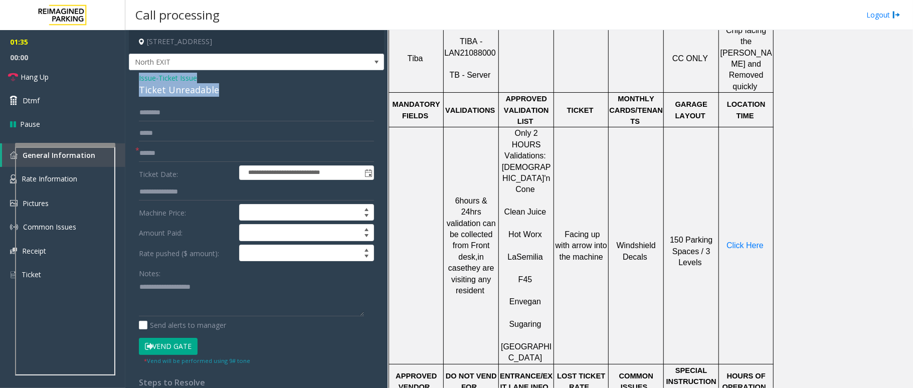
drag, startPoint x: 219, startPoint y: 89, endPoint x: 132, endPoint y: 79, distance: 86.8
click at [132, 79] on div "**********" at bounding box center [256, 267] width 255 height 394
click at [205, 303] on textarea at bounding box center [251, 298] width 225 height 38
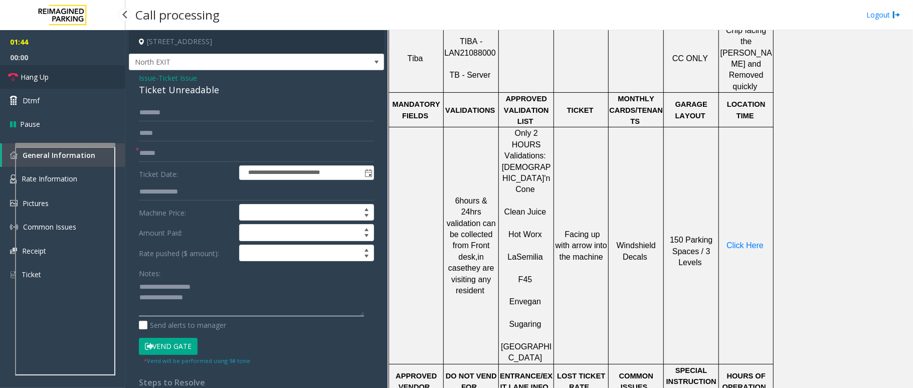
type textarea "**********"
click at [62, 80] on link "Hang Up" at bounding box center [62, 77] width 125 height 24
click at [162, 156] on input "text" at bounding box center [256, 153] width 235 height 17
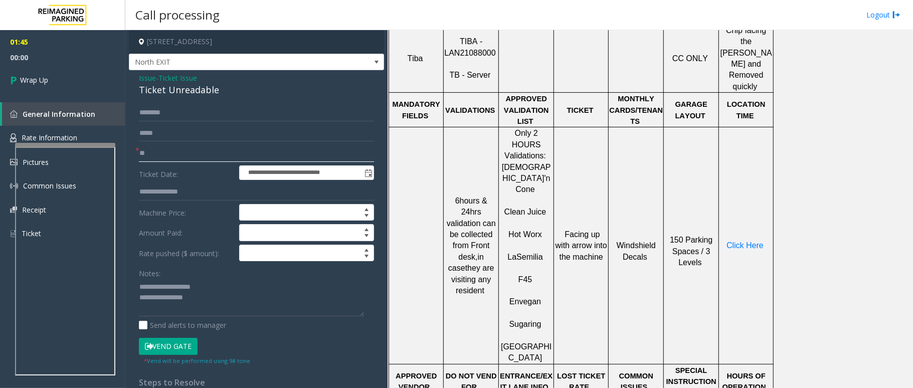
type input "**"
click at [236, 302] on textarea at bounding box center [251, 298] width 225 height 38
click at [204, 316] on textarea at bounding box center [251, 298] width 225 height 38
paste textarea "**********"
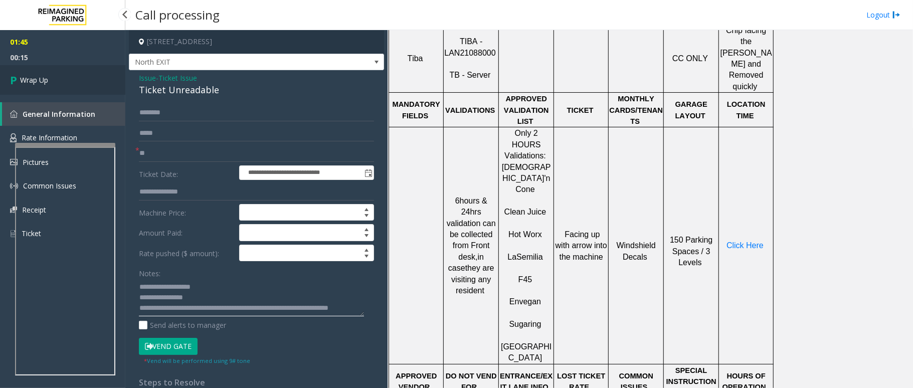
type textarea "**********"
click at [63, 81] on link "Wrap Up" at bounding box center [62, 80] width 125 height 30
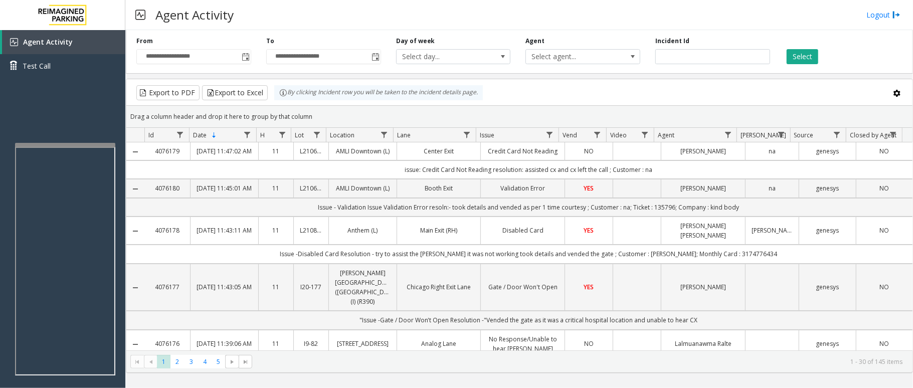
scroll to position [110, 0]
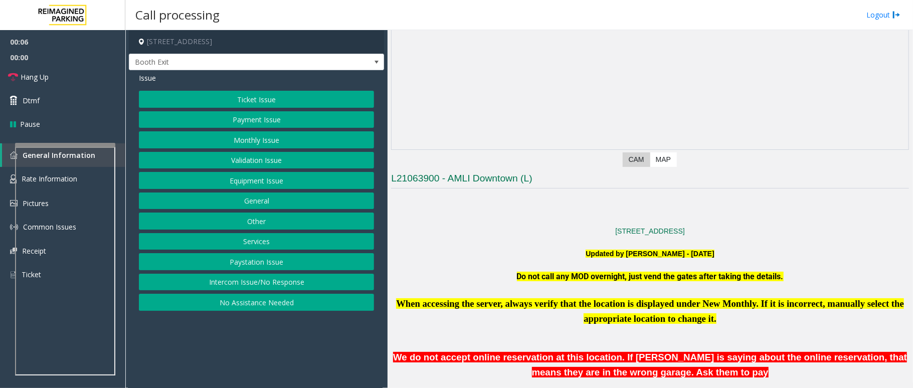
scroll to position [133, 0]
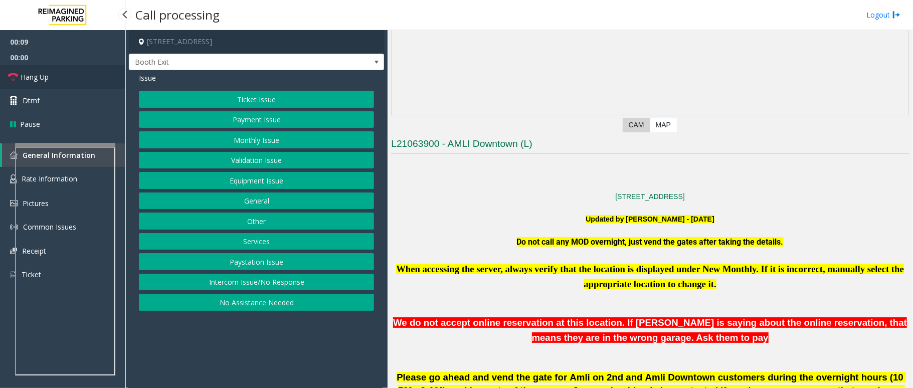
click at [46, 79] on span "Hang Up" at bounding box center [35, 77] width 28 height 11
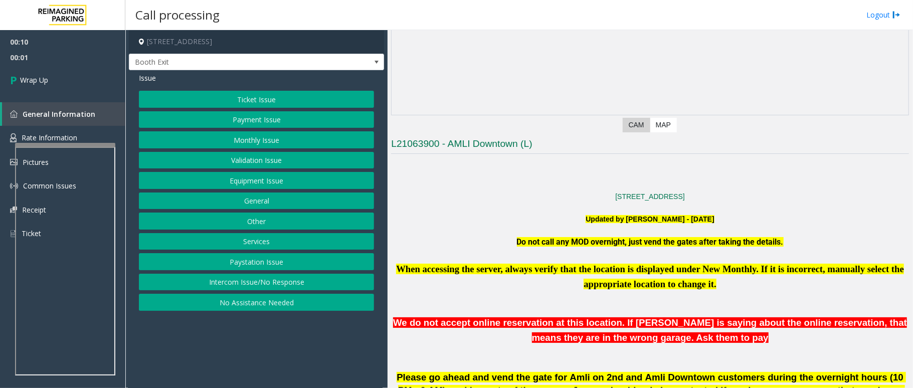
click at [252, 285] on button "Intercom Issue/No Response" at bounding box center [256, 282] width 235 height 17
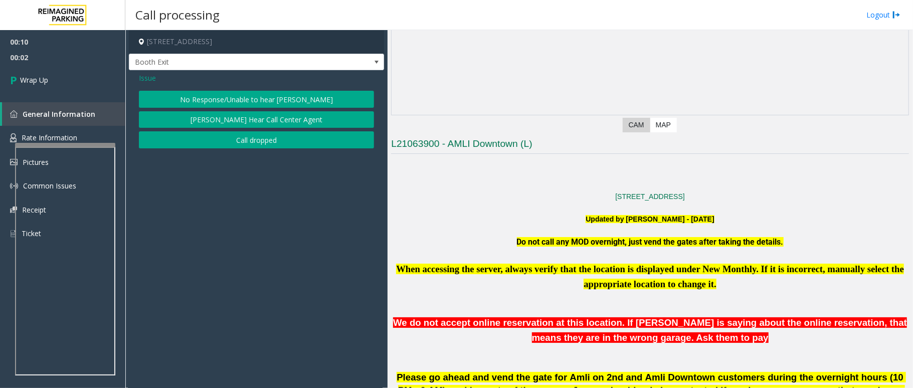
click at [149, 78] on span "Issue" at bounding box center [147, 78] width 17 height 11
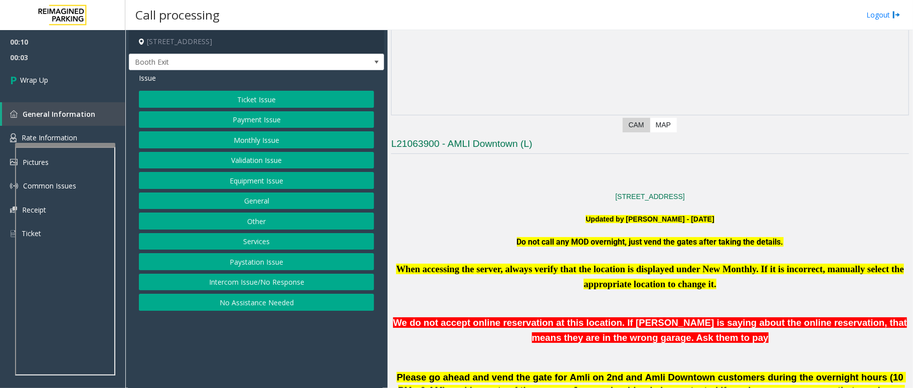
click at [278, 306] on button "No Assistance Needed" at bounding box center [256, 302] width 235 height 17
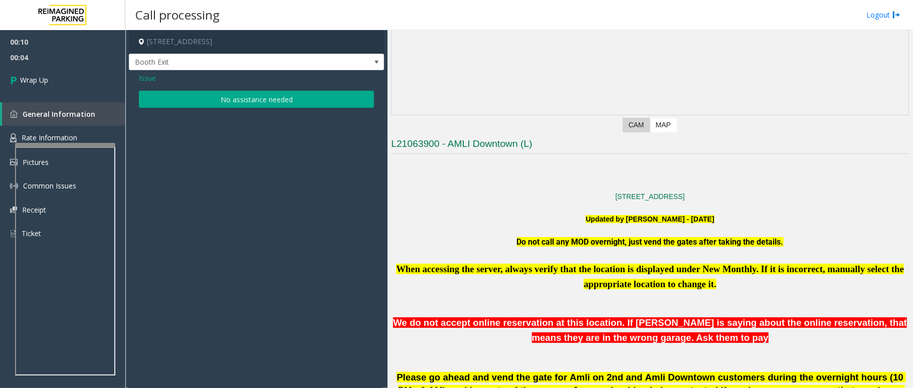
click at [209, 95] on button "No assistance needed" at bounding box center [256, 99] width 235 height 17
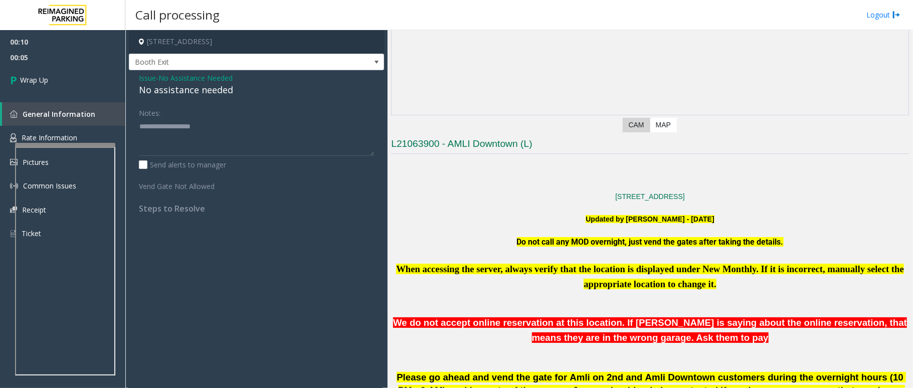
click at [191, 91] on div "No assistance needed" at bounding box center [256, 90] width 235 height 14
type textarea "**********"
click at [35, 77] on span "Wrap Up" at bounding box center [34, 80] width 28 height 11
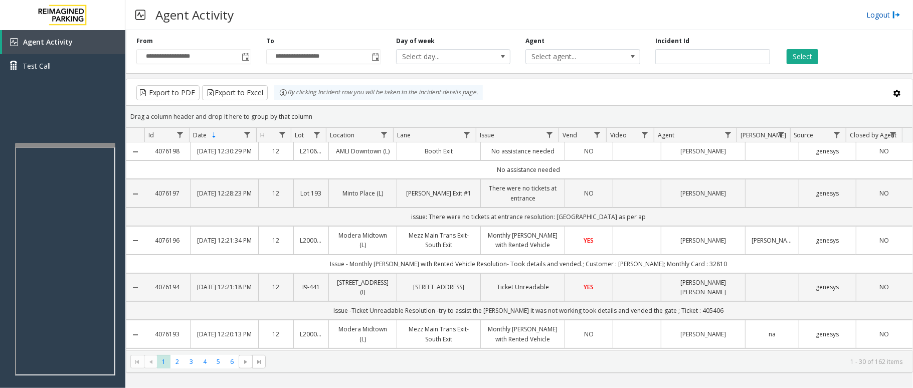
click at [872, 13] on link "Logout" at bounding box center [884, 15] width 34 height 11
